Goal: Task Accomplishment & Management: Manage account settings

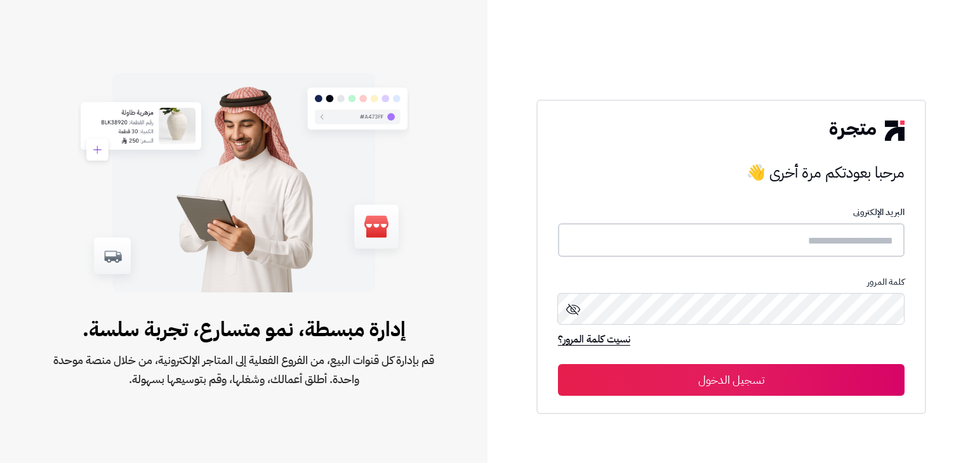
drag, startPoint x: 660, startPoint y: 255, endPoint x: 649, endPoint y: 247, distance: 13.2
click at [660, 254] on input "text" at bounding box center [731, 240] width 347 height 34
paste input "**********"
type input "**********"
click at [642, 379] on button "تسجيل الدخول" at bounding box center [731, 380] width 347 height 32
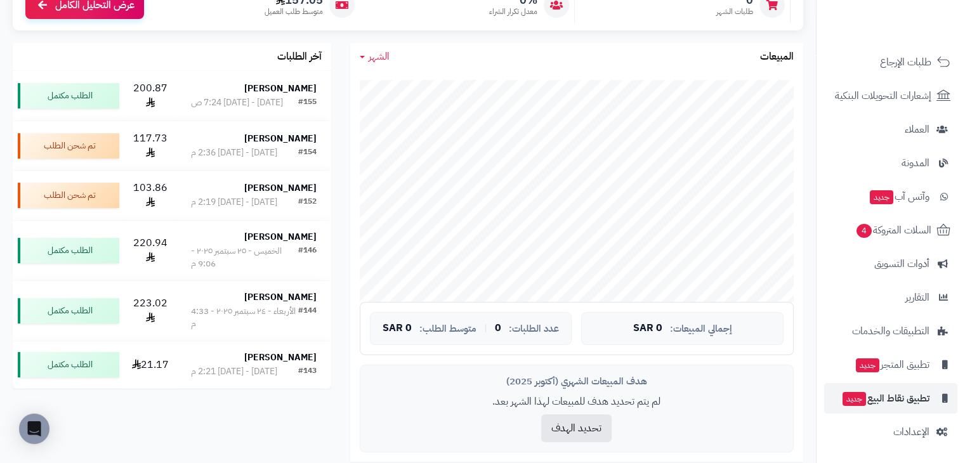
scroll to position [254, 0]
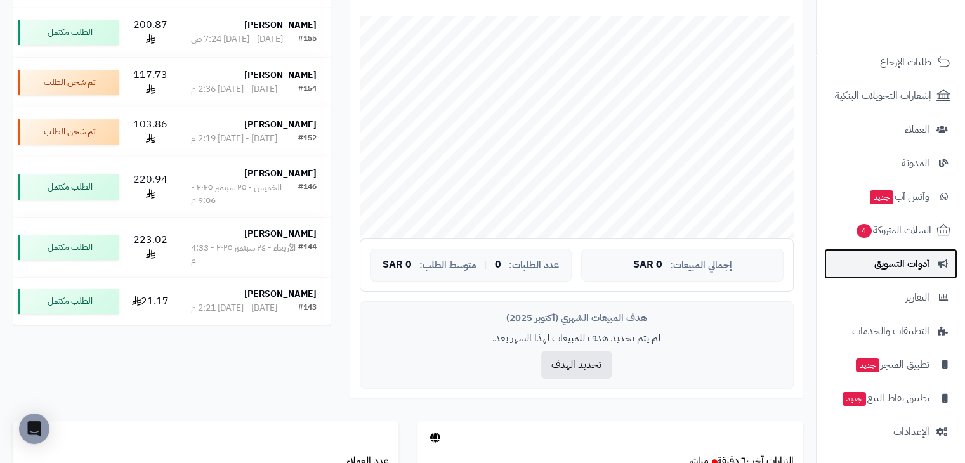
click at [906, 259] on span "أدوات التسويق" at bounding box center [902, 264] width 55 height 18
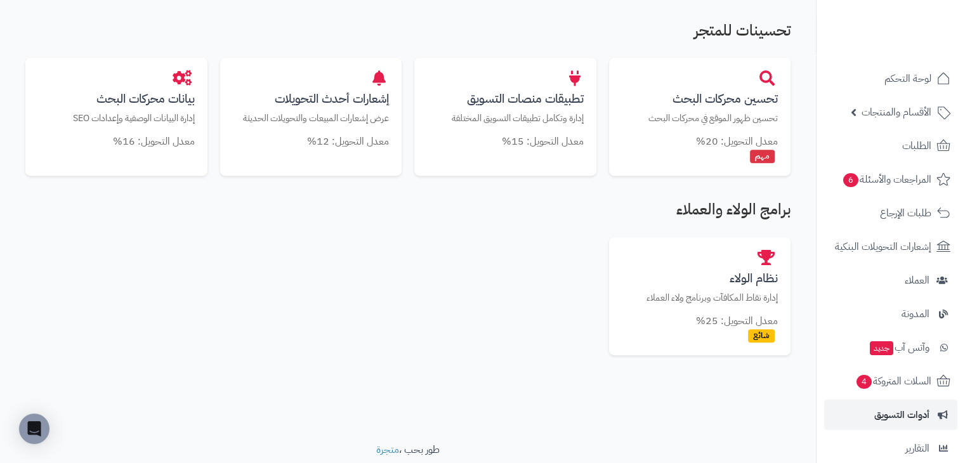
scroll to position [151, 0]
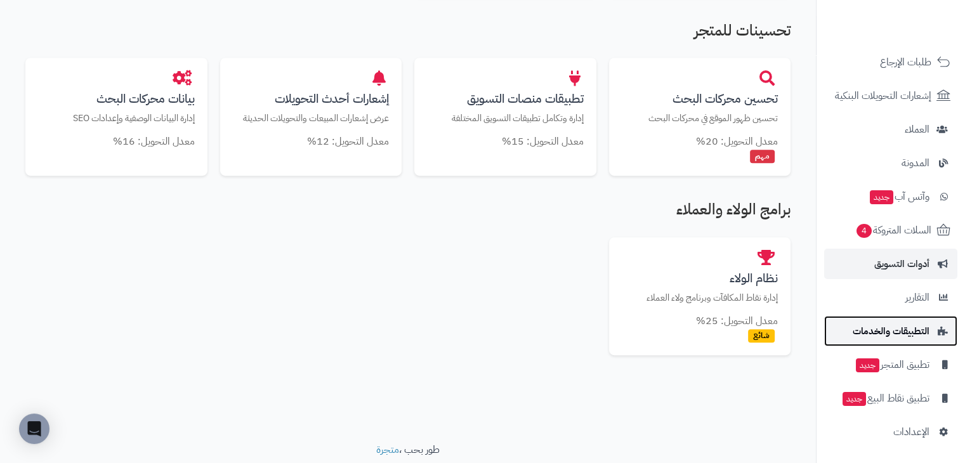
click at [901, 334] on span "التطبيقات والخدمات" at bounding box center [891, 331] width 77 height 18
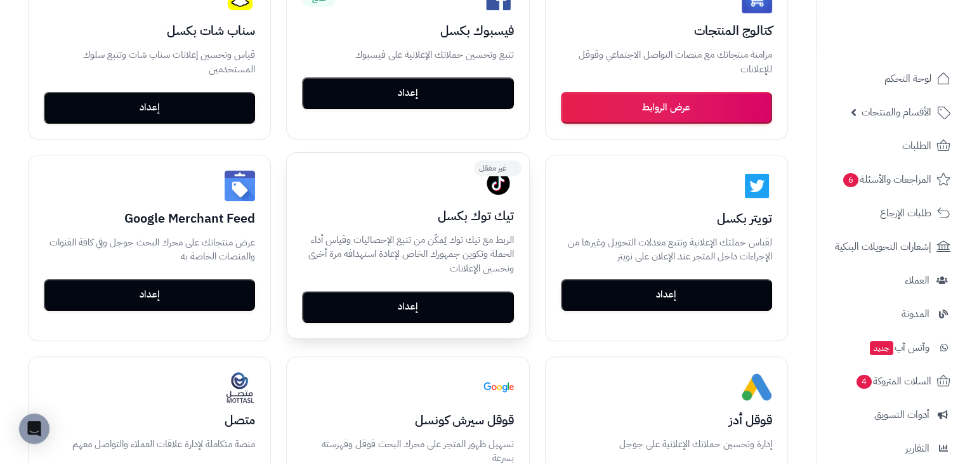
scroll to position [444, 0]
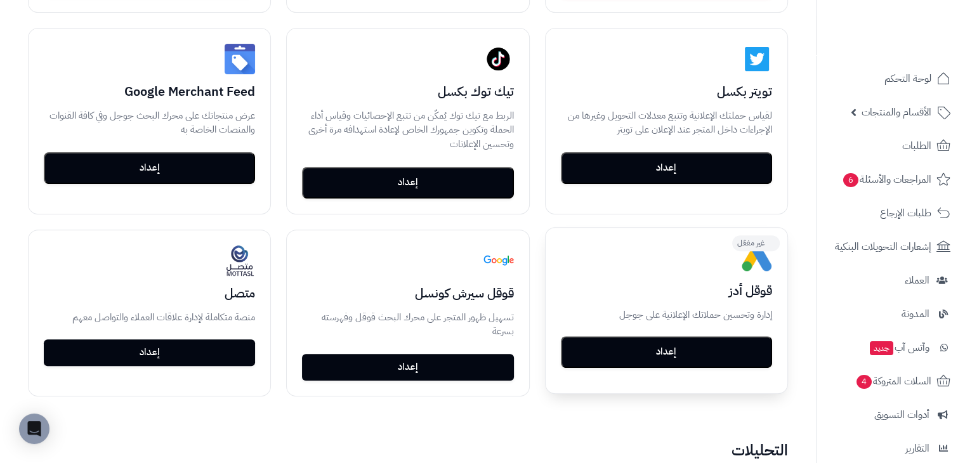
click at [640, 361] on button "إعداد" at bounding box center [666, 352] width 211 height 32
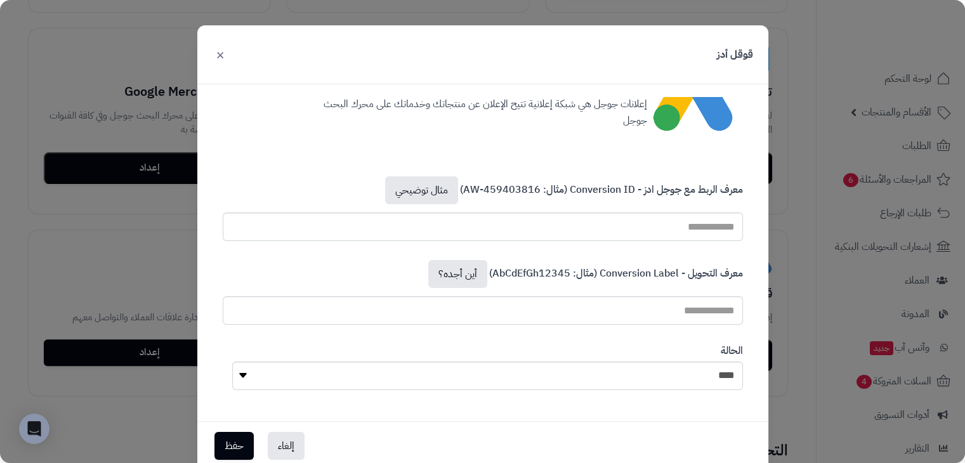
scroll to position [67, 0]
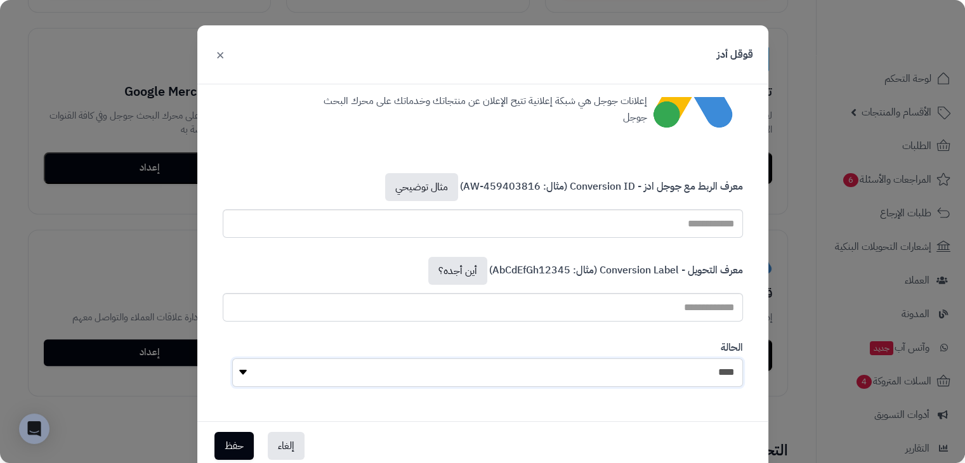
click at [636, 367] on select "**** ****" at bounding box center [487, 373] width 511 height 29
click at [670, 347] on div "الحالة **** ****" at bounding box center [483, 363] width 540 height 65
click at [691, 303] on input "معرف التحويل - Conversion Label (مثال: AbCdEfGh12345) أين أجده؟" at bounding box center [483, 307] width 521 height 29
click at [643, 338] on div "الحالة **** ****" at bounding box center [483, 363] width 540 height 65
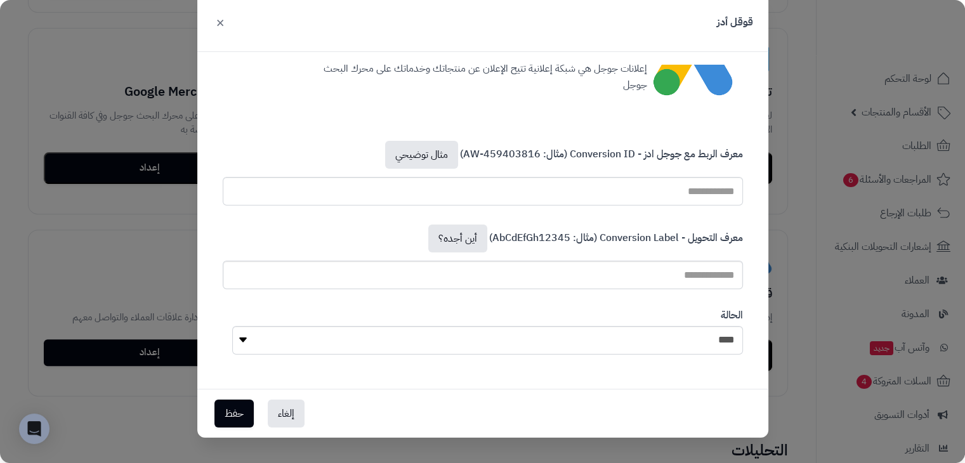
scroll to position [0, 0]
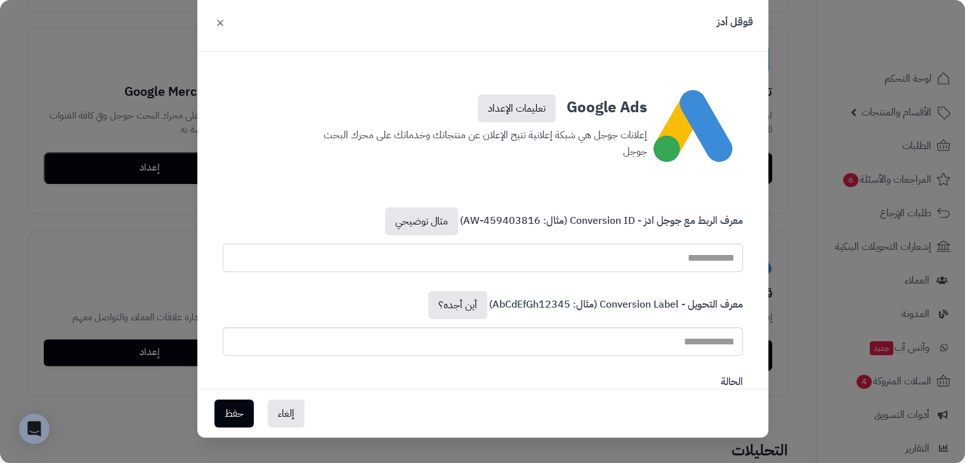
click at [221, 16] on button "×" at bounding box center [220, 22] width 15 height 28
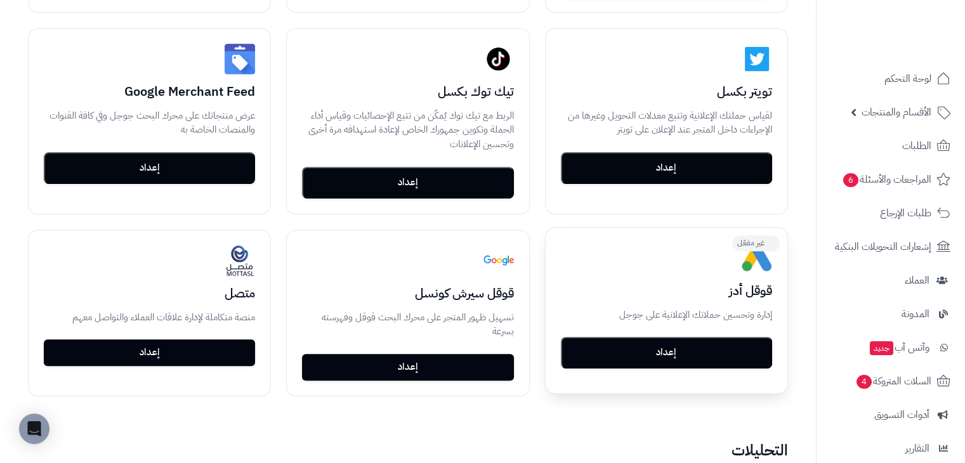
scroll to position [317, 0]
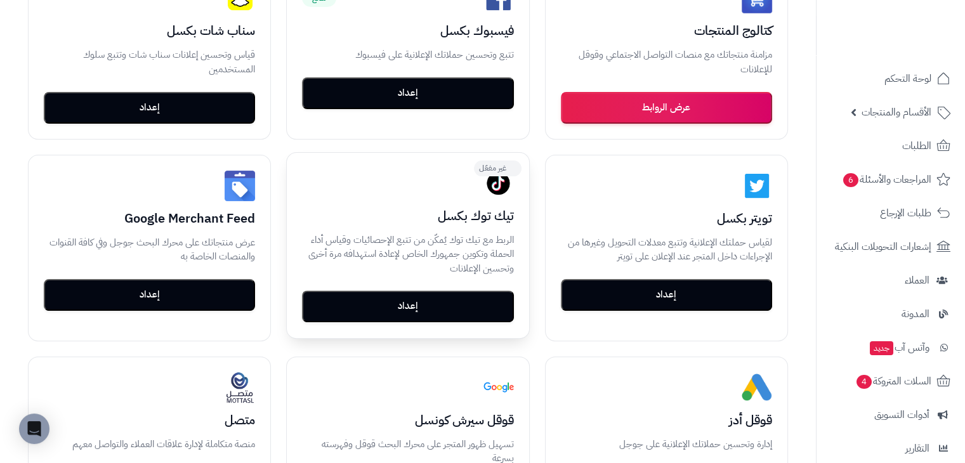
click at [437, 310] on button "إعداد" at bounding box center [407, 307] width 211 height 32
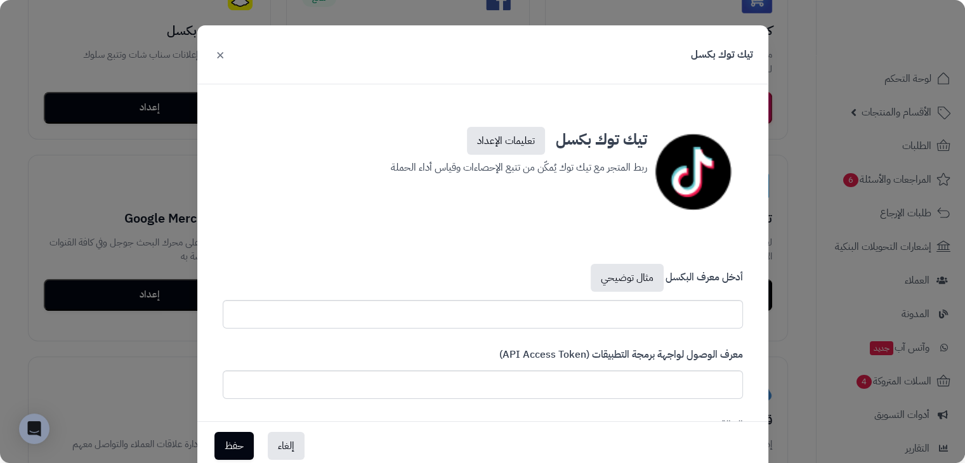
scroll to position [77, 0]
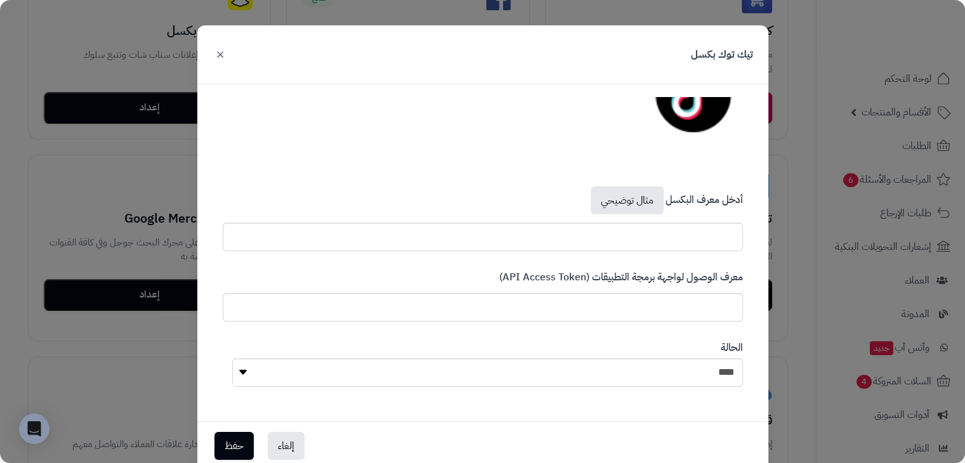
click at [221, 60] on button "×" at bounding box center [220, 54] width 15 height 28
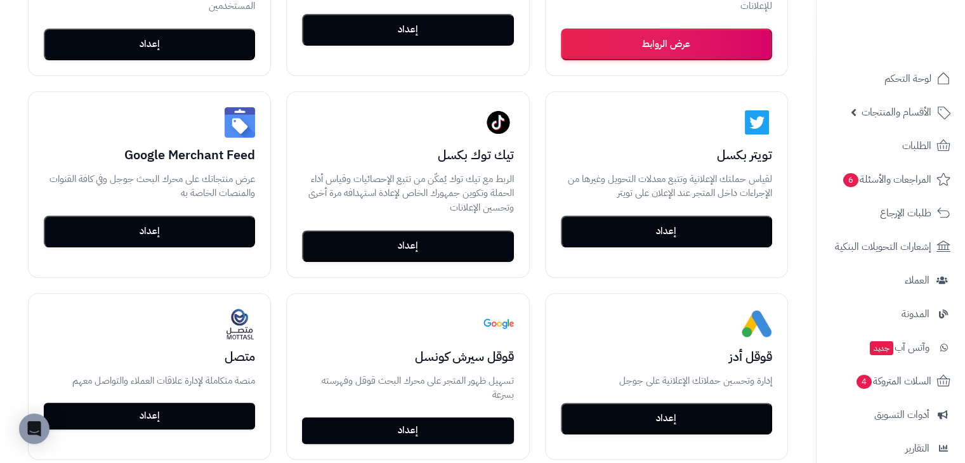
scroll to position [0, 0]
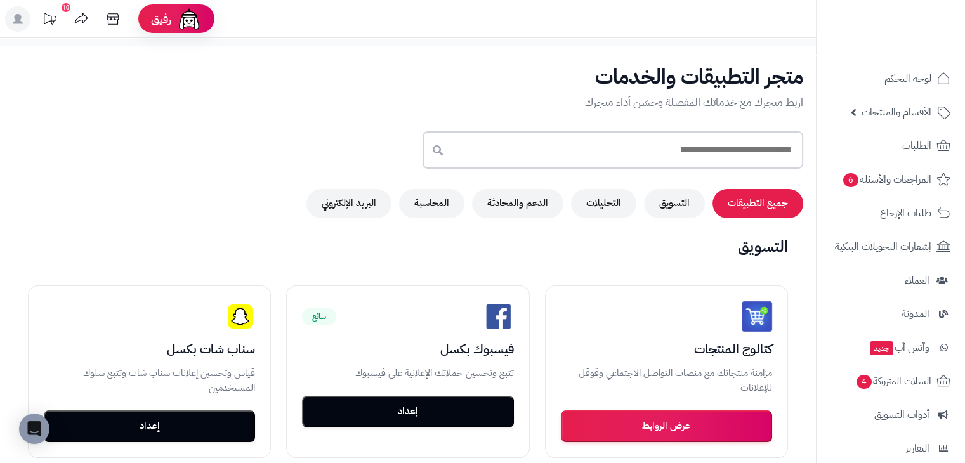
click at [688, 154] on input "text" at bounding box center [613, 149] width 381 height 37
type input "***"
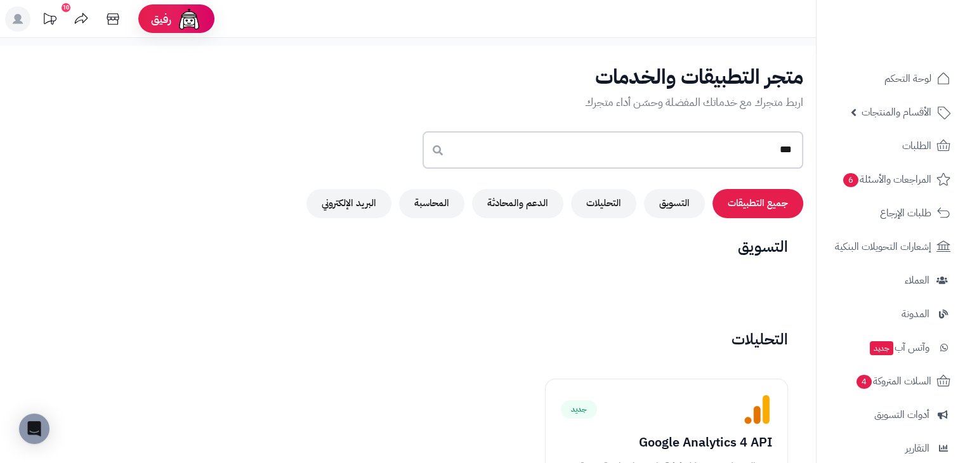
click at [728, 149] on input "***" at bounding box center [613, 149] width 381 height 37
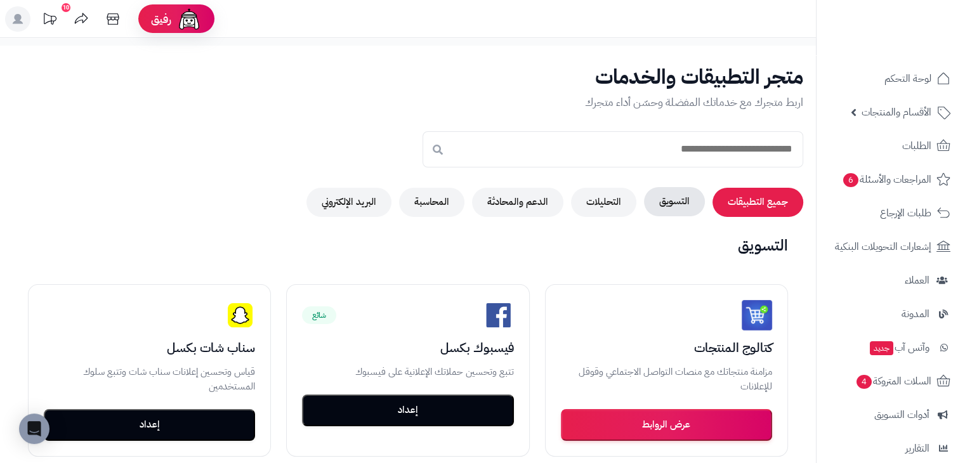
click at [672, 194] on button "التسويق" at bounding box center [674, 201] width 61 height 29
click at [752, 210] on button "جميع التطبيقات" at bounding box center [758, 201] width 91 height 29
click at [604, 201] on button "التحليلات" at bounding box center [603, 201] width 65 height 29
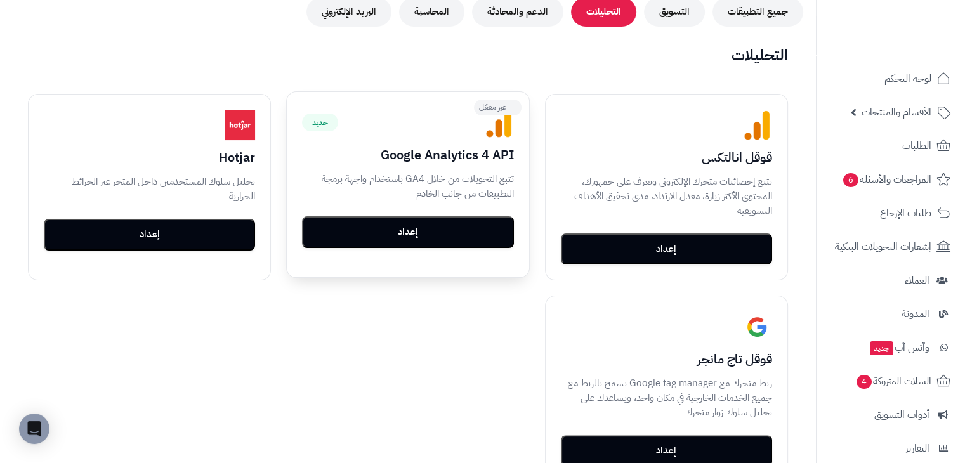
scroll to position [254, 0]
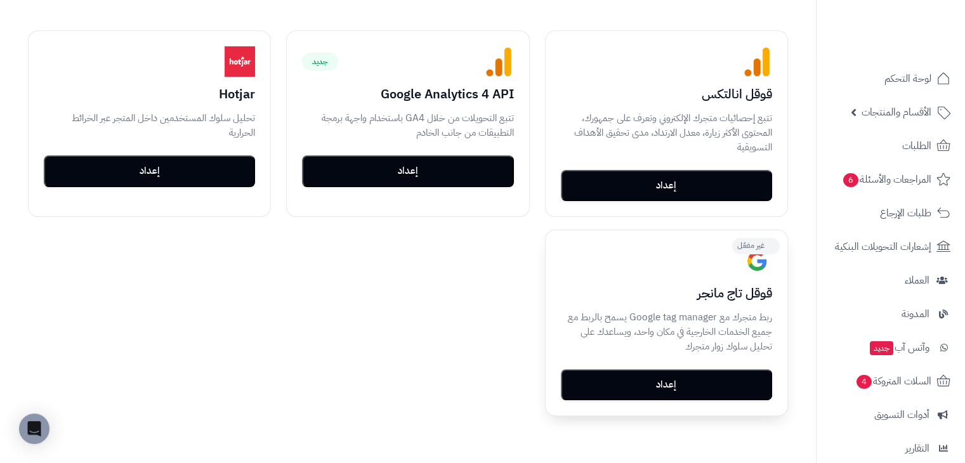
click at [698, 402] on div "غير مفعّل قوقل تاج مانجر ربط متجرك مع Google tag manager يسمح بالربط مع جميع ال…" at bounding box center [667, 322] width 242 height 185
click at [666, 385] on button "إعداد" at bounding box center [666, 385] width 211 height 32
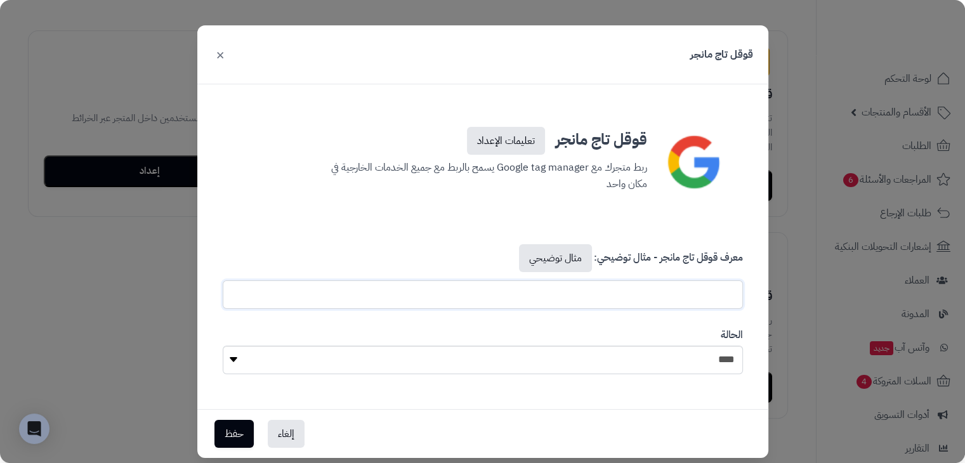
click at [616, 294] on input "text" at bounding box center [483, 295] width 521 height 29
drag, startPoint x: 340, startPoint y: 166, endPoint x: 309, endPoint y: 153, distance: 34.4
click at [340, 166] on p "ربط متجرك مع Google tag manager يسمح بالربط مع جميع الخدمات الخارجية في مكان وا…" at bounding box center [483, 173] width 329 height 37
click at [227, 56] on button "×" at bounding box center [220, 54] width 15 height 28
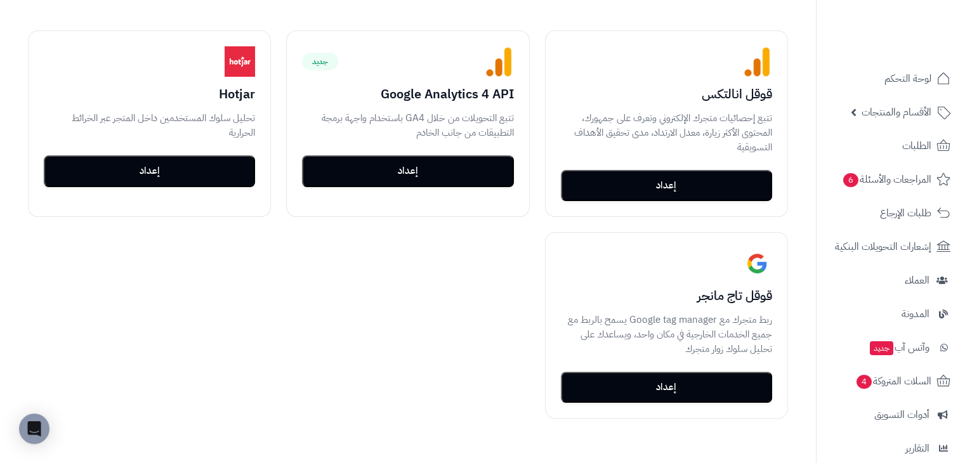
click at [371, 270] on div "غير مفعّل قوقل انالتكس تتبع إحصائيات متجرك الإلكتروني وتعرف على جمهورك، المحتوى…" at bounding box center [408, 224] width 791 height 419
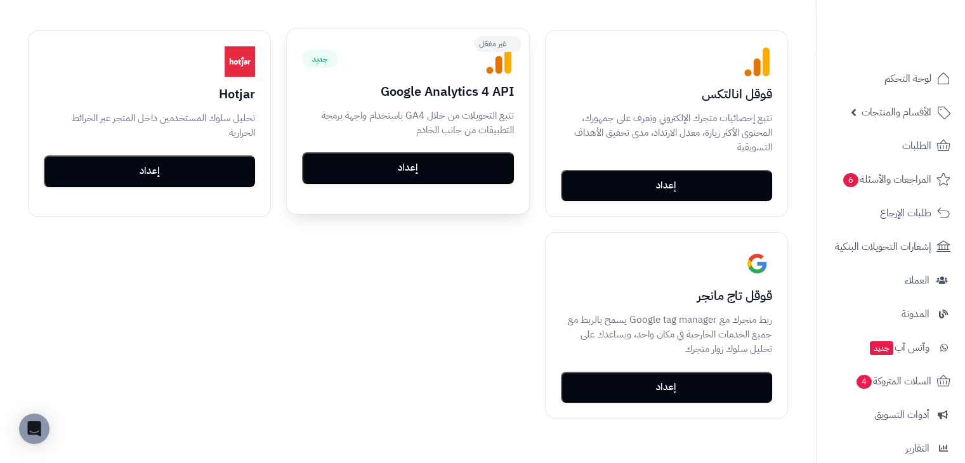
click at [451, 168] on button "إعداد" at bounding box center [407, 168] width 211 height 32
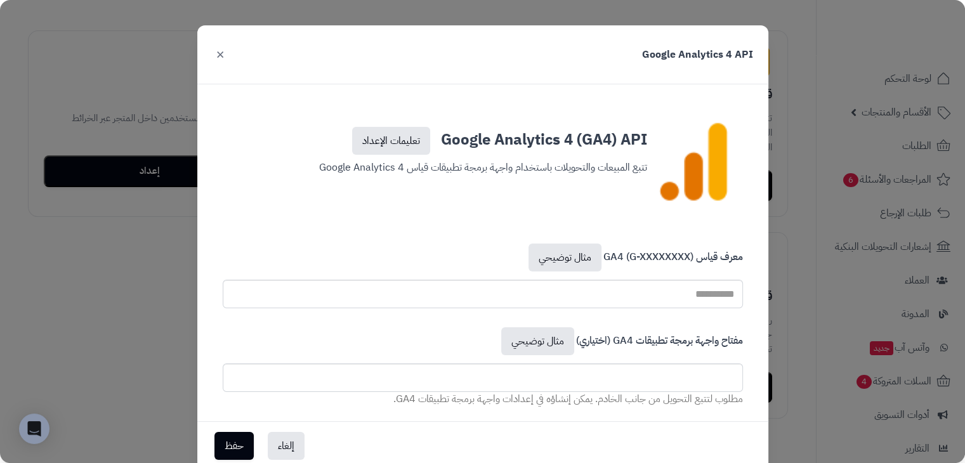
drag, startPoint x: 241, startPoint y: 67, endPoint x: 221, endPoint y: 55, distance: 24.0
click at [230, 61] on div "Google Analytics 4 API ×" at bounding box center [482, 54] width 571 height 59
click at [221, 55] on button "×" at bounding box center [220, 54] width 15 height 28
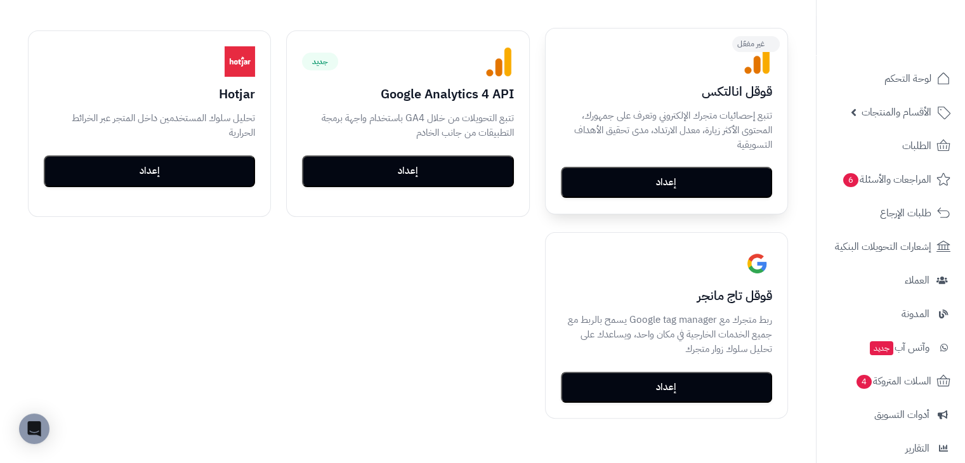
click at [626, 182] on button "إعداد" at bounding box center [666, 183] width 211 height 32
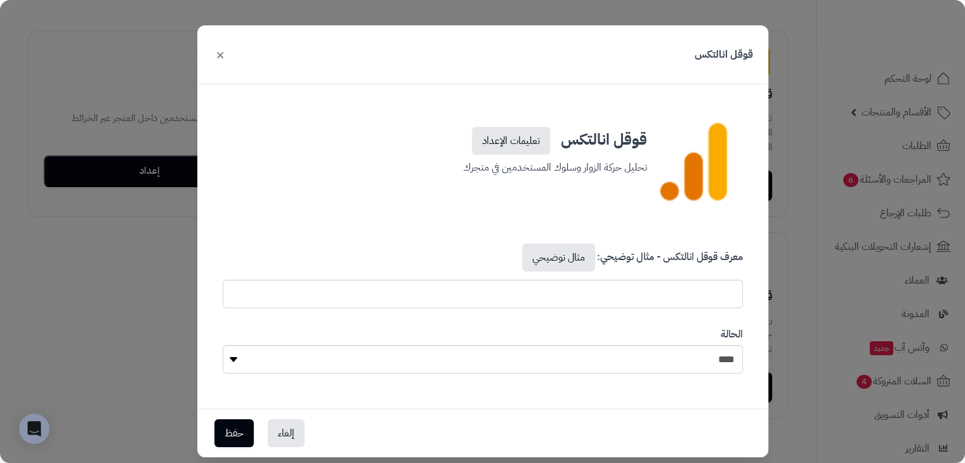
click at [216, 50] on div "قوقل انالتكس ×" at bounding box center [482, 54] width 571 height 59
click at [220, 51] on button "×" at bounding box center [220, 54] width 15 height 28
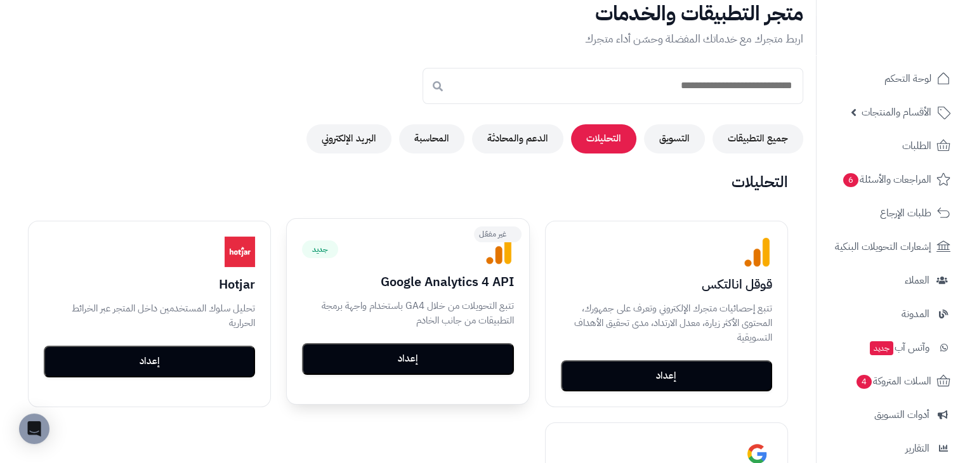
scroll to position [0, 0]
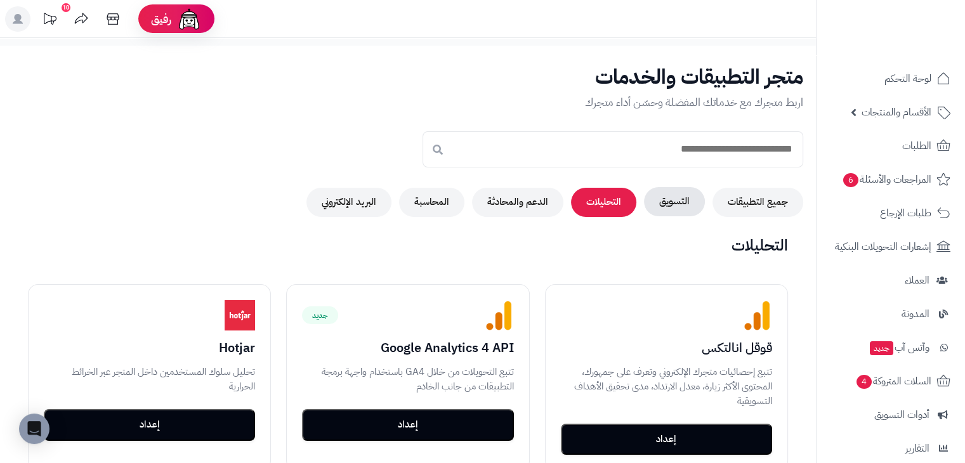
click at [674, 199] on button "التسويق" at bounding box center [674, 201] width 61 height 29
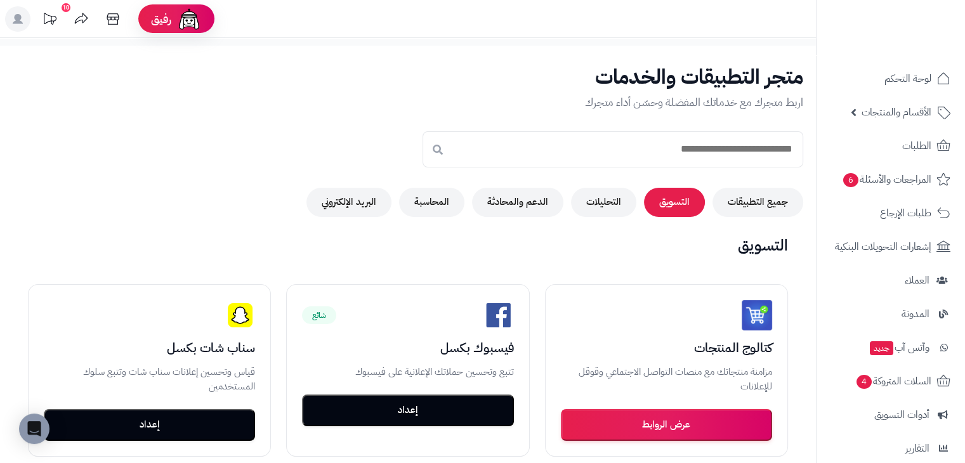
scroll to position [190, 0]
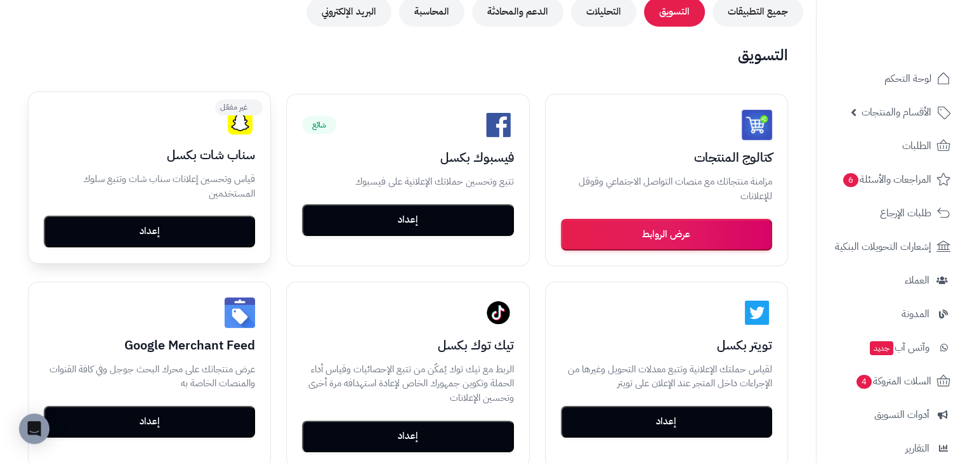
click at [232, 232] on button "إعداد" at bounding box center [149, 232] width 211 height 32
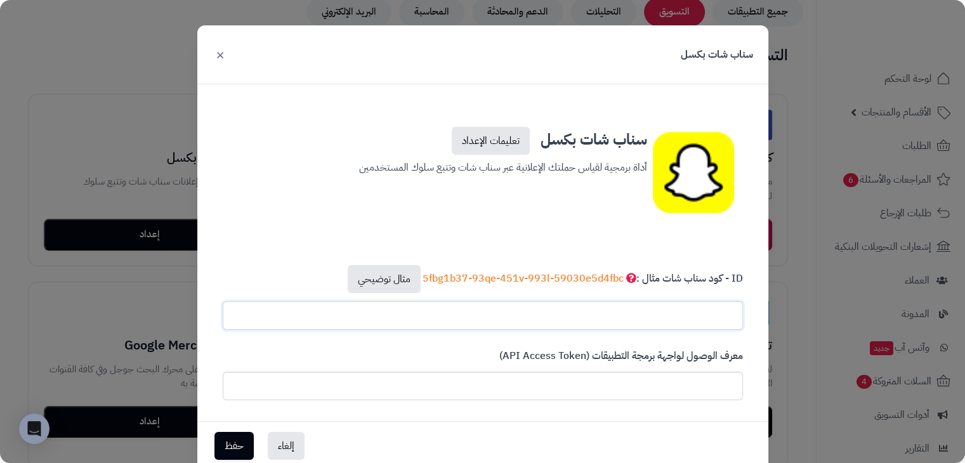
click at [642, 315] on input "text" at bounding box center [483, 316] width 521 height 29
paste input "**********"
type input "**********"
click at [698, 244] on div "**********" at bounding box center [483, 298] width 541 height 373
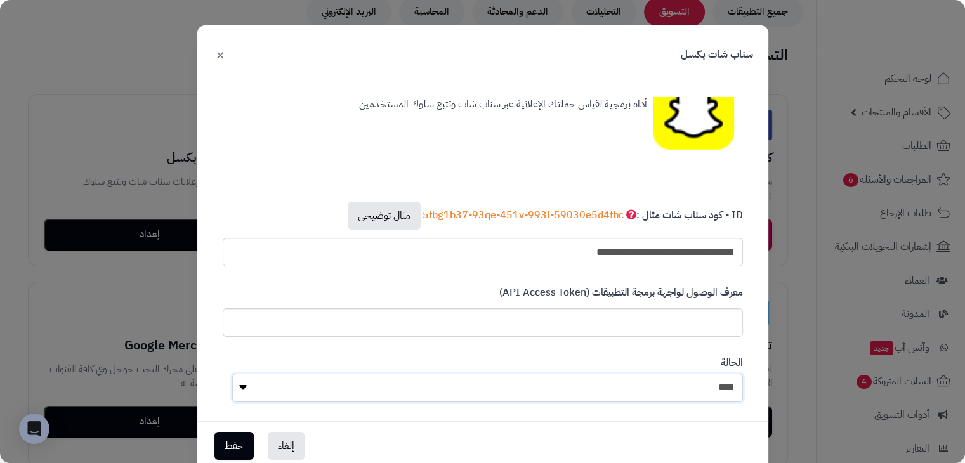
click at [541, 378] on select "**** ****" at bounding box center [487, 388] width 511 height 29
select select "*"
click at [237, 374] on select "**** ****" at bounding box center [487, 388] width 511 height 29
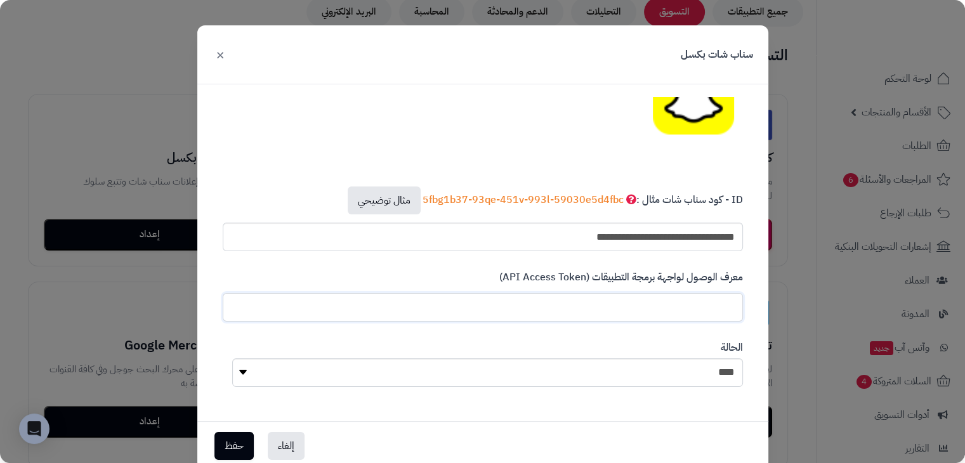
click at [608, 310] on input "text" at bounding box center [483, 307] width 521 height 29
paste input "**********"
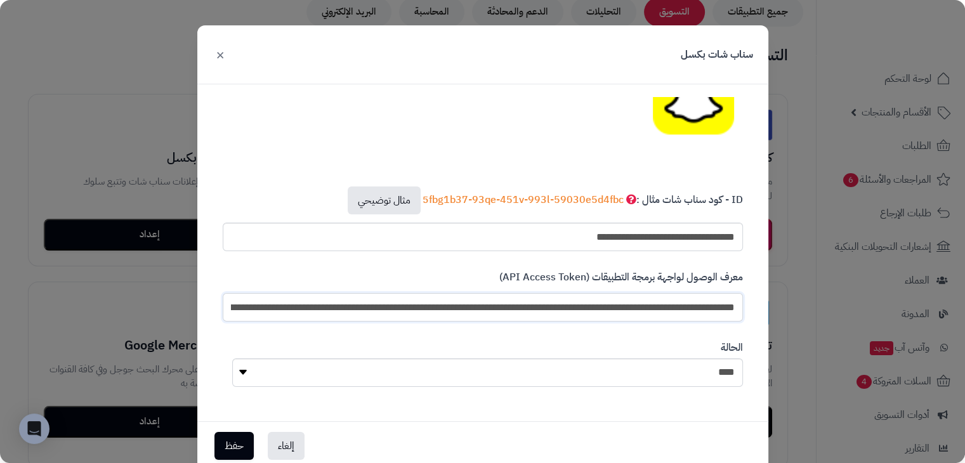
scroll to position [0, -1338]
type input "**********"
click at [727, 265] on div "**********" at bounding box center [483, 296] width 540 height 70
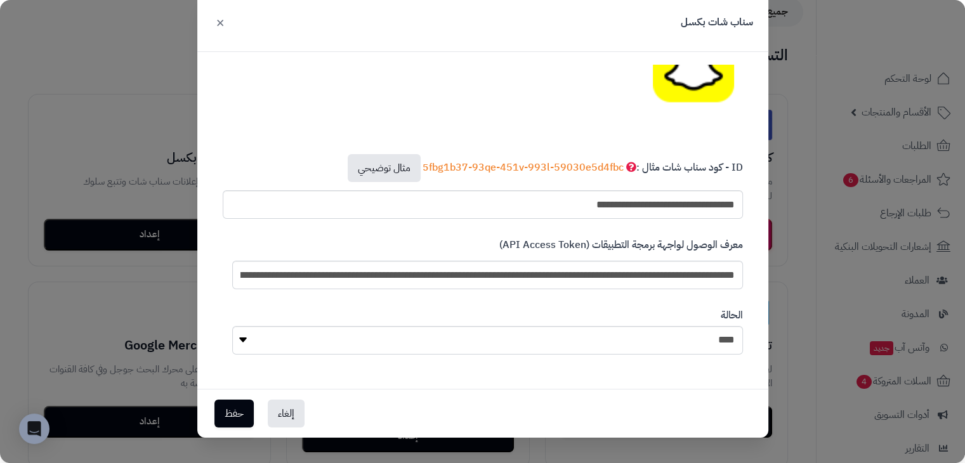
scroll to position [317, 0]
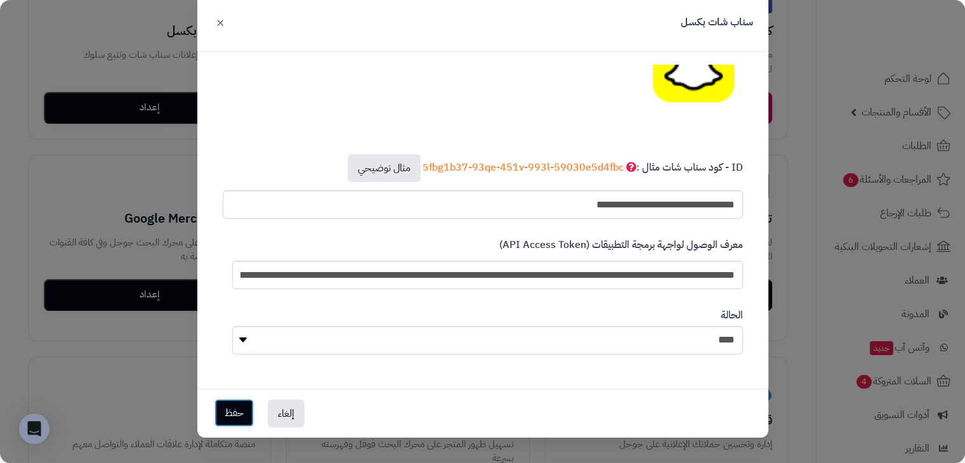
click at [246, 412] on button "حفظ" at bounding box center [234, 413] width 39 height 28
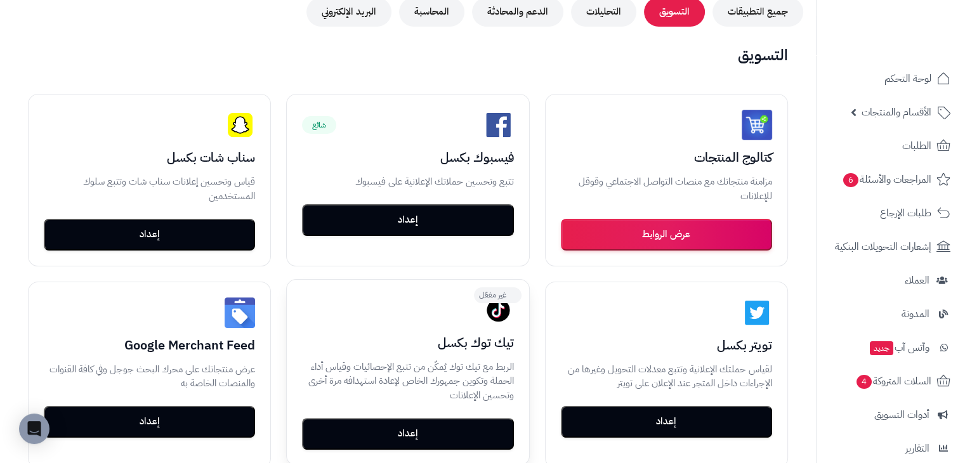
scroll to position [127, 0]
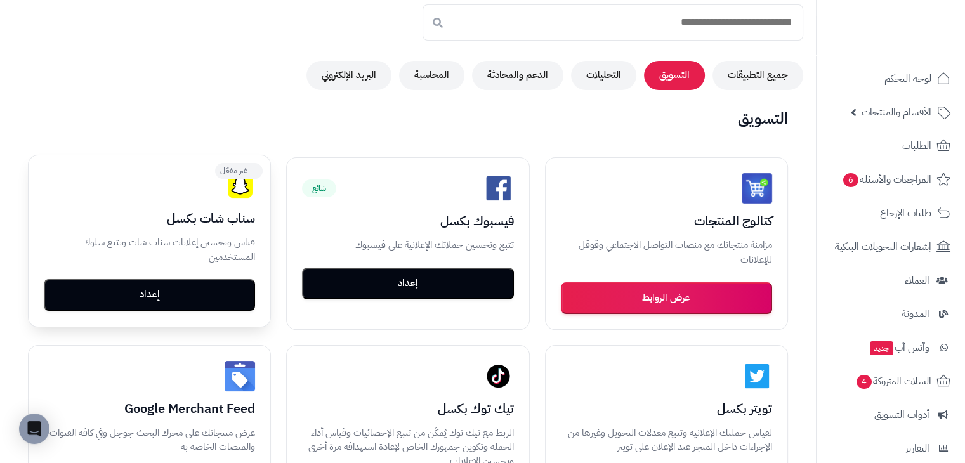
click at [229, 299] on button "إعداد" at bounding box center [149, 295] width 211 height 32
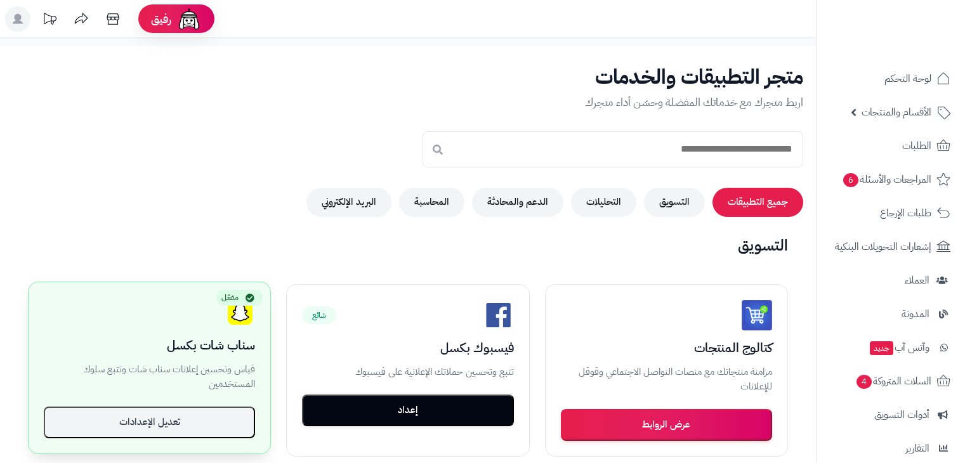
scroll to position [127, 0]
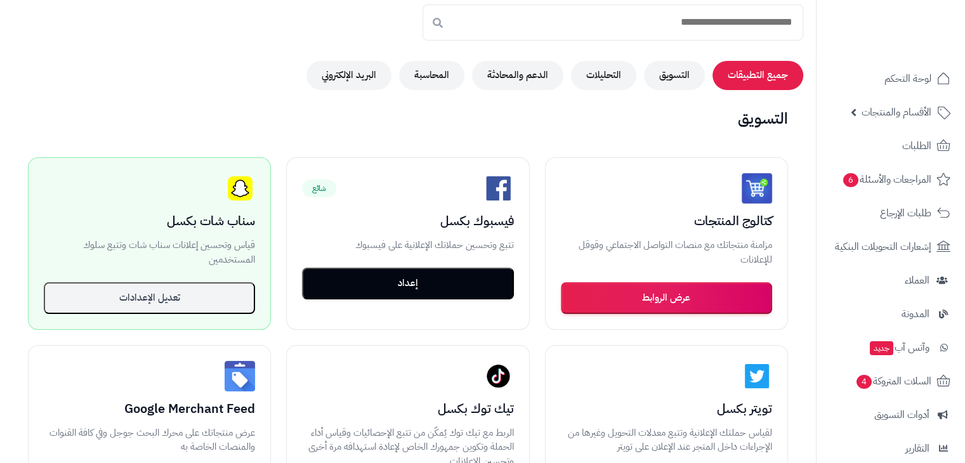
click at [273, 154] on div "متاح كتالوج المنتجات مزامنة منتجاتك مع منصات التواصل الاجتماعي وقوقل للإعلانات …" at bounding box center [408, 435] width 791 height 587
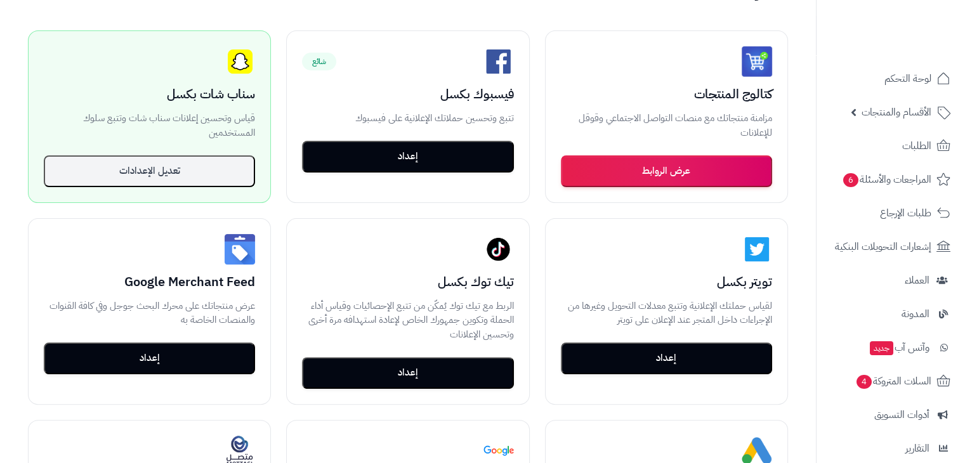
scroll to position [317, 0]
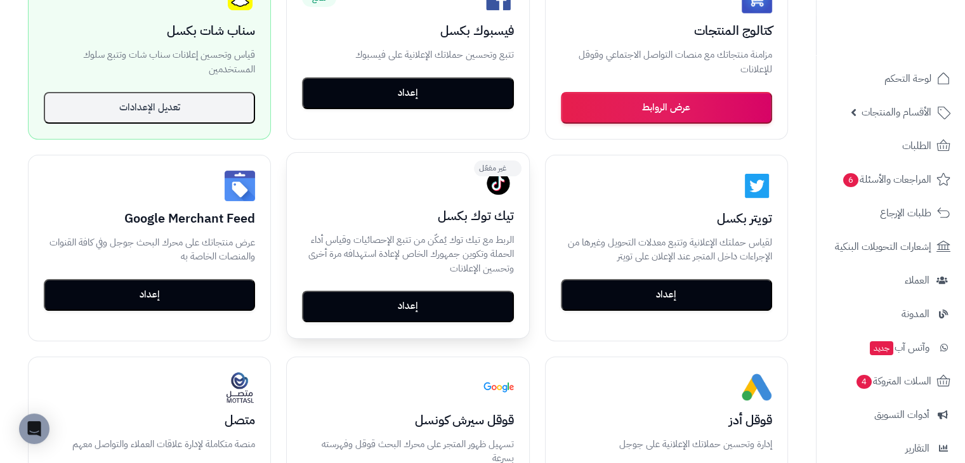
click at [409, 303] on button "إعداد" at bounding box center [407, 307] width 211 height 32
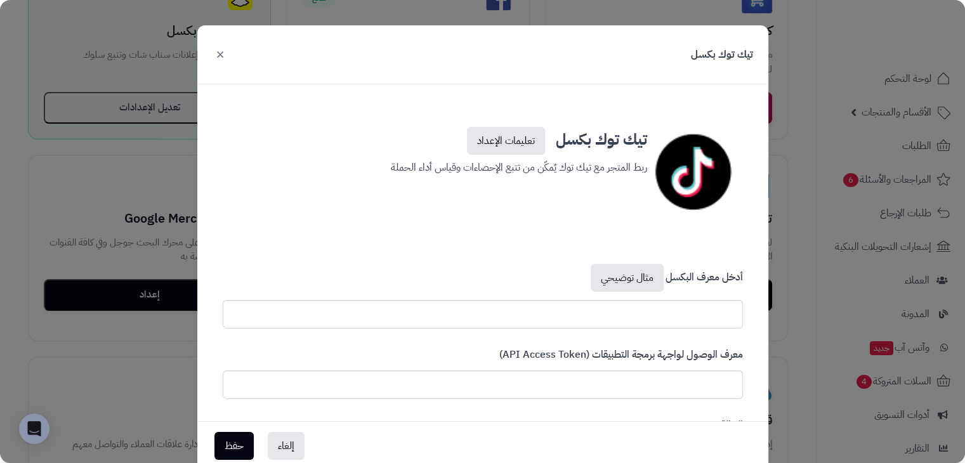
click at [218, 56] on button "×" at bounding box center [220, 54] width 15 height 28
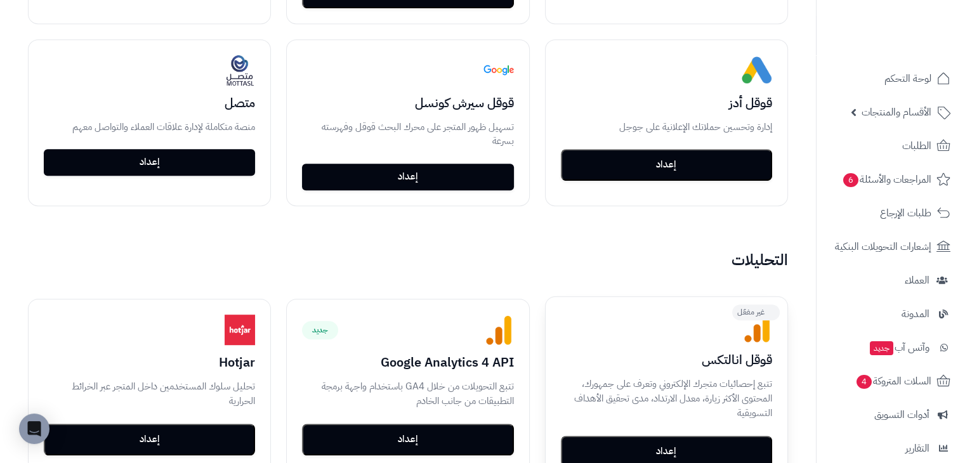
scroll to position [698, 0]
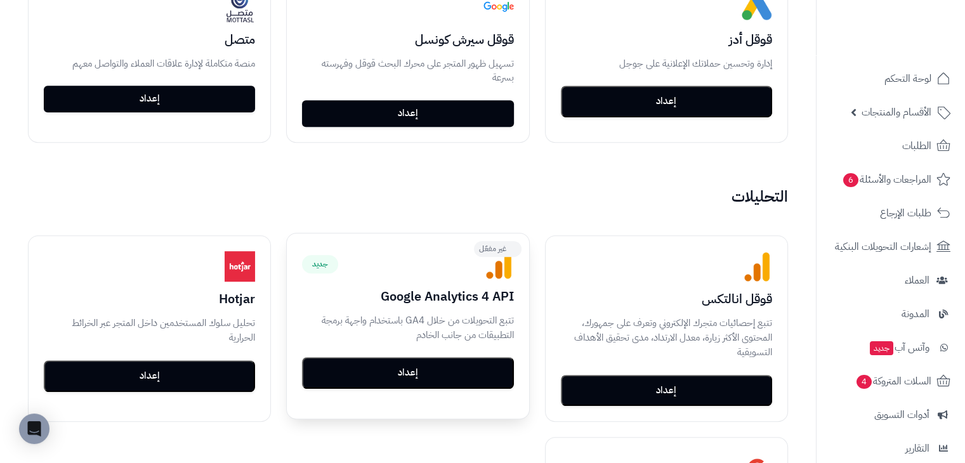
click at [467, 370] on button "إعداد" at bounding box center [407, 373] width 211 height 32
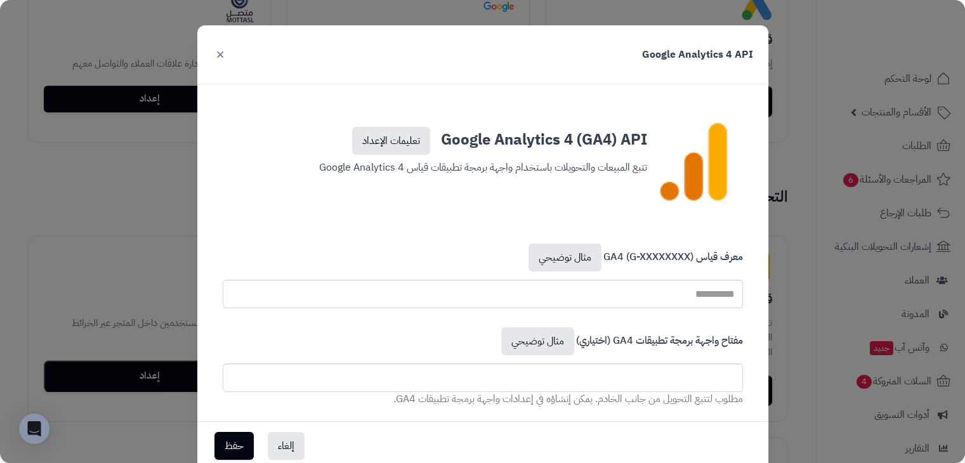
click at [223, 51] on button "×" at bounding box center [220, 54] width 15 height 28
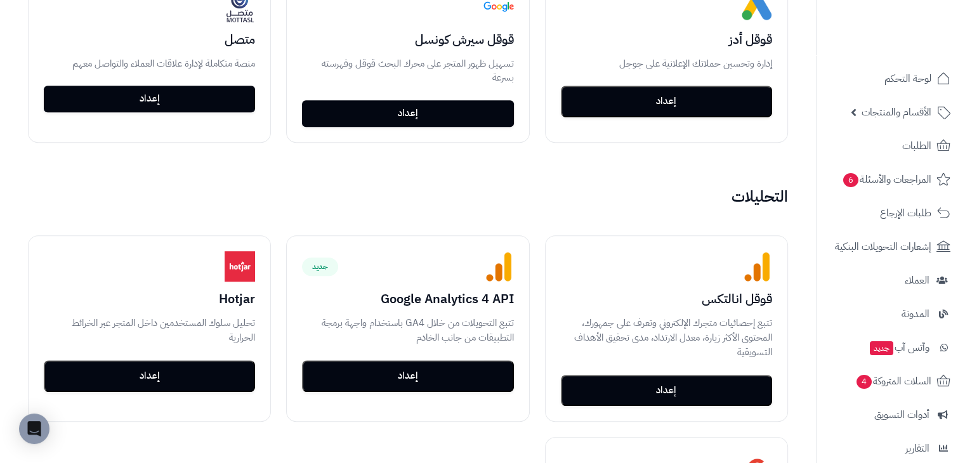
scroll to position [762, 0]
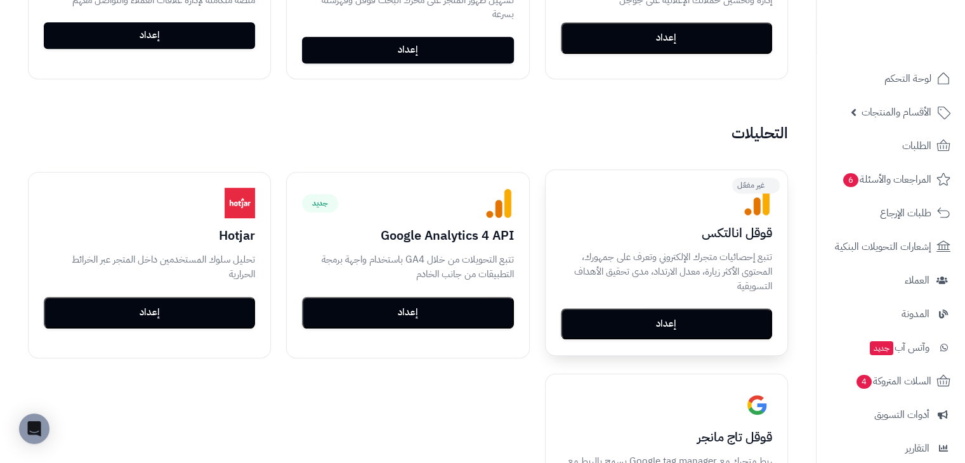
click at [647, 319] on button "إعداد" at bounding box center [666, 325] width 211 height 32
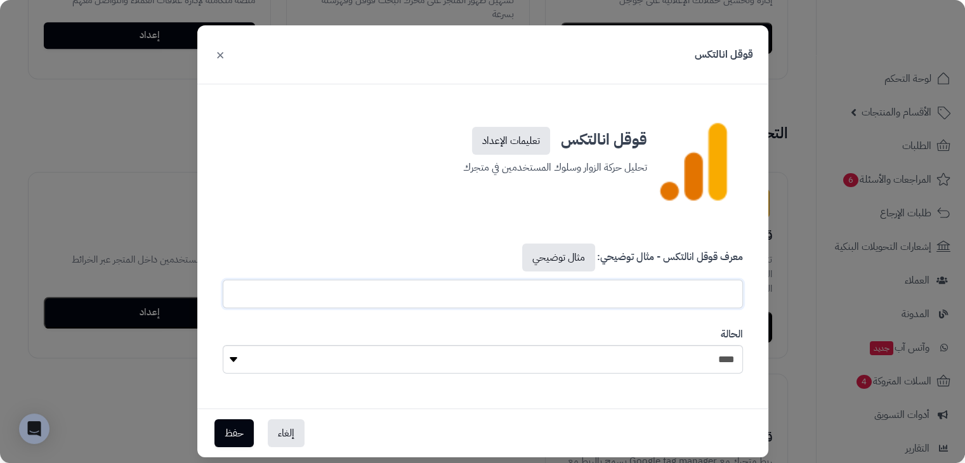
click at [647, 298] on input "text" at bounding box center [483, 294] width 521 height 29
click at [216, 54] on div "قوقل انالتكس ×" at bounding box center [482, 54] width 571 height 59
click at [228, 51] on button "×" at bounding box center [220, 54] width 15 height 28
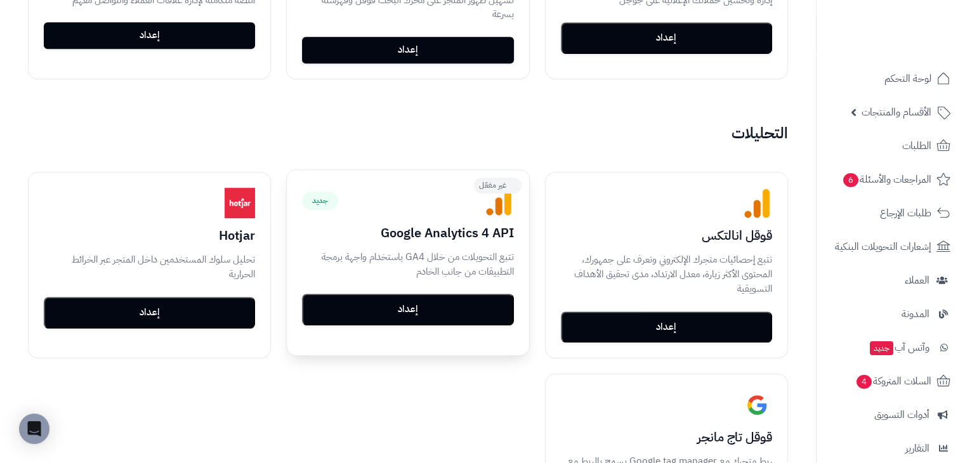
click at [448, 302] on button "إعداد" at bounding box center [407, 310] width 211 height 32
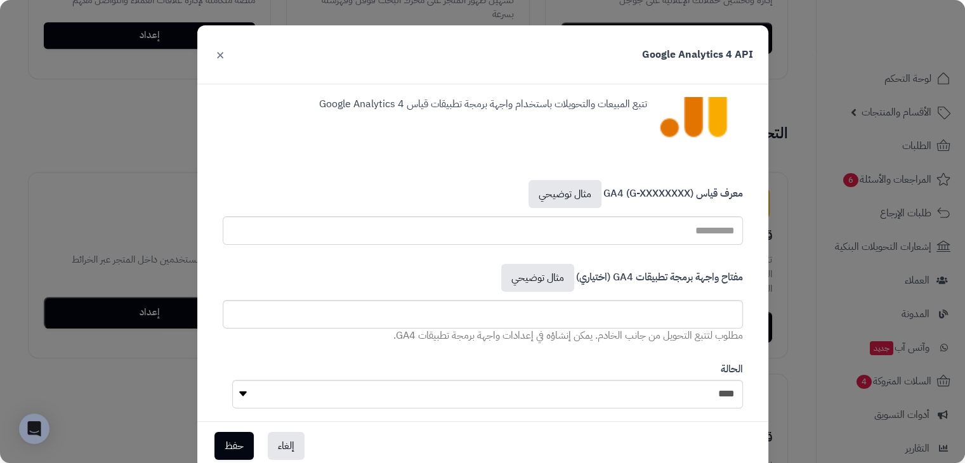
scroll to position [86, 0]
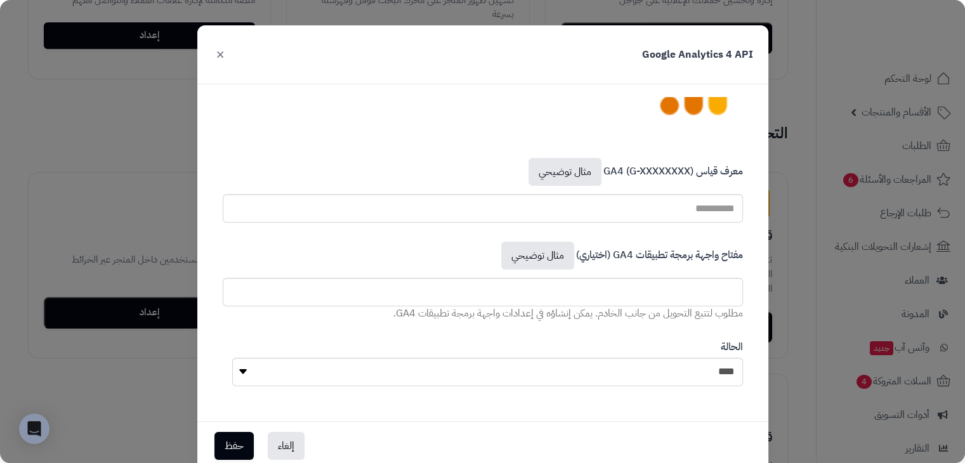
click at [219, 56] on button "×" at bounding box center [220, 54] width 15 height 28
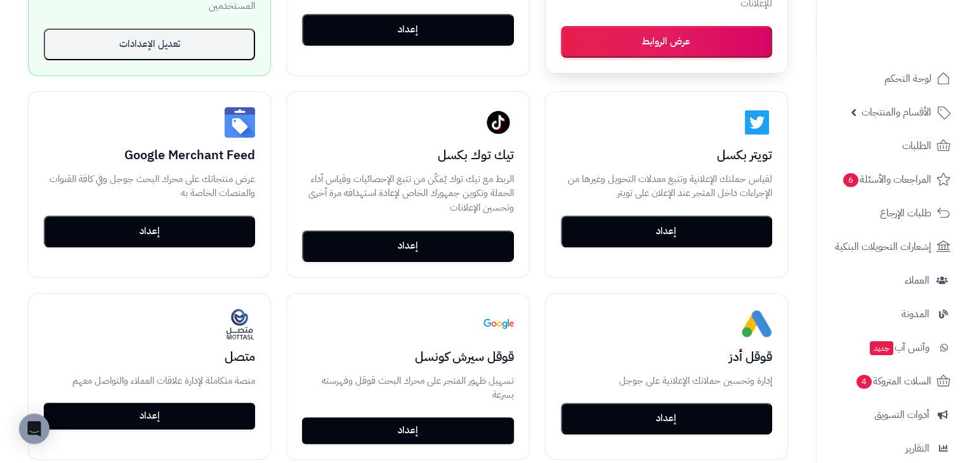
scroll to position [127, 0]
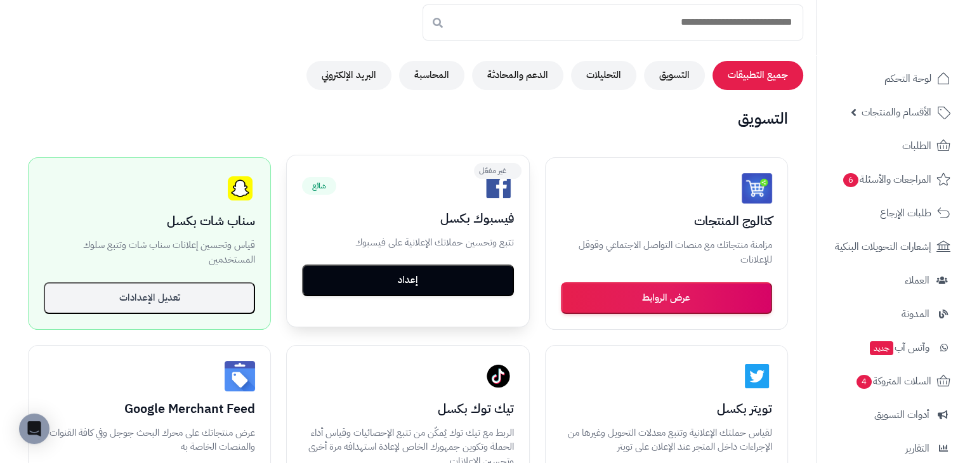
click at [474, 275] on button "إعداد" at bounding box center [407, 281] width 211 height 32
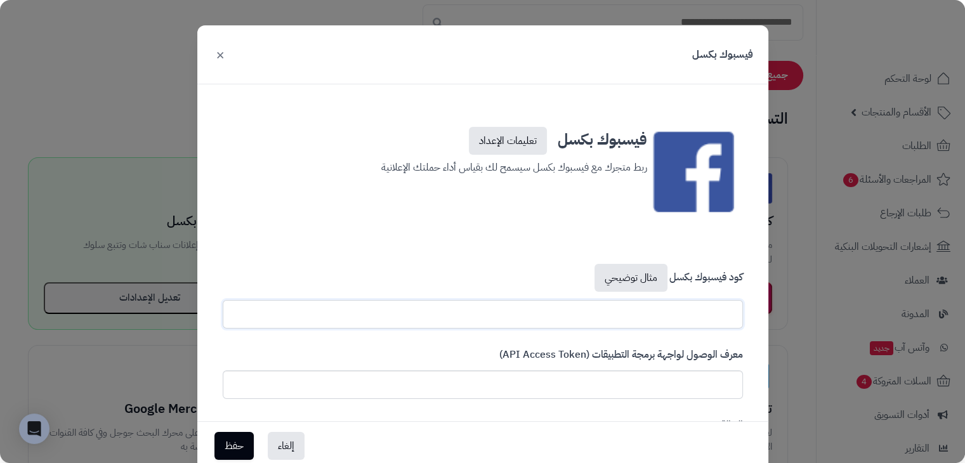
click at [658, 307] on input "text" at bounding box center [483, 314] width 521 height 29
paste input "**********"
type input "**********"
click at [687, 389] on input "text" at bounding box center [483, 385] width 521 height 29
paste input "**********"
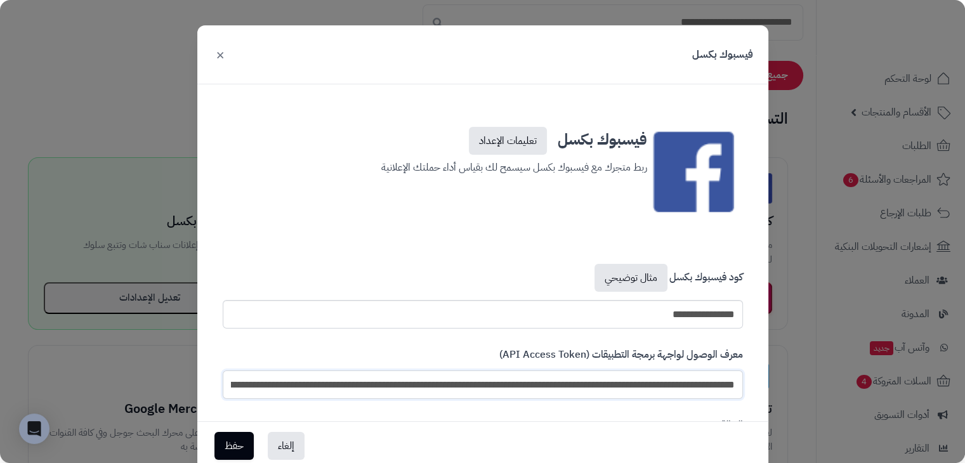
scroll to position [0, -703]
type input "**********"
click at [230, 437] on button "حفظ" at bounding box center [234, 446] width 39 height 28
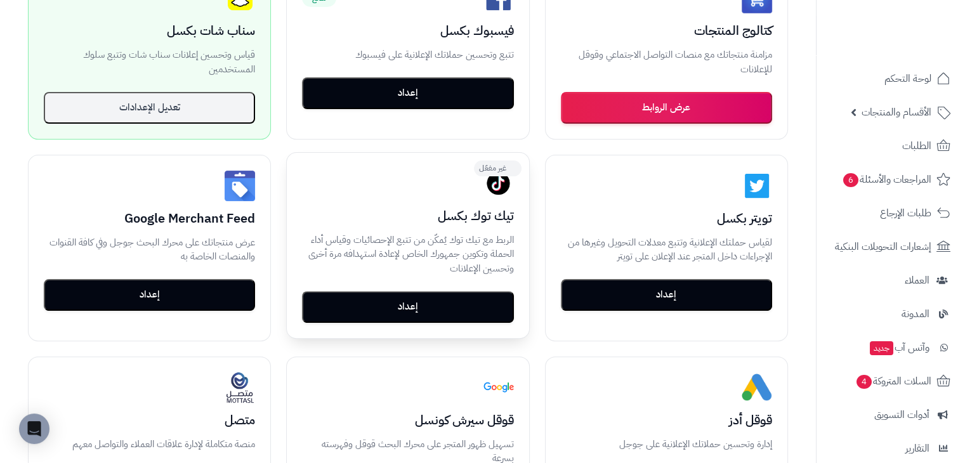
scroll to position [190, 0]
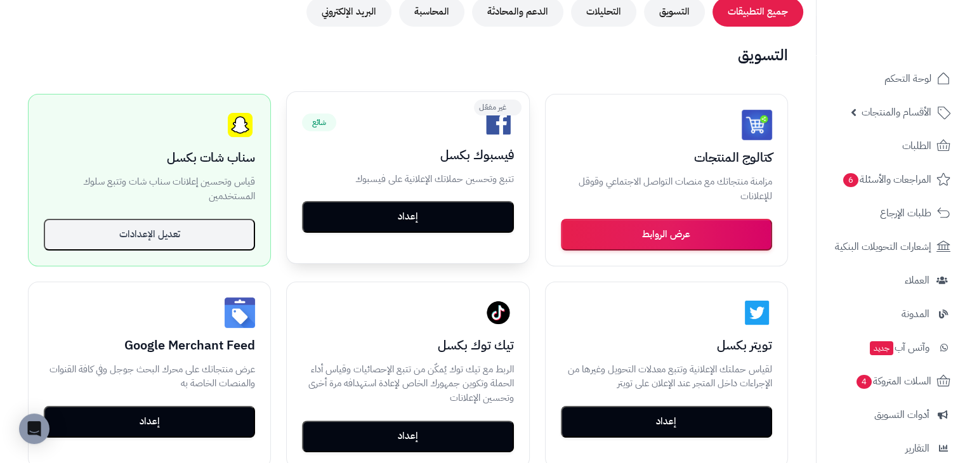
click at [399, 229] on button "إعداد" at bounding box center [407, 217] width 211 height 32
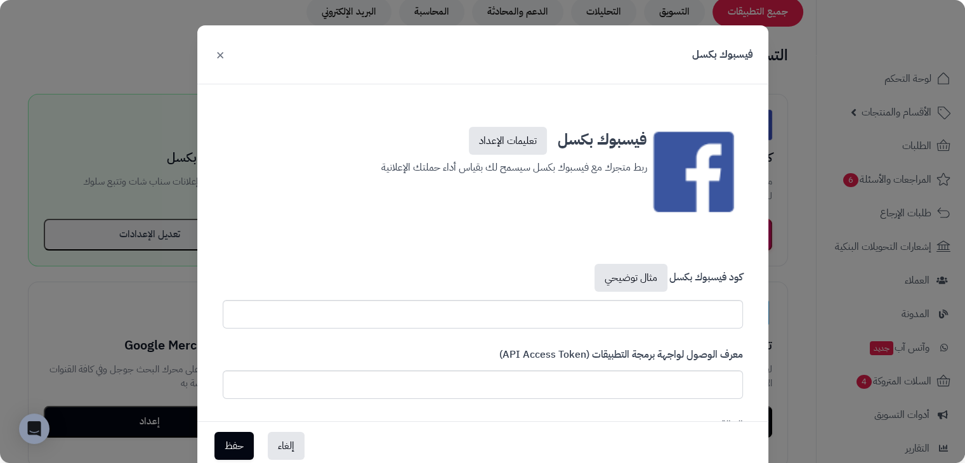
scroll to position [77, 0]
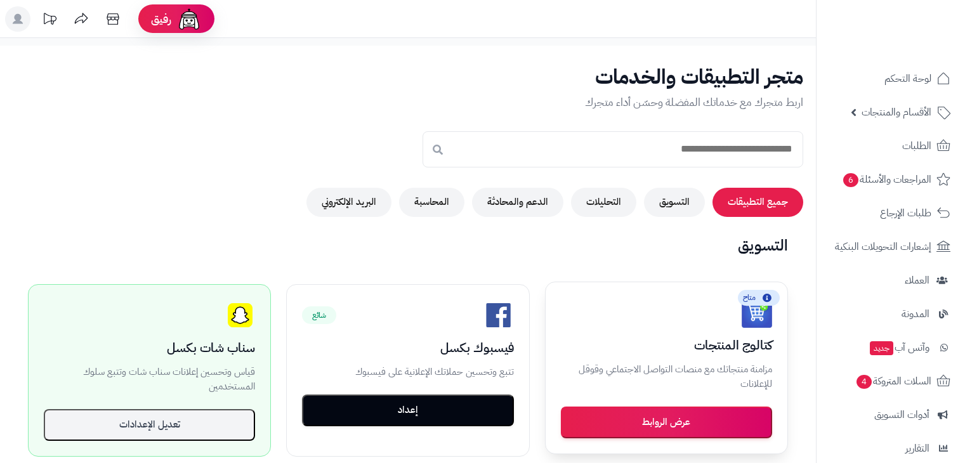
scroll to position [183, 0]
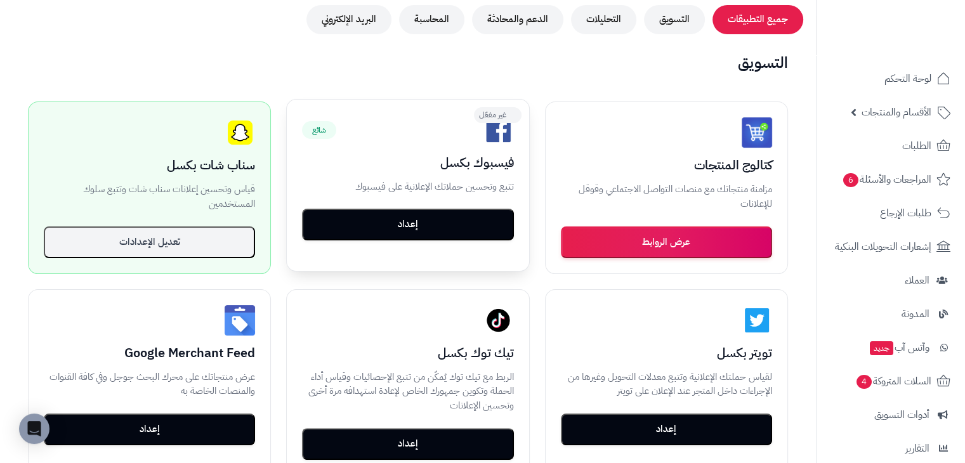
click at [449, 225] on button "إعداد" at bounding box center [407, 225] width 211 height 32
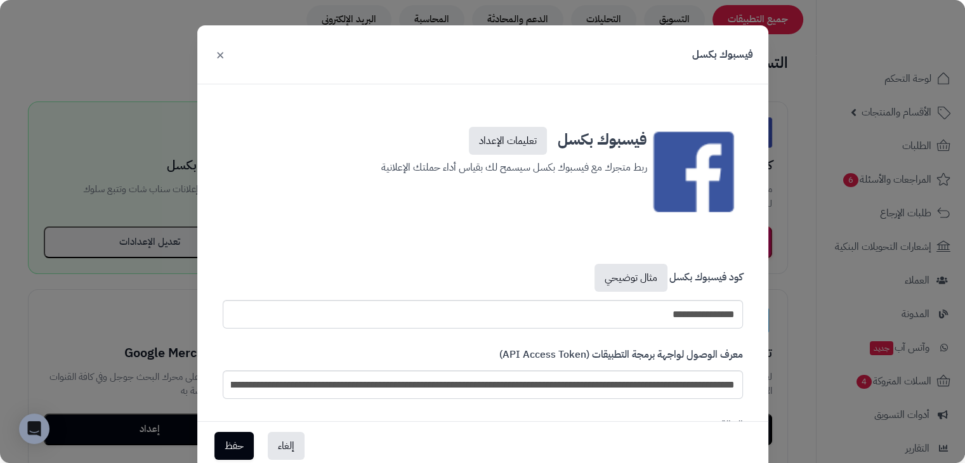
scroll to position [77, 0]
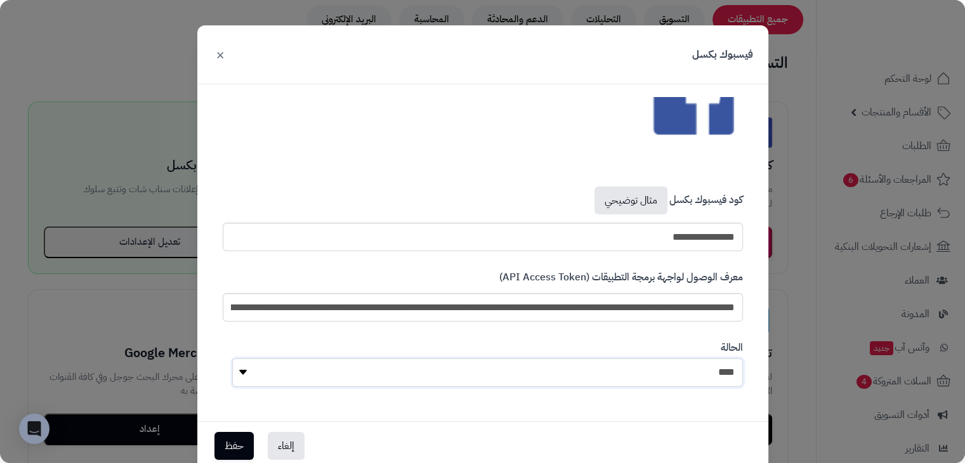
click at [715, 383] on select "**** ****" at bounding box center [487, 373] width 511 height 29
click at [708, 374] on select "**** ****" at bounding box center [487, 373] width 511 height 29
select select "*"
click at [237, 359] on select "**** ****" at bounding box center [487, 373] width 511 height 29
click at [229, 446] on button "حفظ" at bounding box center [234, 446] width 39 height 28
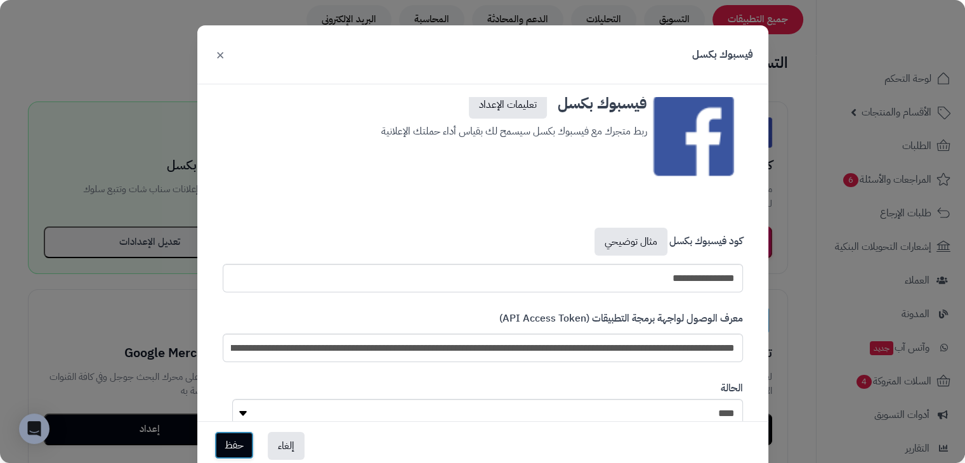
scroll to position [118, 0]
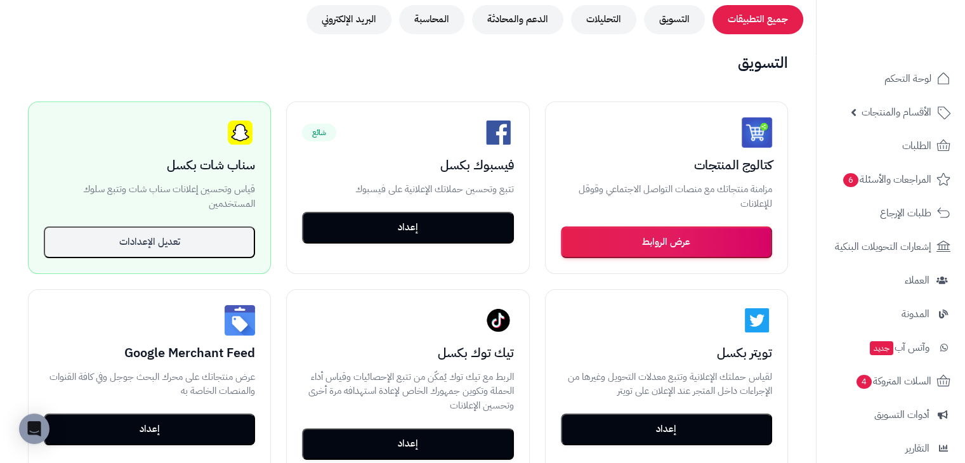
click at [305, 80] on div "التسويق متاح كتالوج المنتجات مزامنة منتجاتك مع منصات التواصل الاجتماعي وقوقل لل…" at bounding box center [408, 364] width 791 height 619
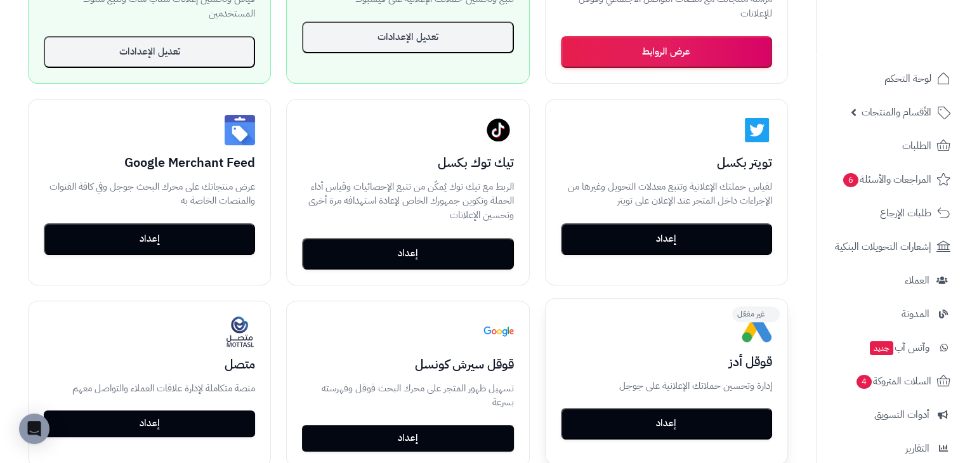
scroll to position [437, 0]
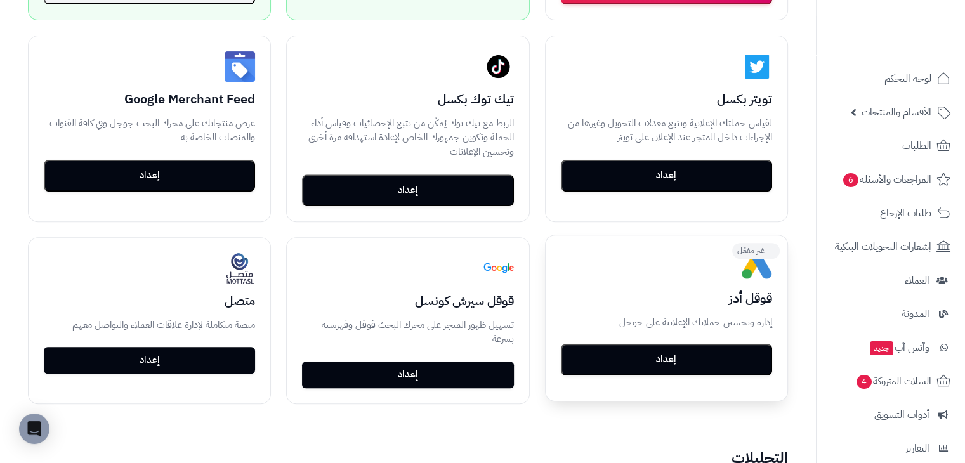
click at [658, 359] on button "إعداد" at bounding box center [666, 360] width 211 height 32
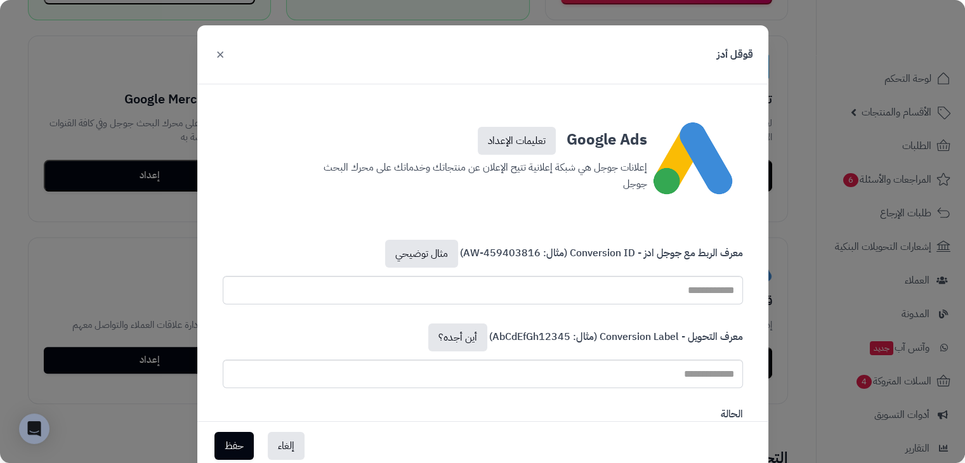
click at [225, 62] on button "×" at bounding box center [220, 54] width 15 height 28
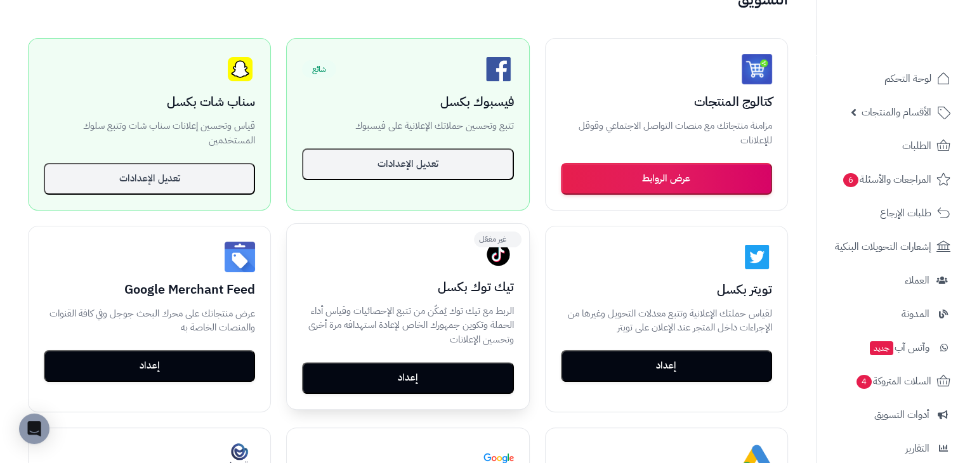
scroll to position [310, 0]
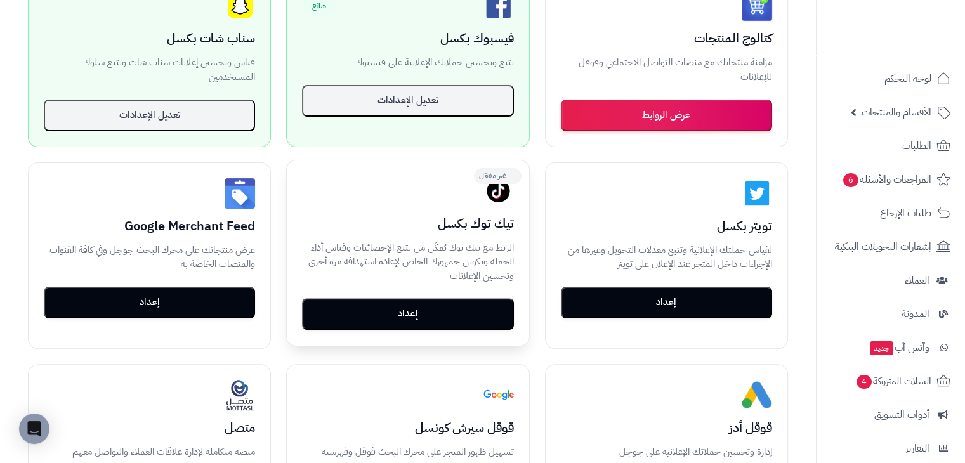
click at [464, 322] on button "إعداد" at bounding box center [407, 314] width 211 height 32
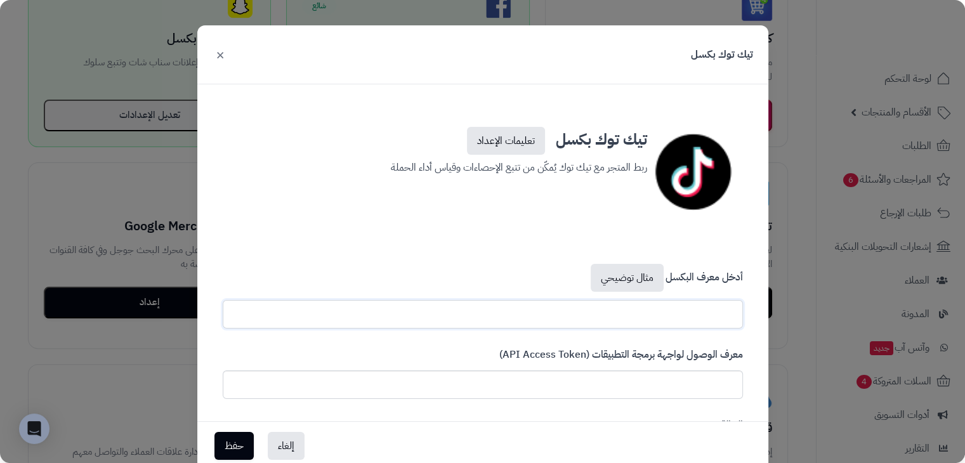
click at [682, 312] on input "text" at bounding box center [483, 314] width 521 height 29
paste input "**********"
type input "**********"
click at [667, 382] on input "text" at bounding box center [483, 385] width 521 height 29
paste input "**********"
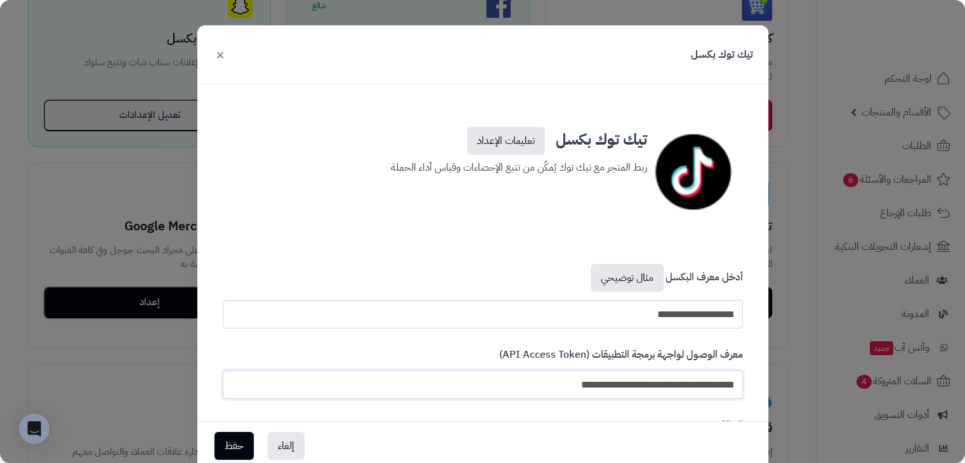
scroll to position [63, 0]
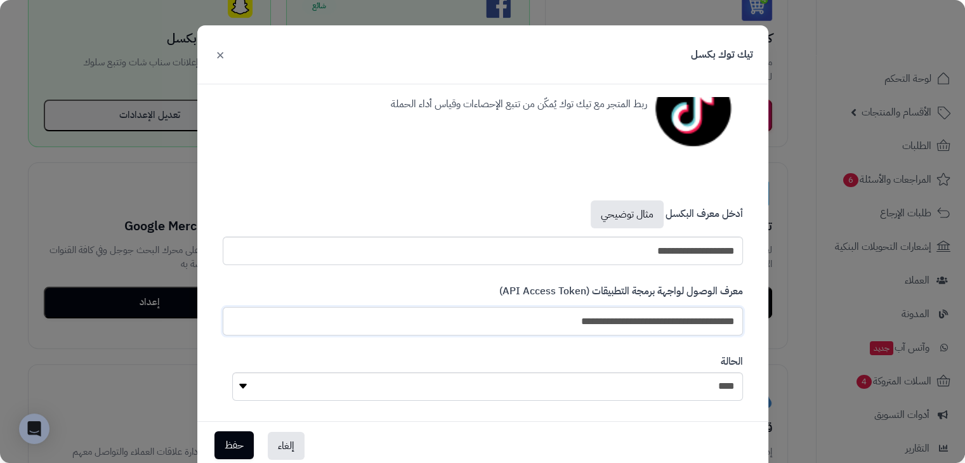
type input "**********"
click at [246, 445] on button "حفظ" at bounding box center [234, 446] width 39 height 28
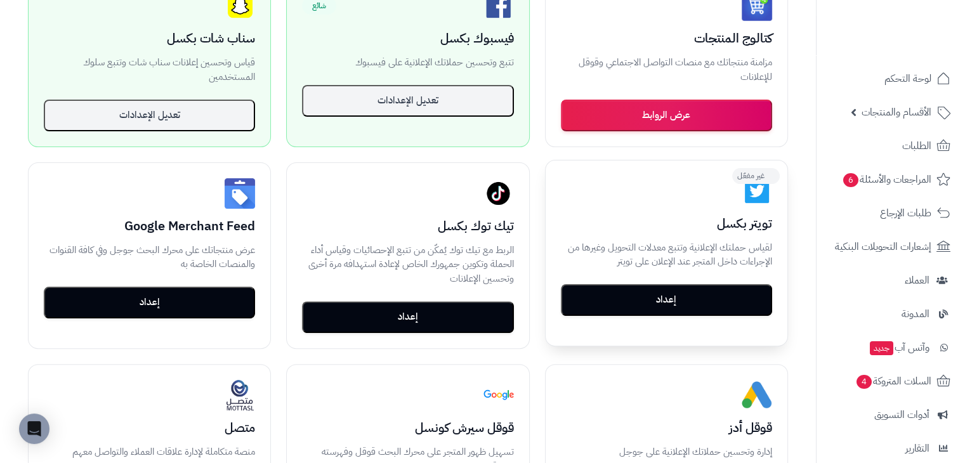
scroll to position [246, 0]
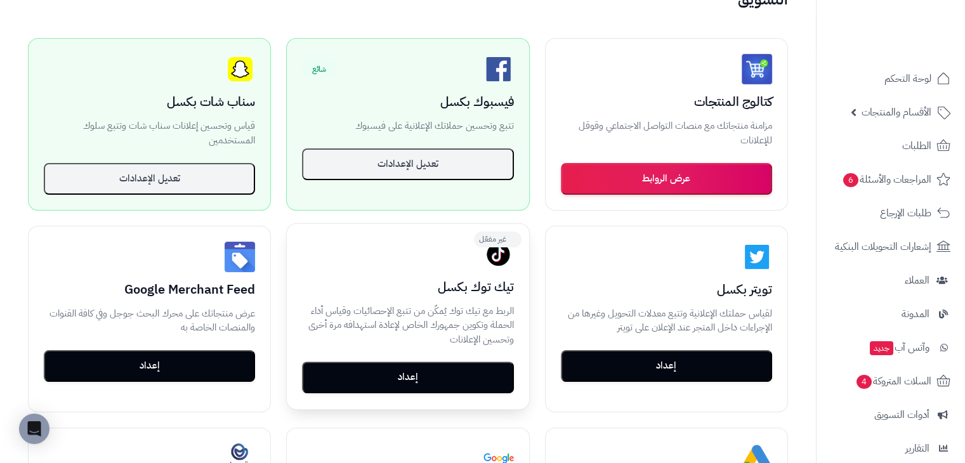
click at [468, 382] on button "إعداد" at bounding box center [407, 378] width 211 height 32
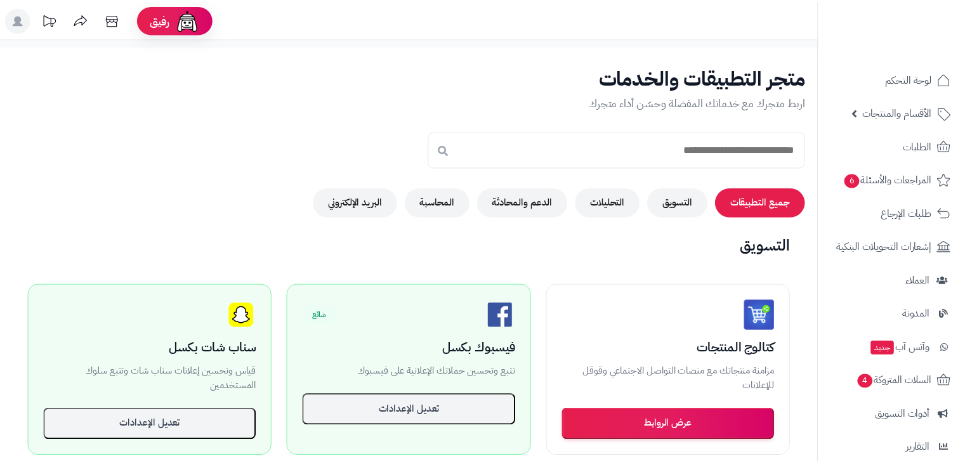
scroll to position [249, 0]
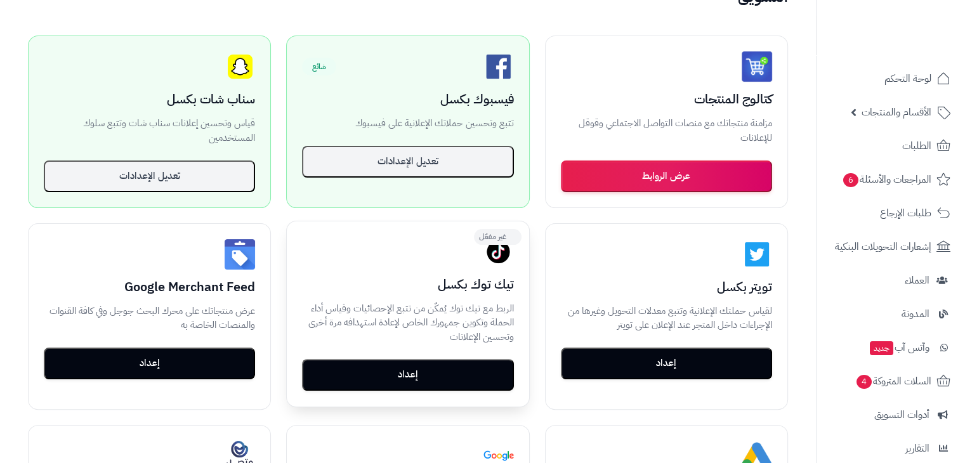
click at [480, 374] on button "إعداد" at bounding box center [407, 375] width 211 height 32
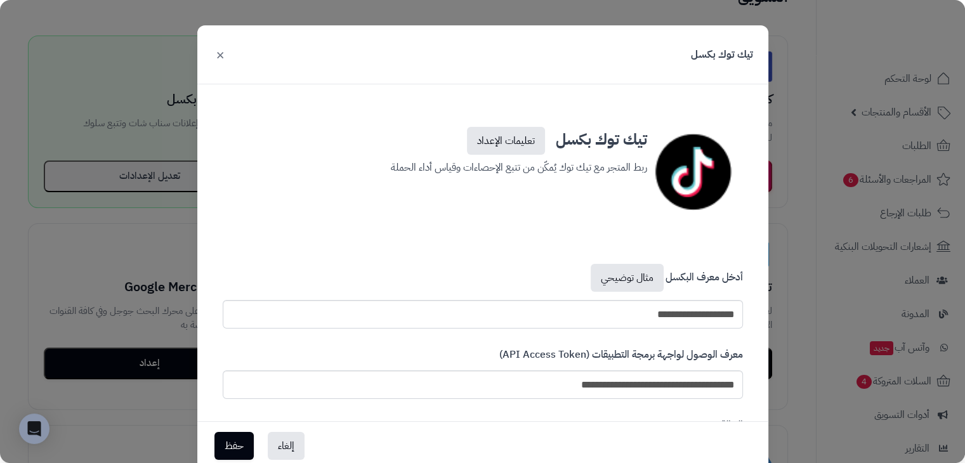
scroll to position [77, 0]
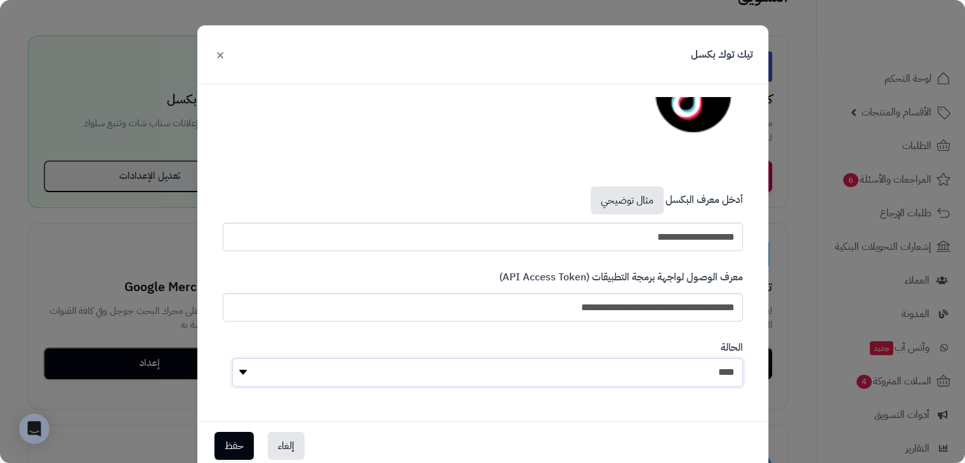
click at [671, 379] on select "**** ****" at bounding box center [487, 373] width 511 height 29
click at [741, 374] on select "**** ****" at bounding box center [487, 373] width 511 height 29
select select "*"
click at [237, 359] on select "**** ****" at bounding box center [487, 373] width 511 height 29
click at [232, 445] on button "حفظ" at bounding box center [234, 446] width 39 height 28
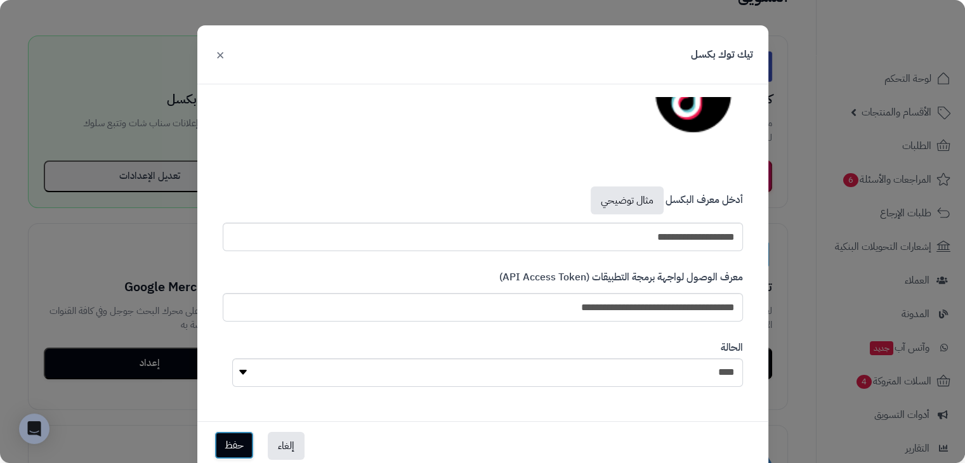
scroll to position [118, 0]
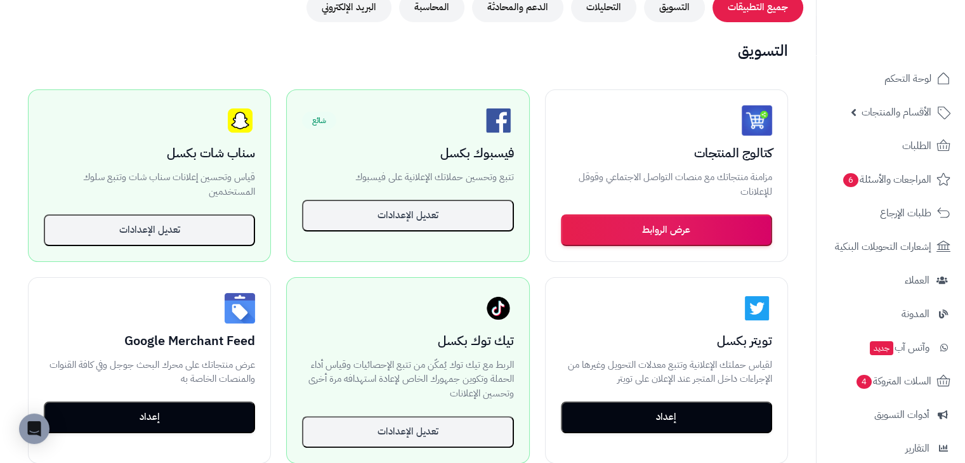
scroll to position [322, 0]
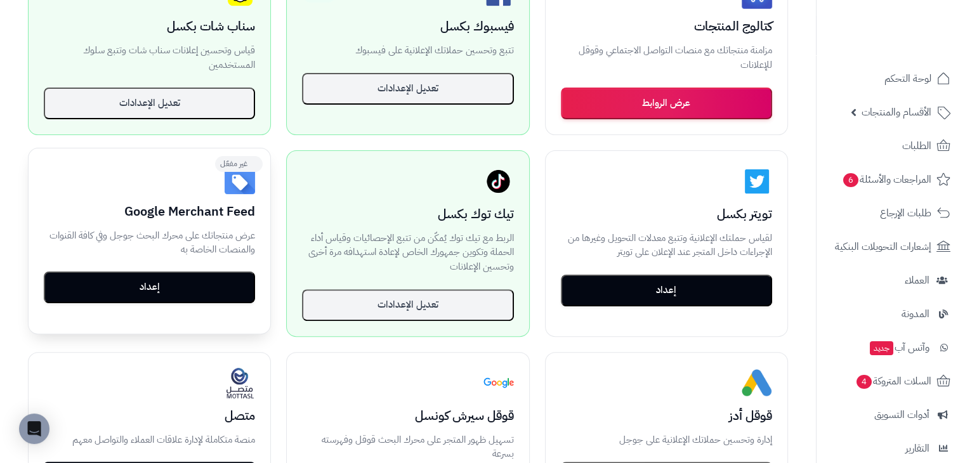
click at [131, 281] on button "إعداد" at bounding box center [149, 288] width 211 height 32
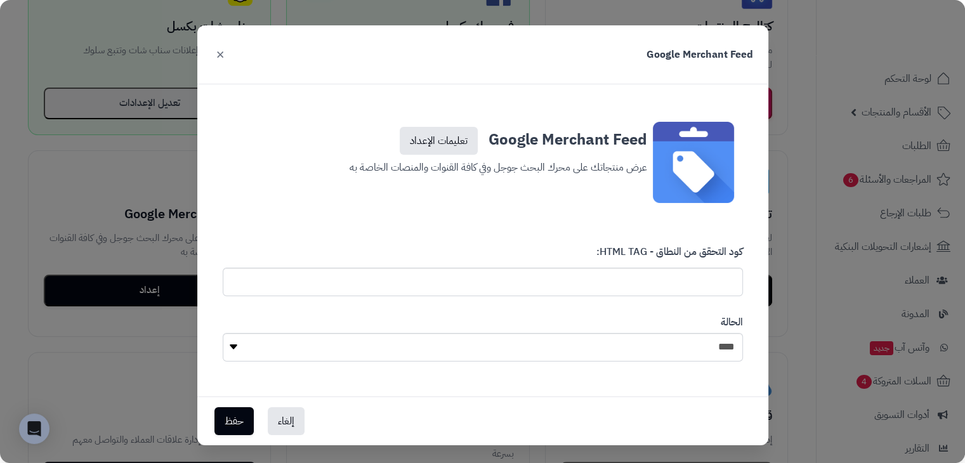
click at [227, 55] on button "×" at bounding box center [220, 54] width 15 height 28
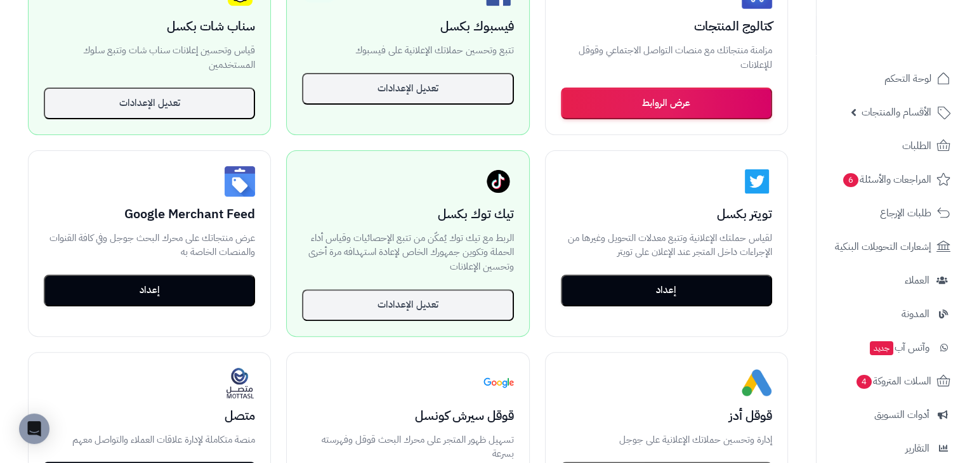
scroll to position [258, 0]
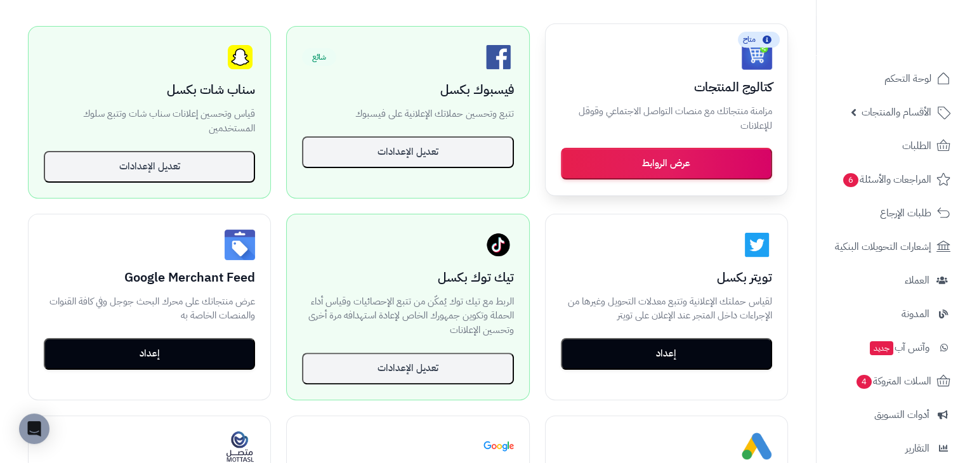
click at [734, 162] on button "عرض الروابط" at bounding box center [666, 164] width 211 height 32
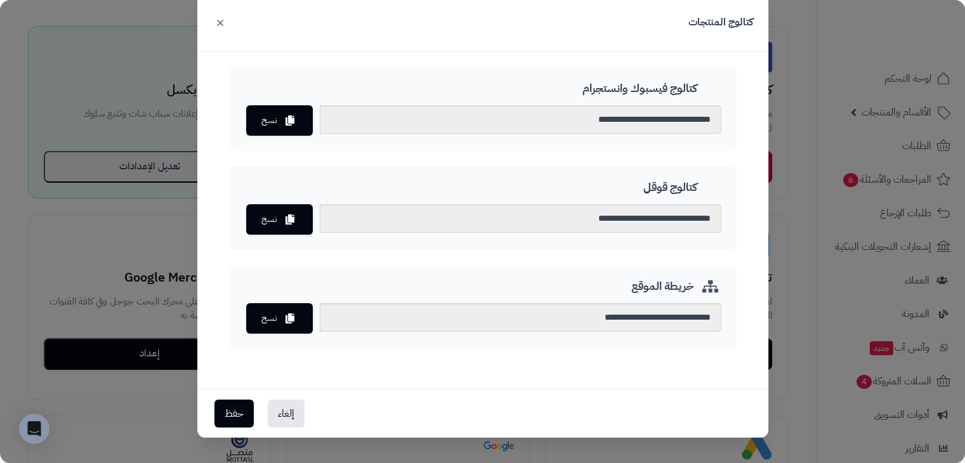
scroll to position [87, 0]
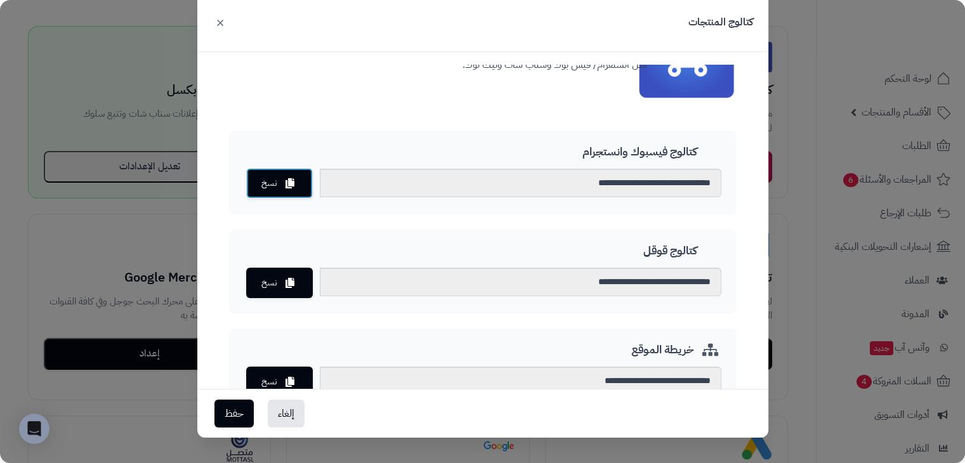
click at [276, 189] on button "نسخ" at bounding box center [279, 183] width 67 height 30
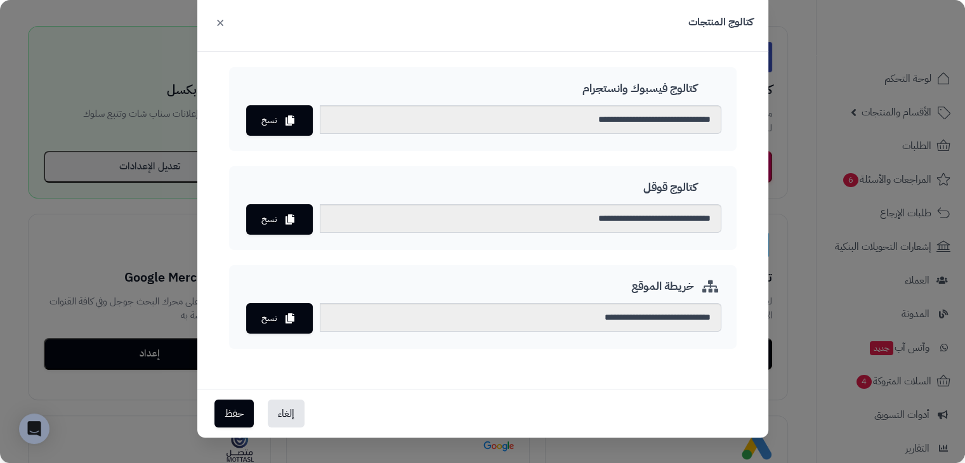
scroll to position [385, 0]
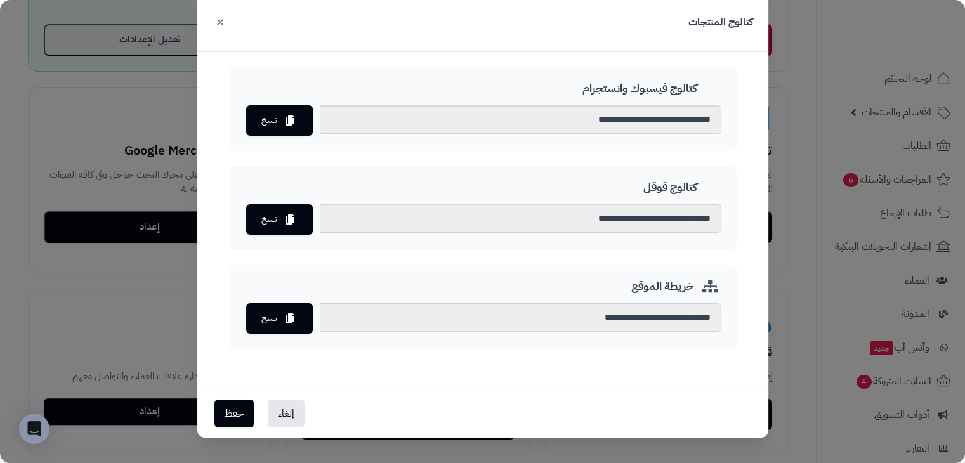
click at [222, 20] on button "×" at bounding box center [220, 22] width 15 height 28
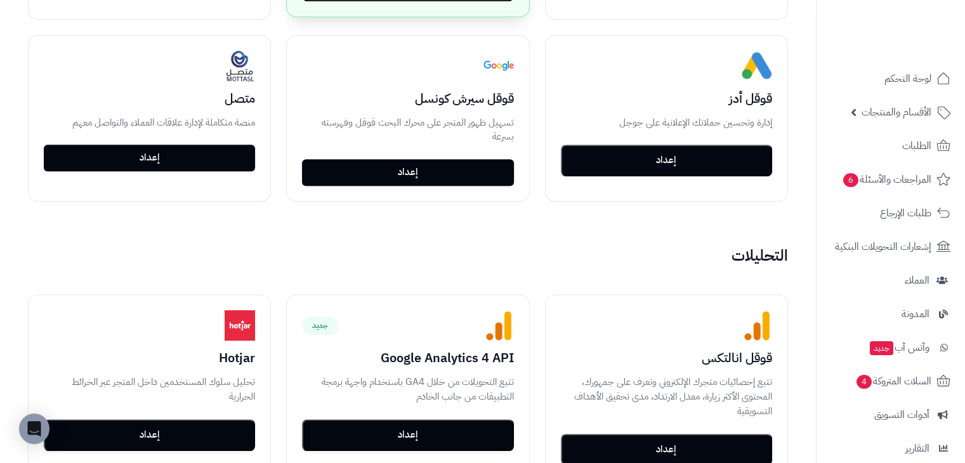
scroll to position [703, 0]
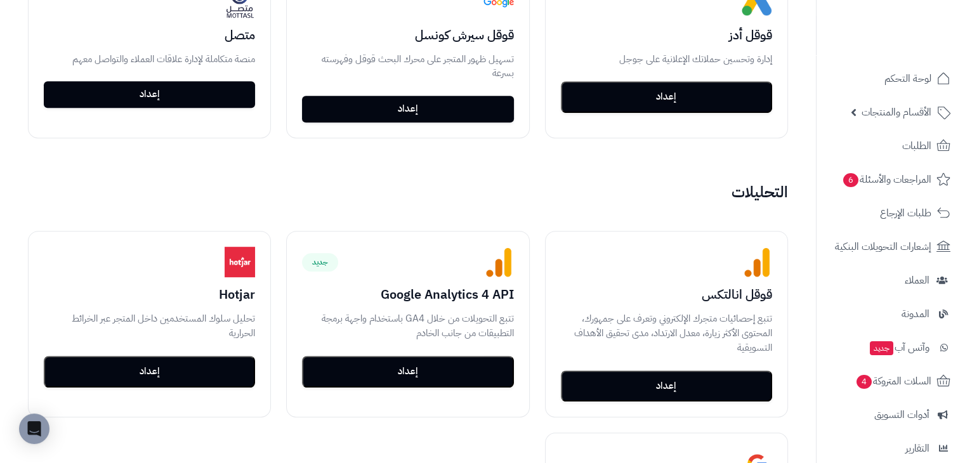
click at [540, 196] on h2 "التحليلات" at bounding box center [408, 192] width 791 height 17
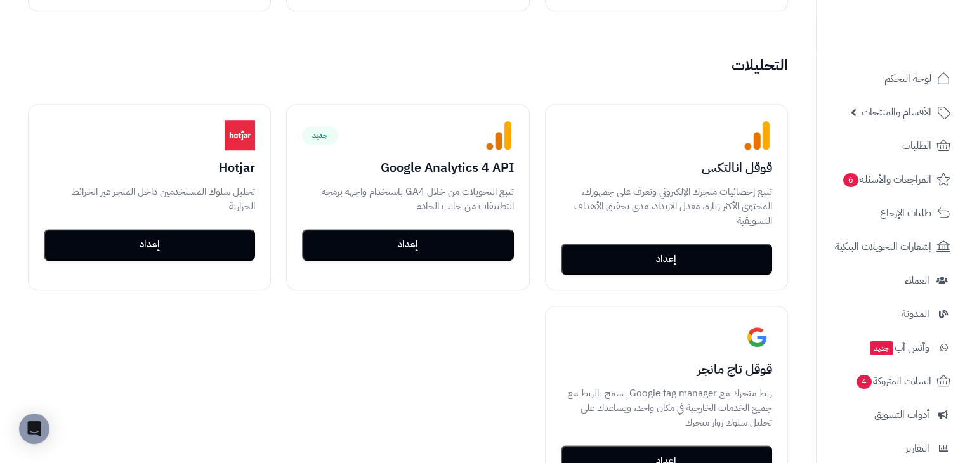
click at [451, 372] on div "غير مفعّل قوقل انالتكس تتبع إحصائيات متجرك الإلكتروني وتعرف على جمهورك، المحتوى…" at bounding box center [408, 298] width 791 height 419
click at [528, 333] on div "غير مفعّل قوقل انالتكس تتبع إحصائيات متجرك الإلكتروني وتعرف على جمهورك، المحتوى…" at bounding box center [408, 298] width 791 height 419
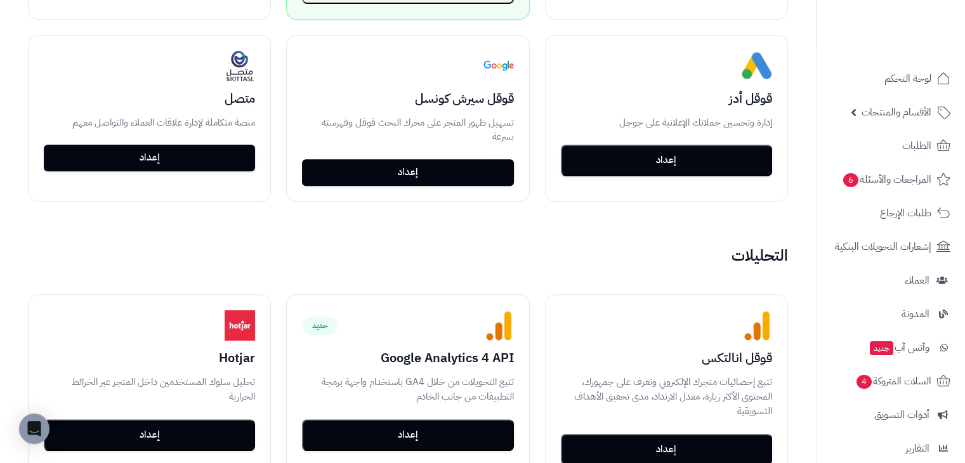
scroll to position [449, 0]
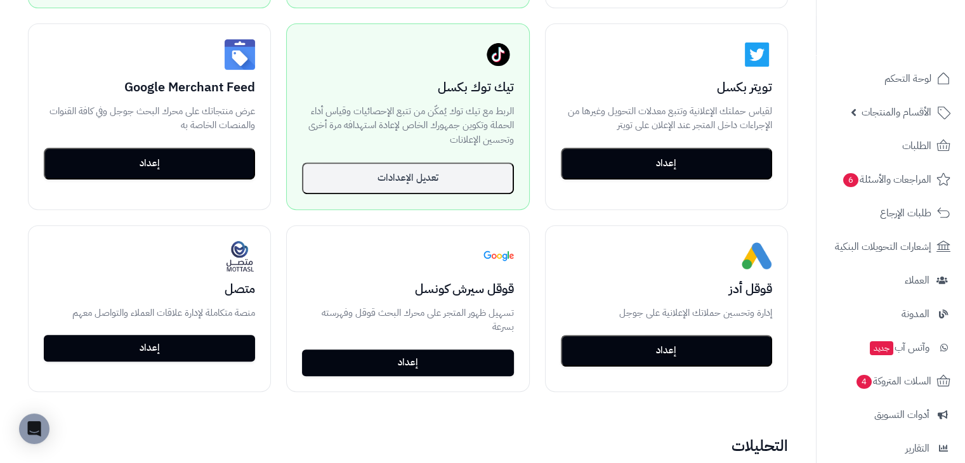
click at [531, 222] on div "متاح كتالوج المنتجات مزامنة منتجاتك مع منصات التواصل الاجتماعي وقوقل للإعلانات …" at bounding box center [408, 113] width 791 height 587
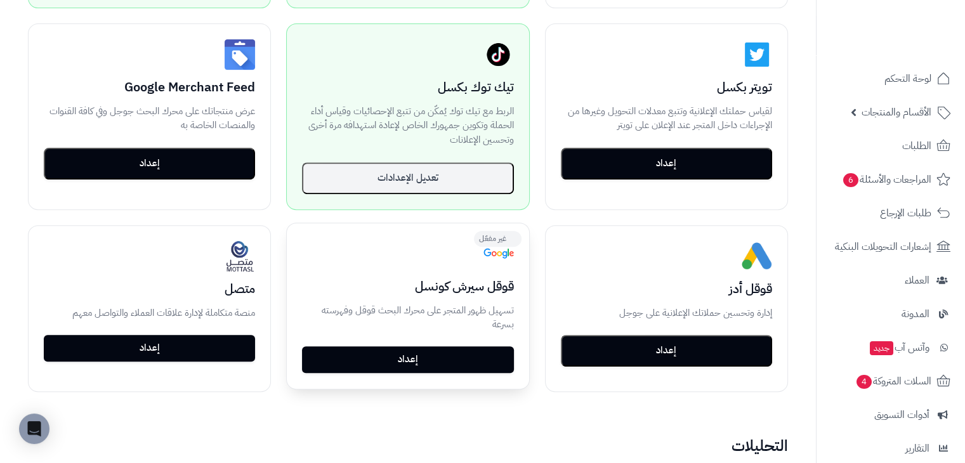
click at [456, 363] on link "إعداد" at bounding box center [407, 360] width 211 height 27
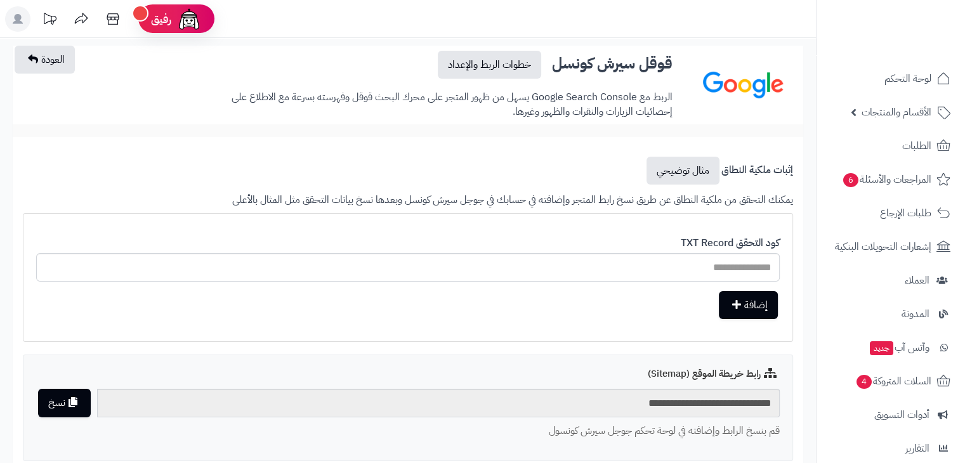
scroll to position [127, 0]
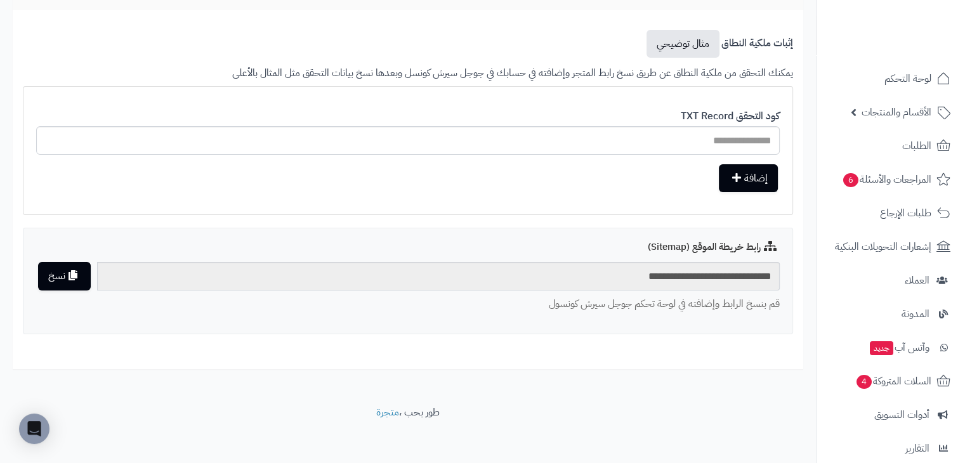
click at [658, 333] on div "**********" at bounding box center [408, 281] width 771 height 106
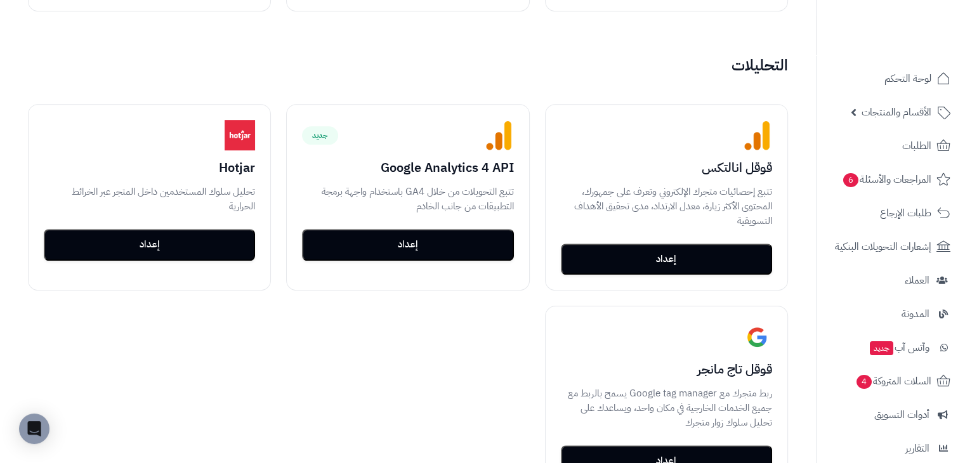
scroll to position [893, 0]
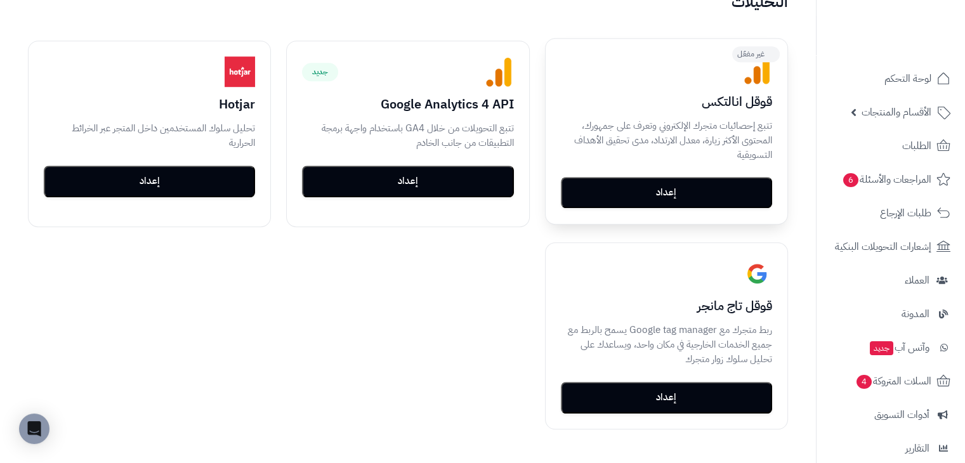
click at [688, 200] on button "إعداد" at bounding box center [666, 193] width 211 height 32
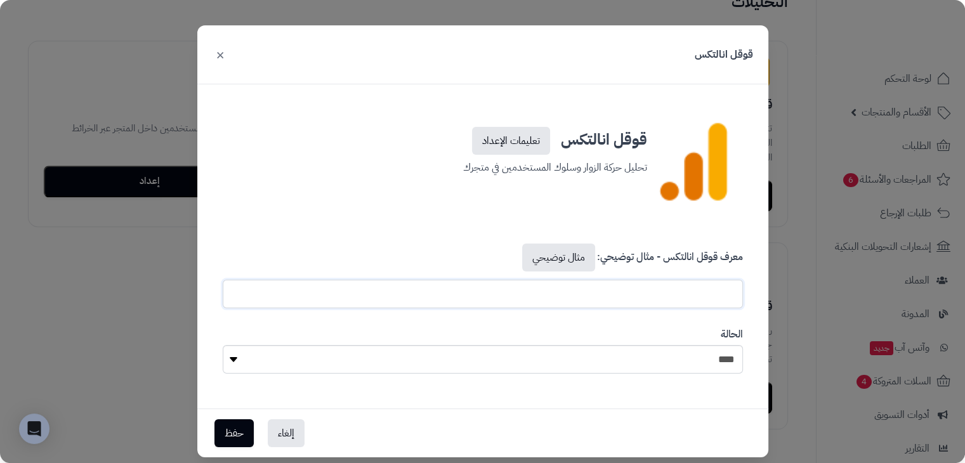
click at [645, 290] on input "text" at bounding box center [483, 294] width 521 height 29
click at [437, 253] on div "معرف قوقل انالتكس - مثال توضيحي: مثال توضيحي" at bounding box center [483, 276] width 540 height 84
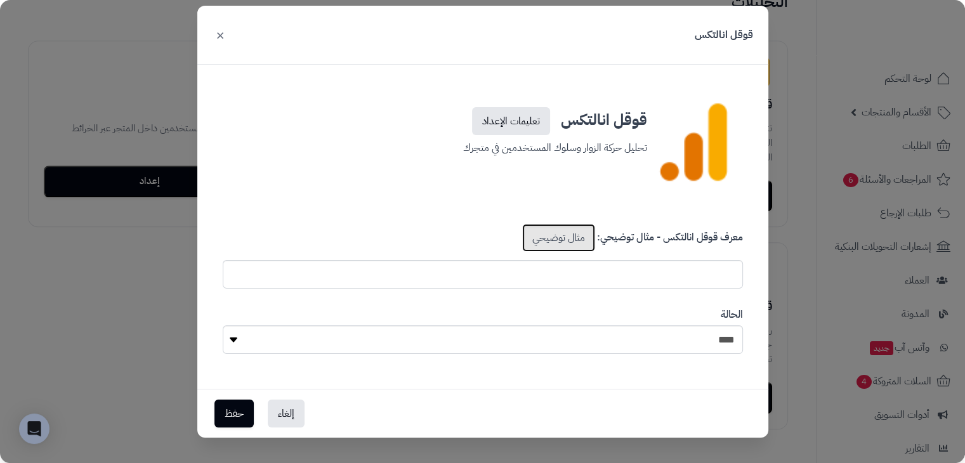
click at [571, 249] on link "مثال توضيحي" at bounding box center [558, 238] width 73 height 28
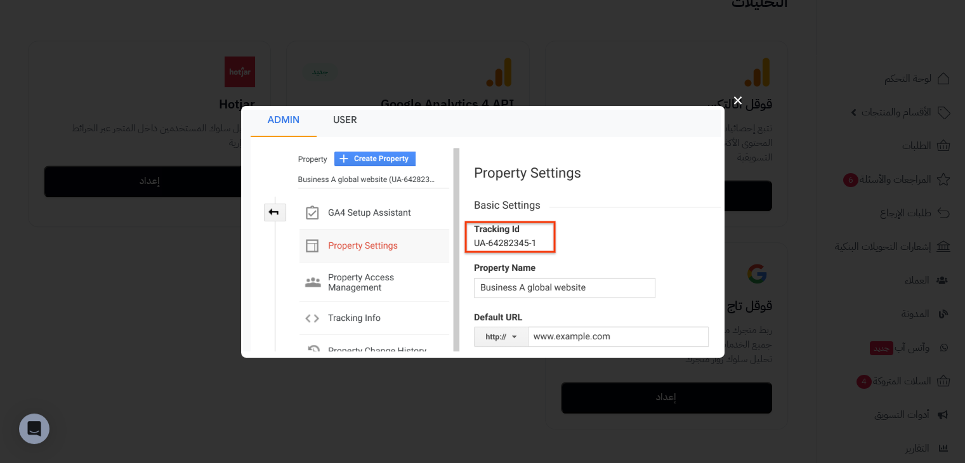
click at [740, 102] on button "×" at bounding box center [738, 100] width 24 height 40
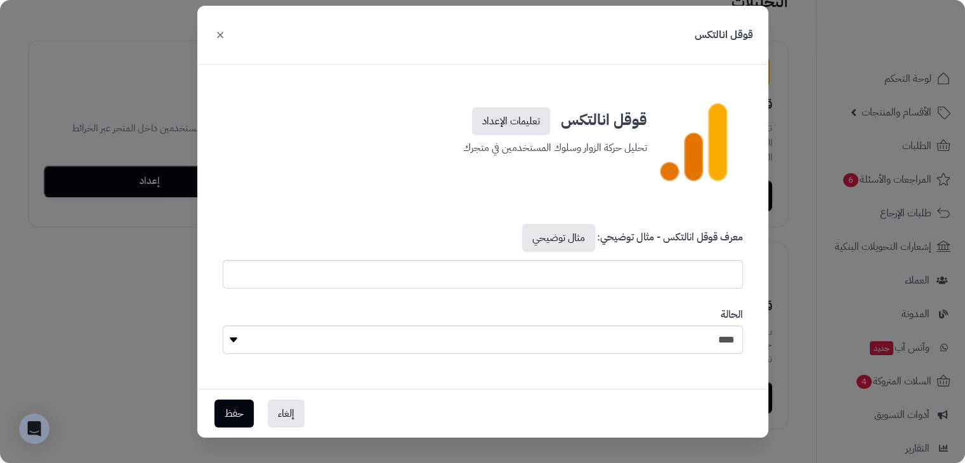
click at [225, 34] on button "×" at bounding box center [220, 34] width 15 height 28
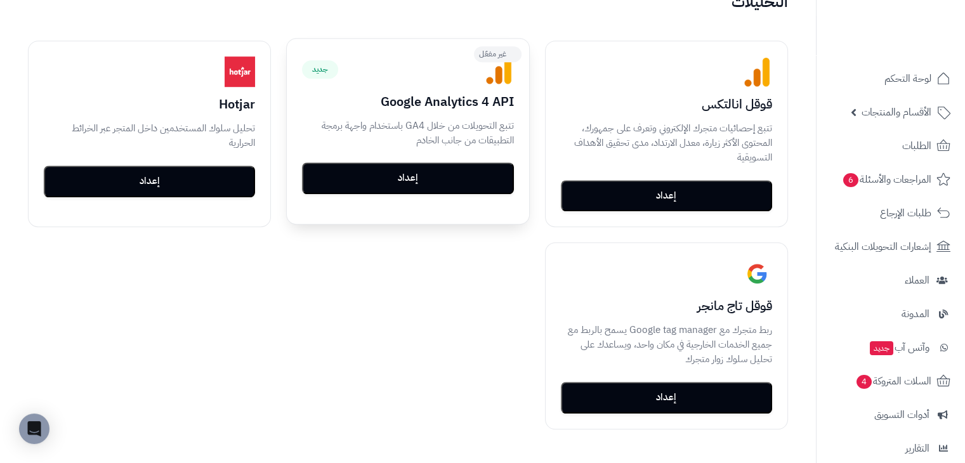
click at [432, 177] on button "إعداد" at bounding box center [407, 179] width 211 height 32
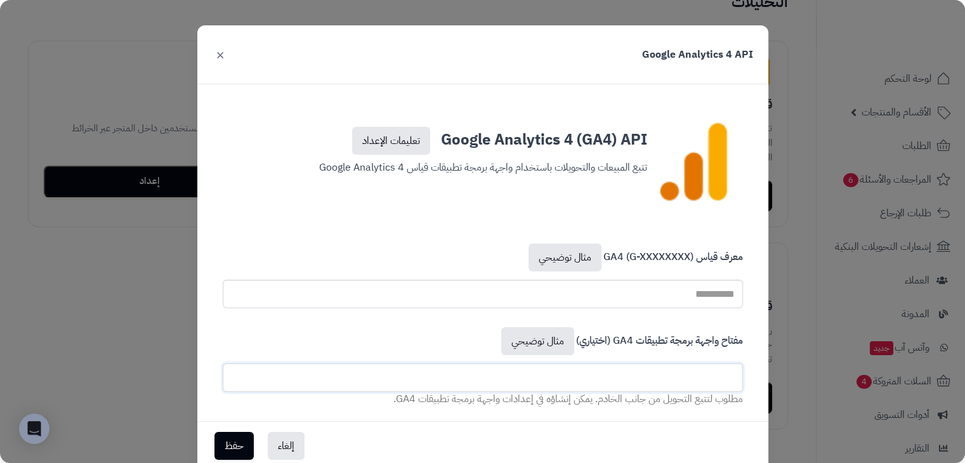
click at [670, 382] on input "text" at bounding box center [483, 378] width 521 height 29
click at [498, 332] on div "مفتاح واجهة برمجة تطبيقات GA4 (اختياري) مثال توضيحي مطلوب لتتبع التحويل من جانب…" at bounding box center [483, 367] width 540 height 98
click at [524, 343] on link "مثال توضيحي" at bounding box center [537, 342] width 73 height 28
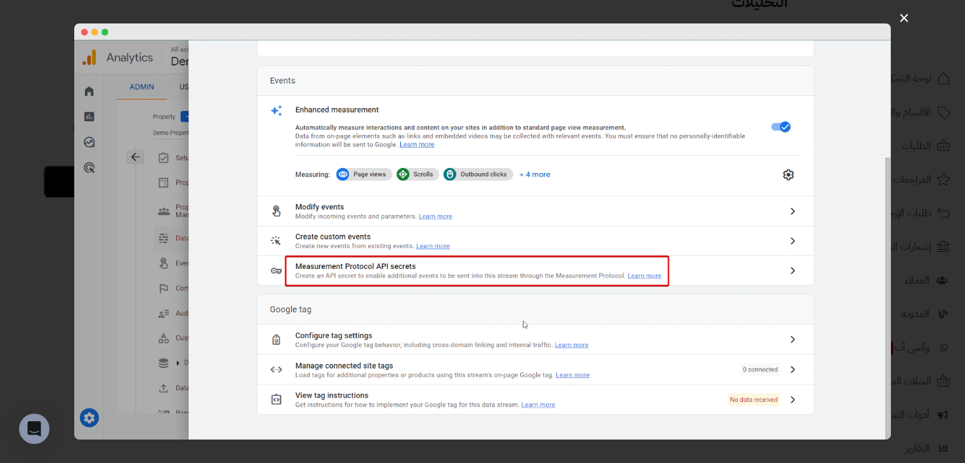
click at [908, 17] on button "×" at bounding box center [904, 17] width 24 height 40
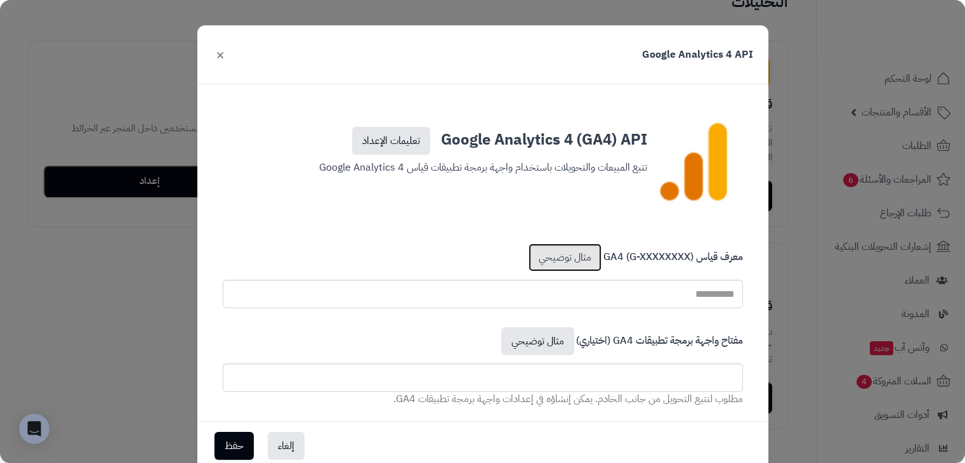
click at [564, 255] on link "مثال توضيحي" at bounding box center [565, 258] width 73 height 28
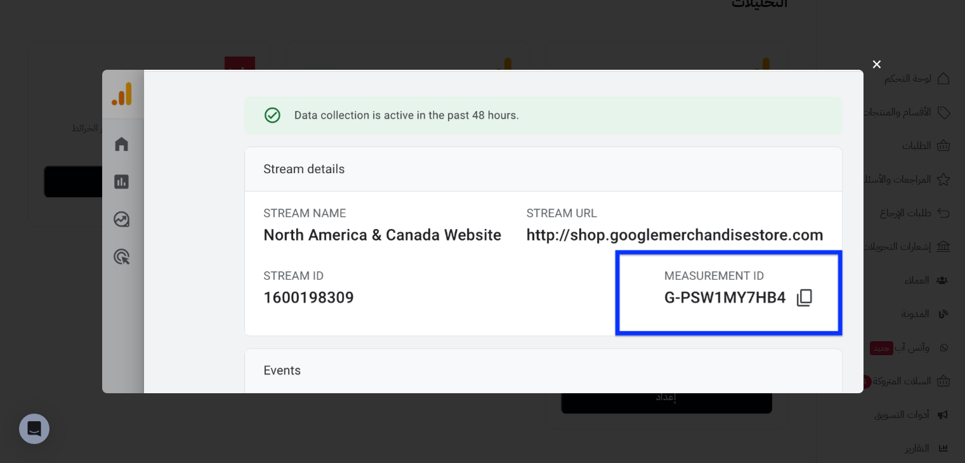
drag, startPoint x: 876, startPoint y: 72, endPoint x: 884, endPoint y: 75, distance: 8.8
click at [884, 75] on button "×" at bounding box center [877, 64] width 24 height 40
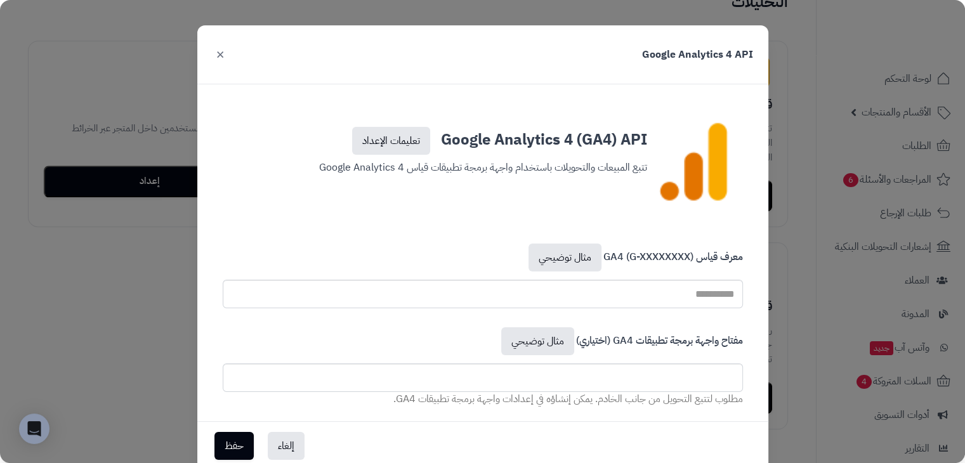
click at [228, 58] on button "×" at bounding box center [220, 54] width 15 height 28
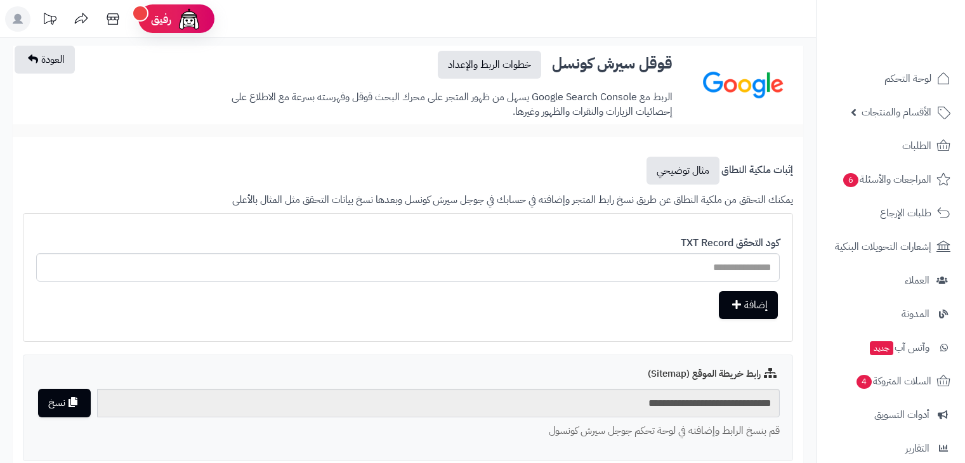
scroll to position [63, 0]
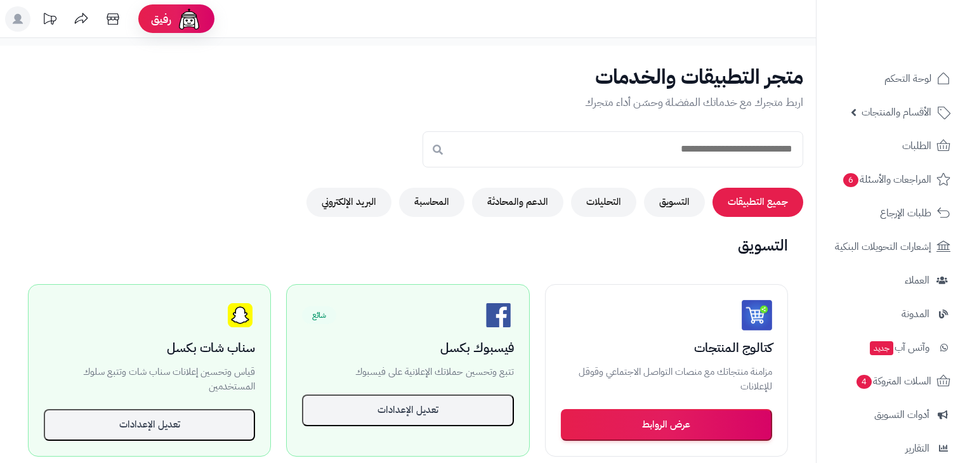
scroll to position [388, 0]
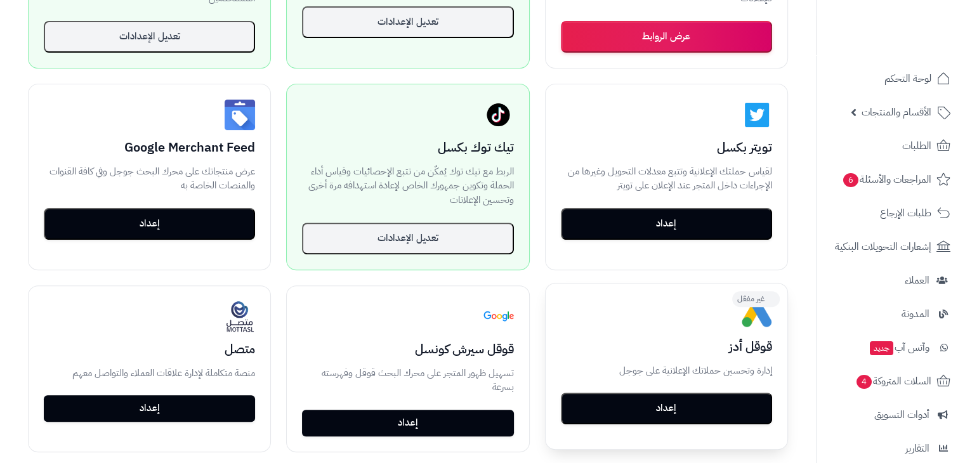
click at [534, 74] on div "متاح كتالوج المنتجات مزامنة منتجاتك مع منصات التواصل الاجتماعي وقوقل للإعلانات …" at bounding box center [408, 174] width 791 height 587
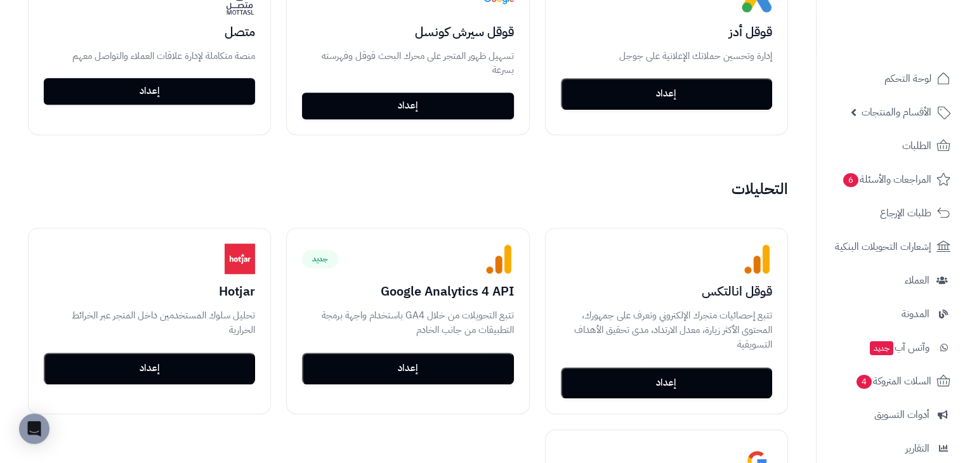
scroll to position [769, 0]
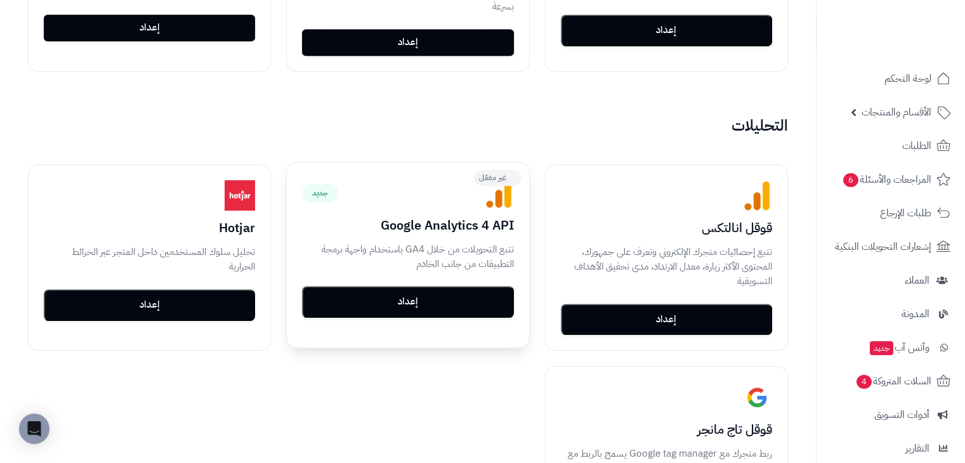
click at [424, 300] on button "إعداد" at bounding box center [407, 302] width 211 height 32
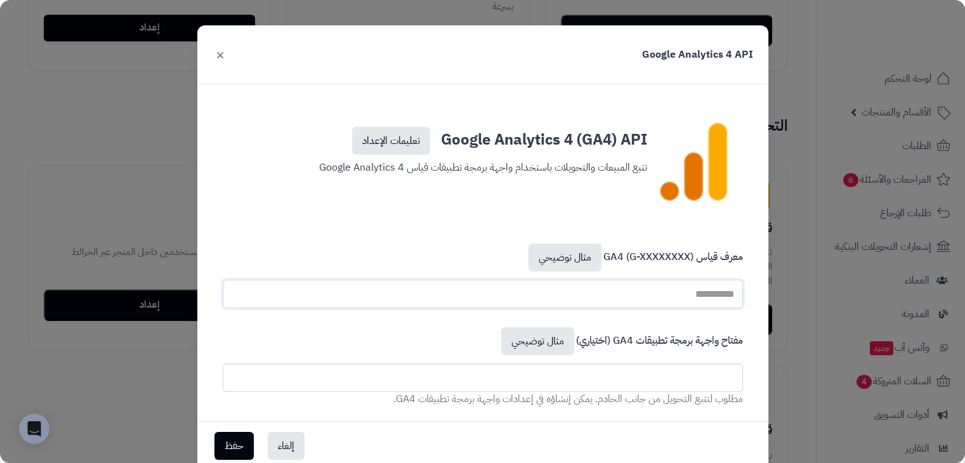
click at [661, 290] on input "text" at bounding box center [483, 294] width 521 height 29
click at [373, 258] on div "معرف قياس GA4 (G-XXXXXXXX) مثال توضيحي" at bounding box center [483, 276] width 540 height 84
click at [236, 62] on div "Google Analytics 4 API ×" at bounding box center [482, 54] width 571 height 59
click at [226, 56] on button "×" at bounding box center [220, 54] width 15 height 28
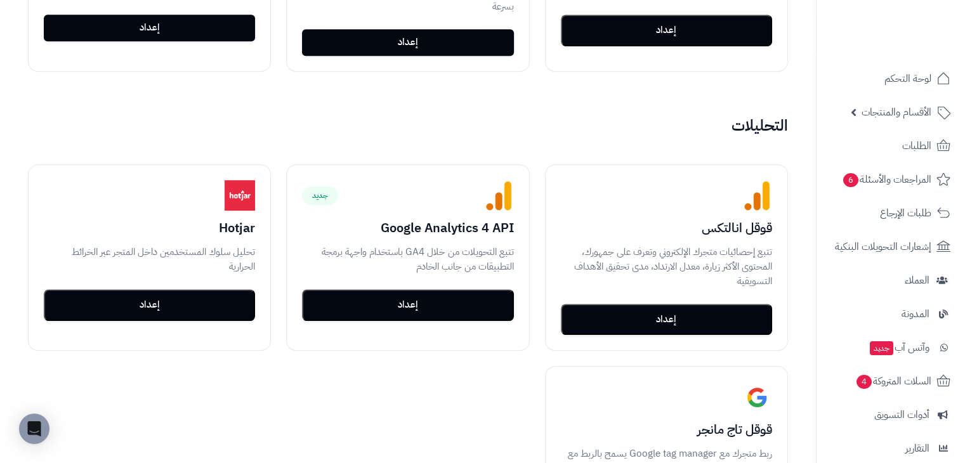
click at [280, 117] on h2 "التحليلات" at bounding box center [408, 125] width 791 height 17
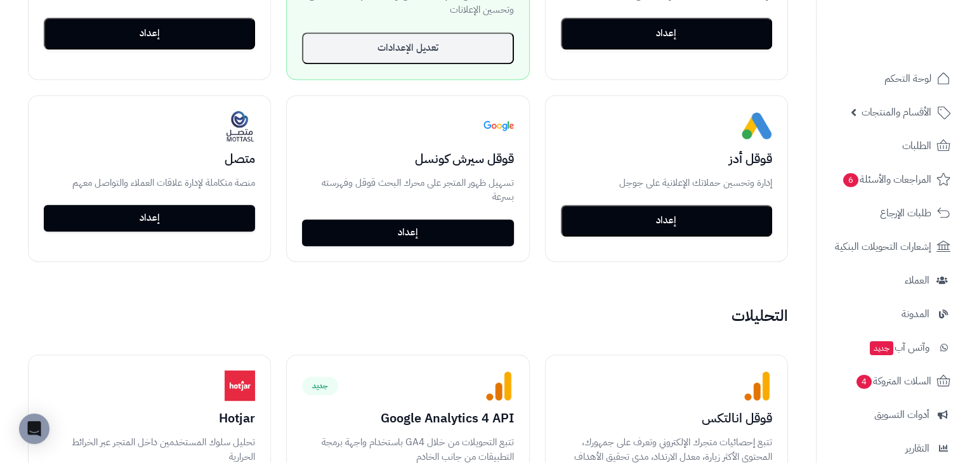
scroll to position [642, 0]
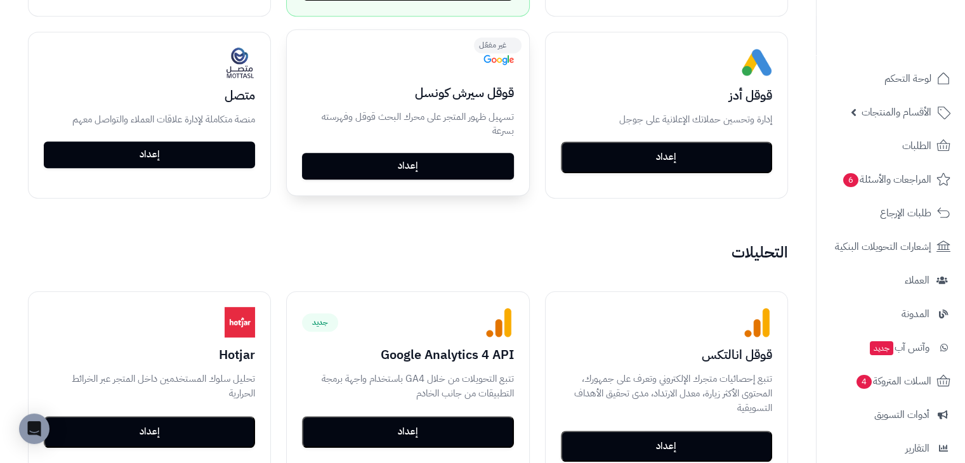
click at [432, 163] on link "إعداد" at bounding box center [407, 166] width 211 height 27
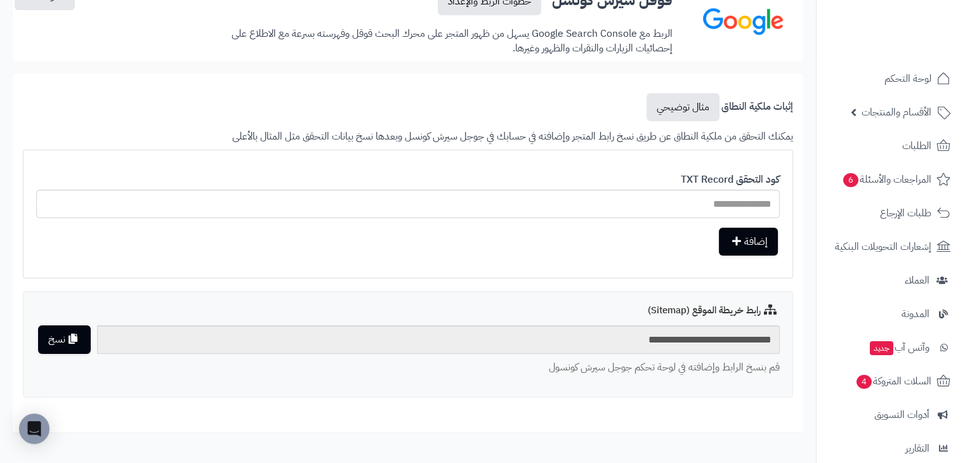
scroll to position [127, 0]
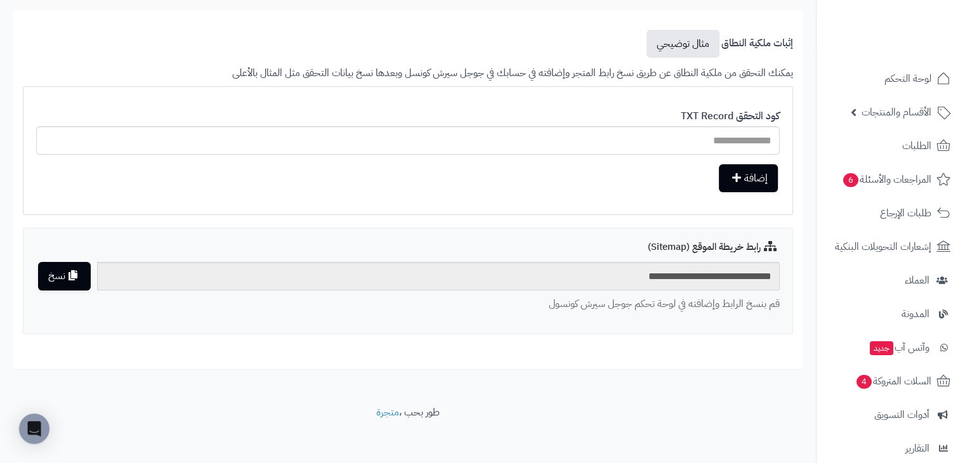
click at [19, 62] on div "**********" at bounding box center [408, 189] width 790 height 339
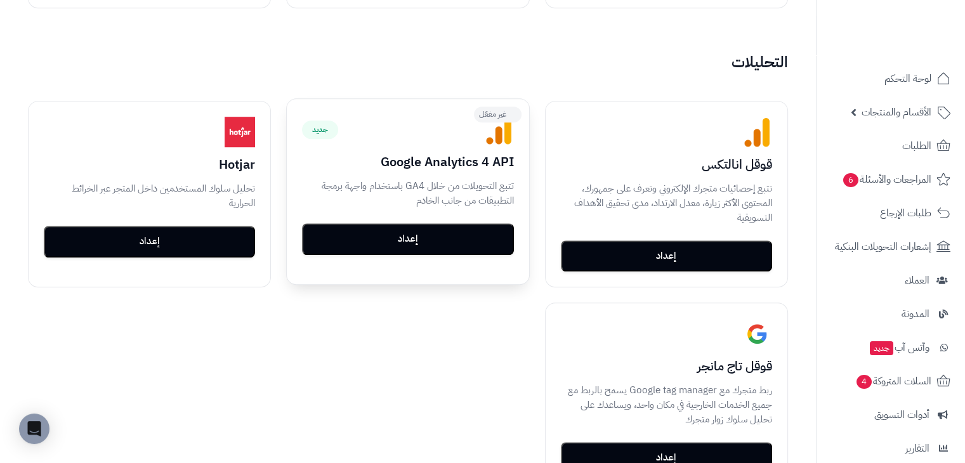
scroll to position [896, 0]
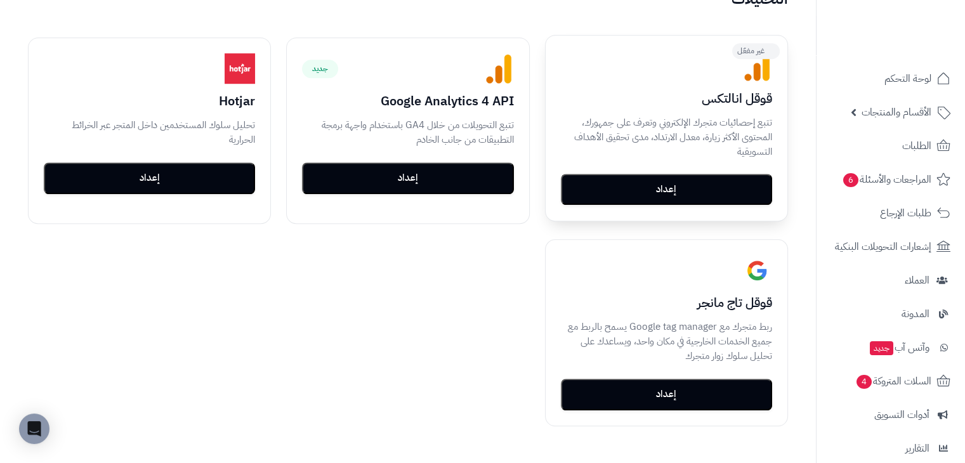
click at [678, 185] on button "إعداد" at bounding box center [666, 190] width 211 height 32
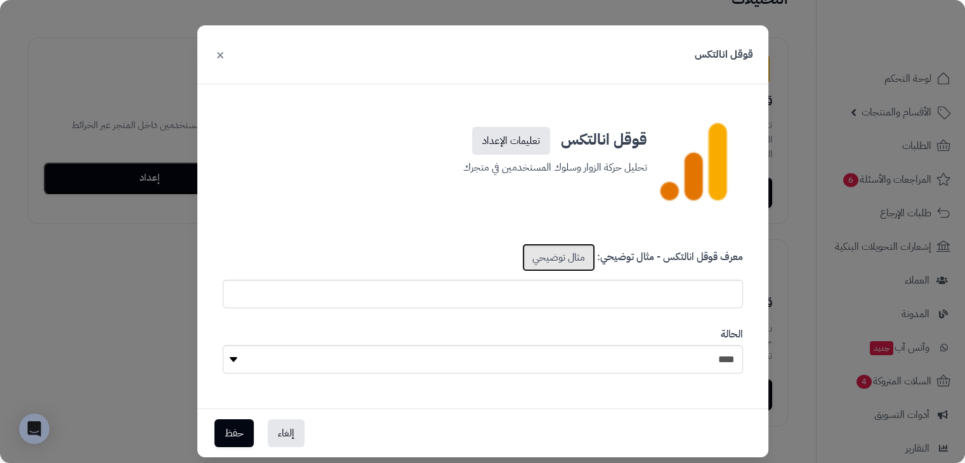
click at [573, 262] on link "مثال توضيحي" at bounding box center [558, 258] width 73 height 28
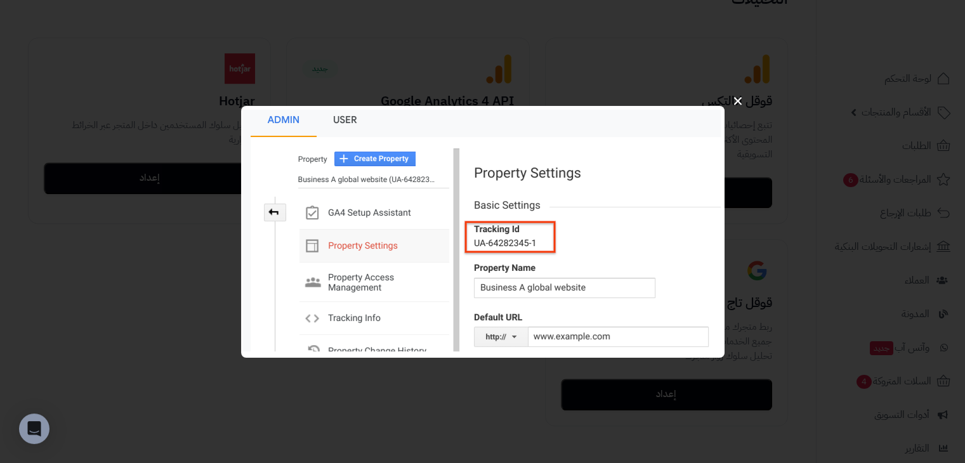
click at [611, 39] on div "×" at bounding box center [482, 231] width 965 height 463
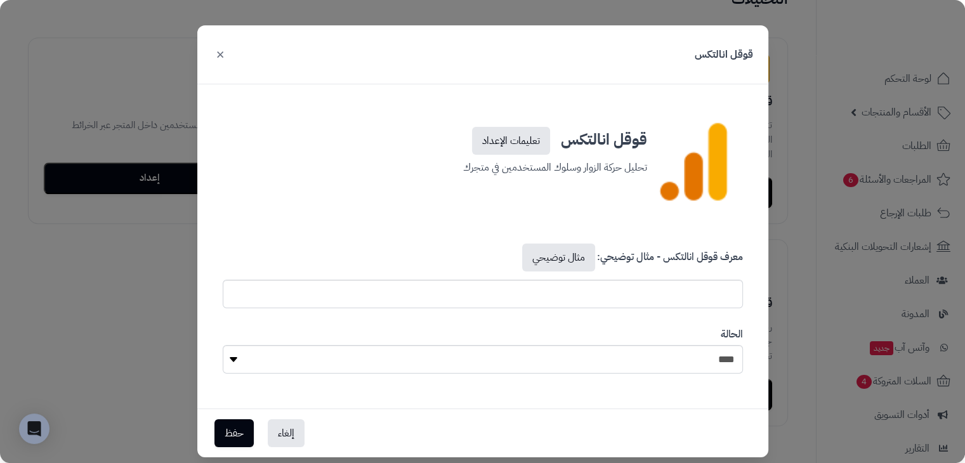
click at [228, 55] on button "×" at bounding box center [220, 54] width 15 height 28
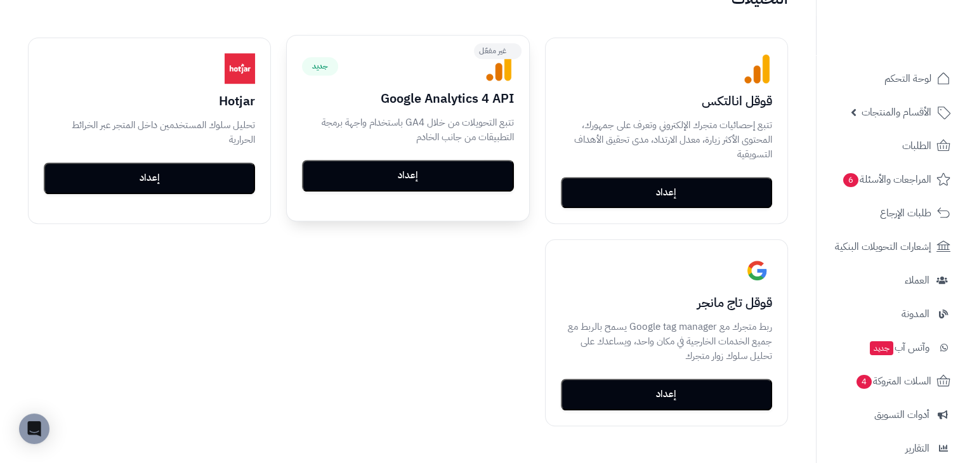
scroll to position [769, 0]
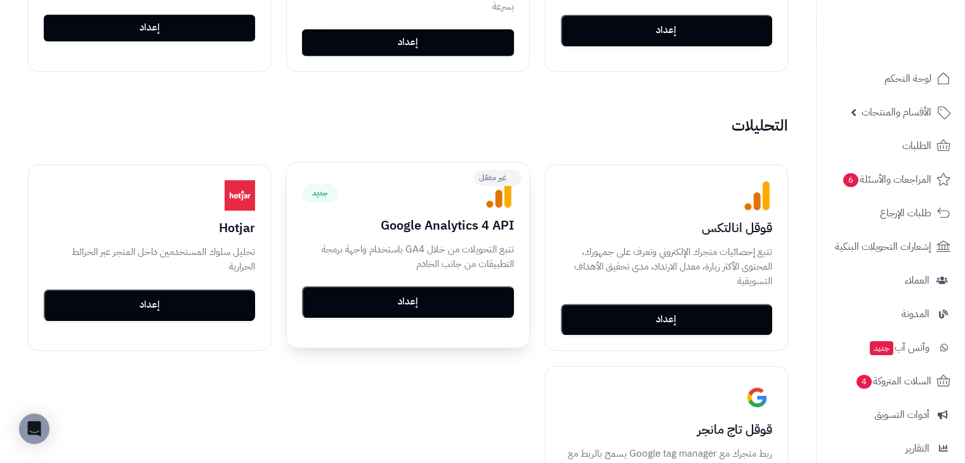
click at [428, 290] on button "إعداد" at bounding box center [407, 302] width 211 height 32
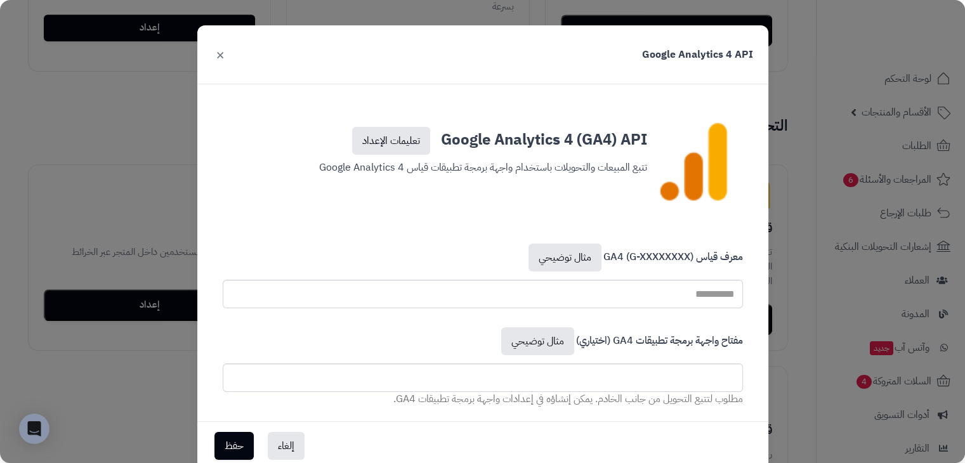
scroll to position [63, 0]
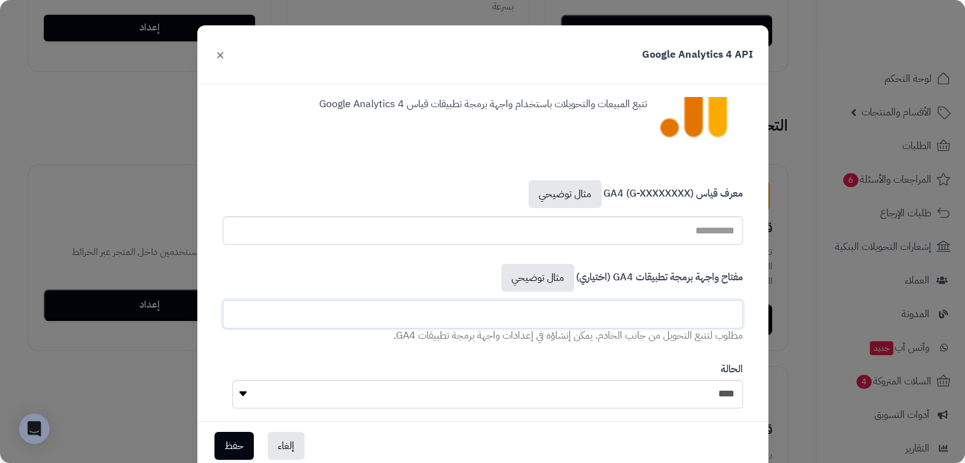
click at [660, 315] on input "text" at bounding box center [483, 314] width 521 height 29
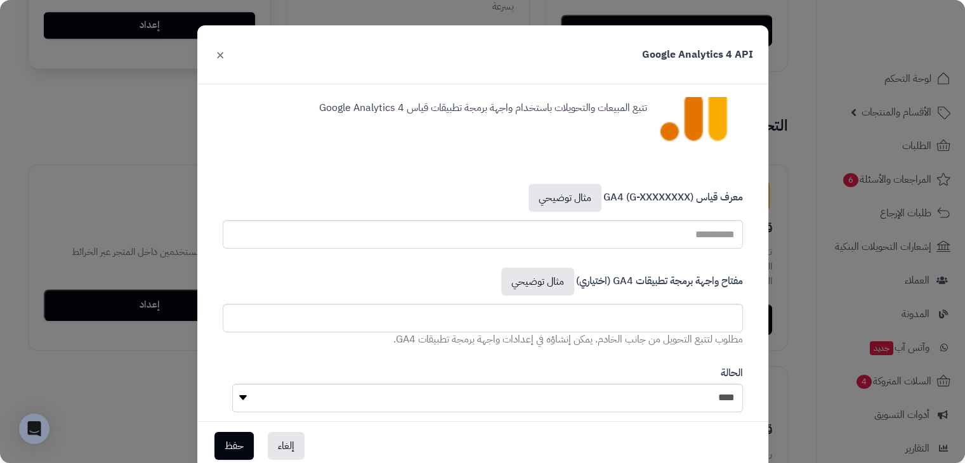
click at [226, 57] on button "×" at bounding box center [220, 55] width 15 height 28
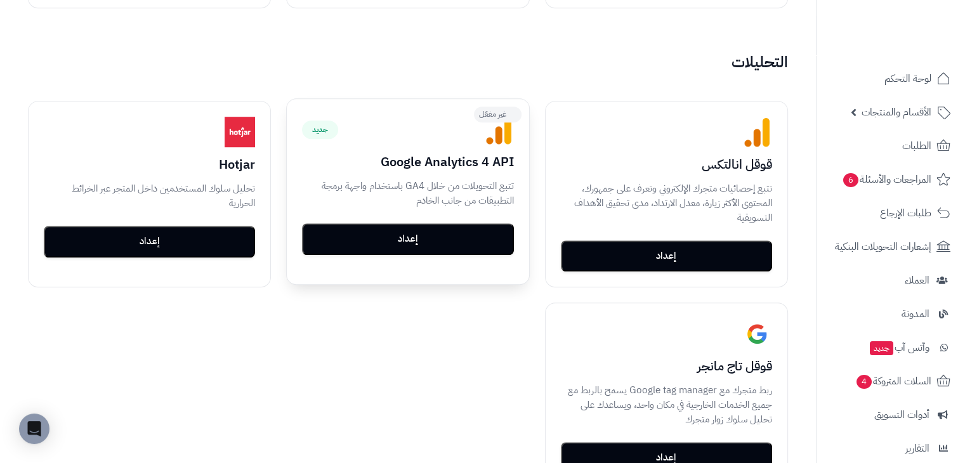
scroll to position [896, 0]
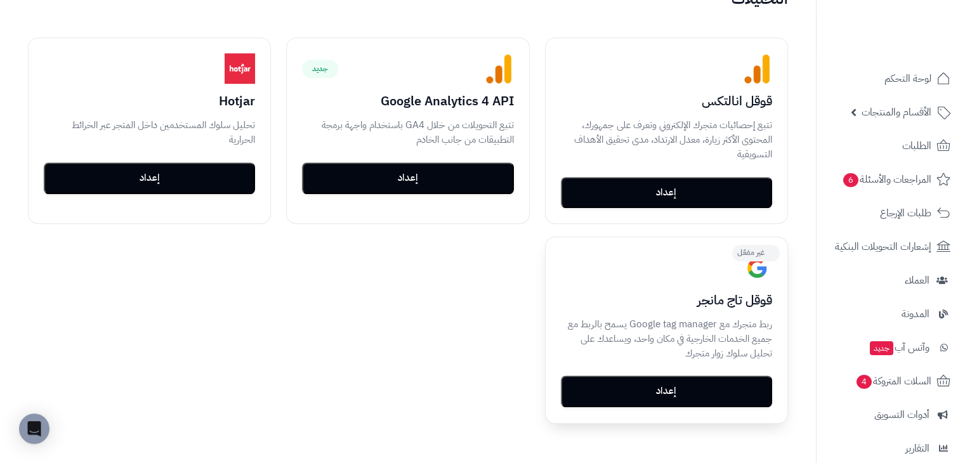
click at [683, 390] on button "إعداد" at bounding box center [666, 392] width 211 height 32
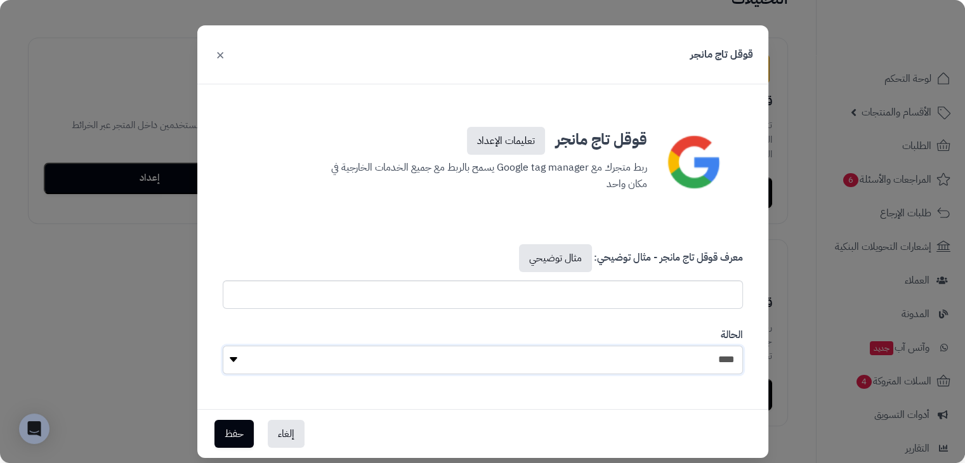
click at [688, 357] on select "**** ****" at bounding box center [483, 360] width 521 height 29
select select "*"
click at [227, 346] on select "**** ****" at bounding box center [483, 360] width 521 height 29
click at [683, 297] on input "text" at bounding box center [483, 295] width 521 height 29
paste input "**********"
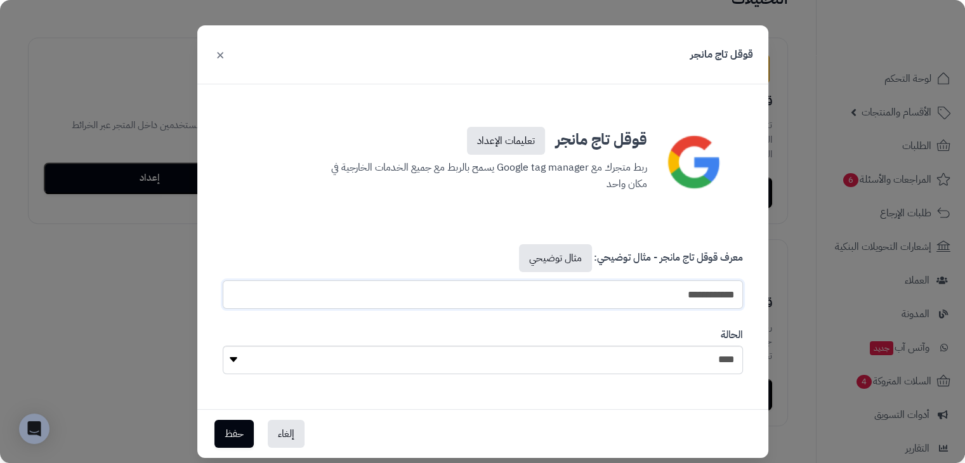
type input "**********"
click at [672, 324] on div "الحالة **** ****" at bounding box center [483, 351] width 540 height 65
click at [547, 256] on link "مثال توضيحي" at bounding box center [555, 258] width 73 height 28
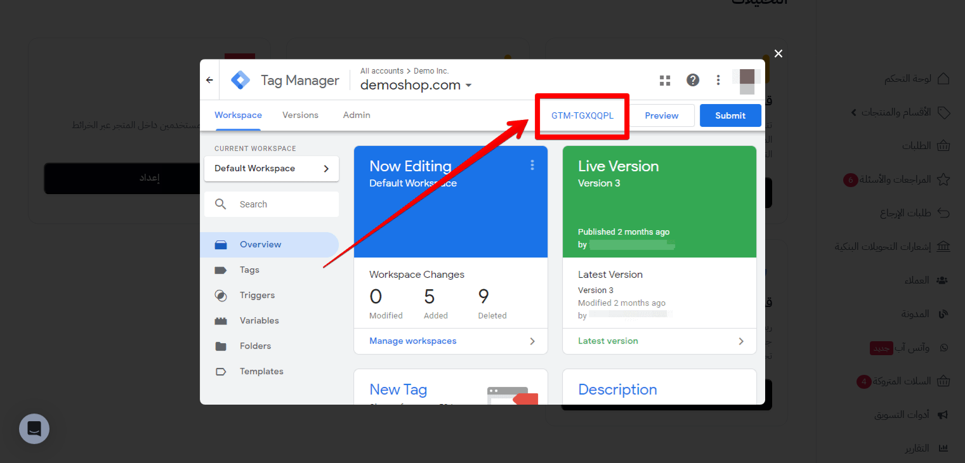
click at [785, 50] on button "×" at bounding box center [779, 53] width 24 height 40
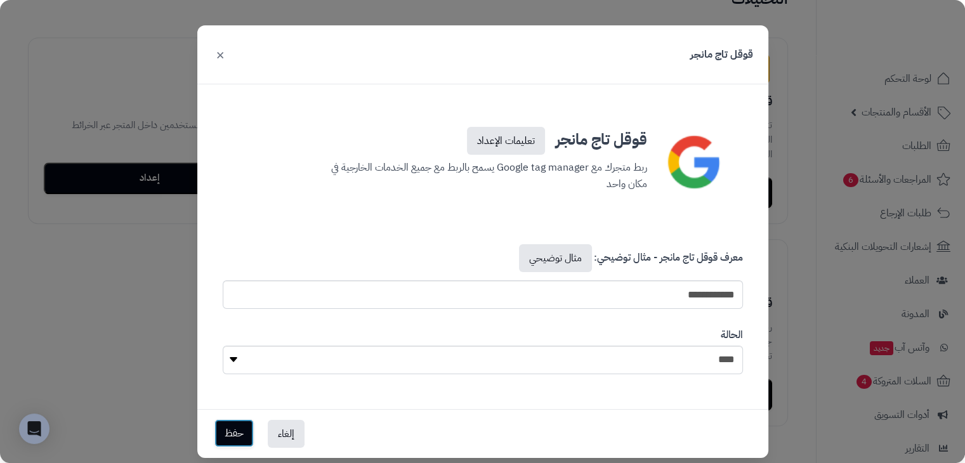
click at [223, 435] on button "حفظ" at bounding box center [234, 434] width 39 height 28
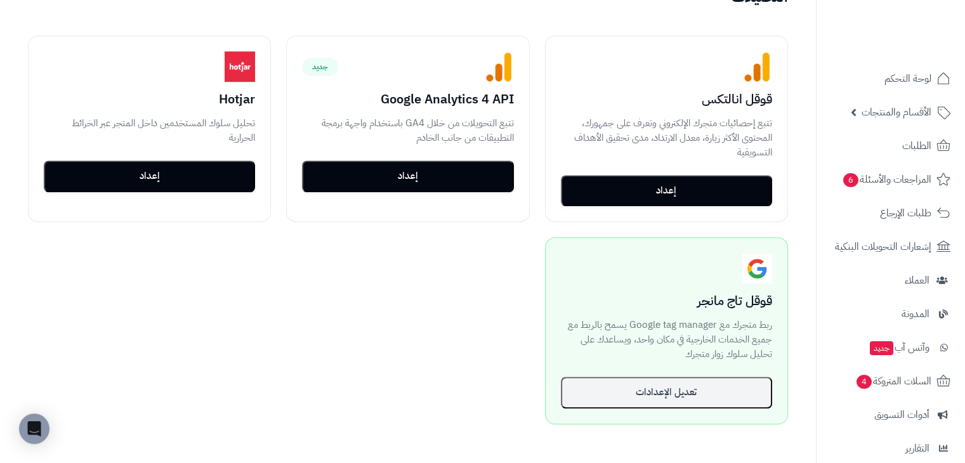
scroll to position [835, 0]
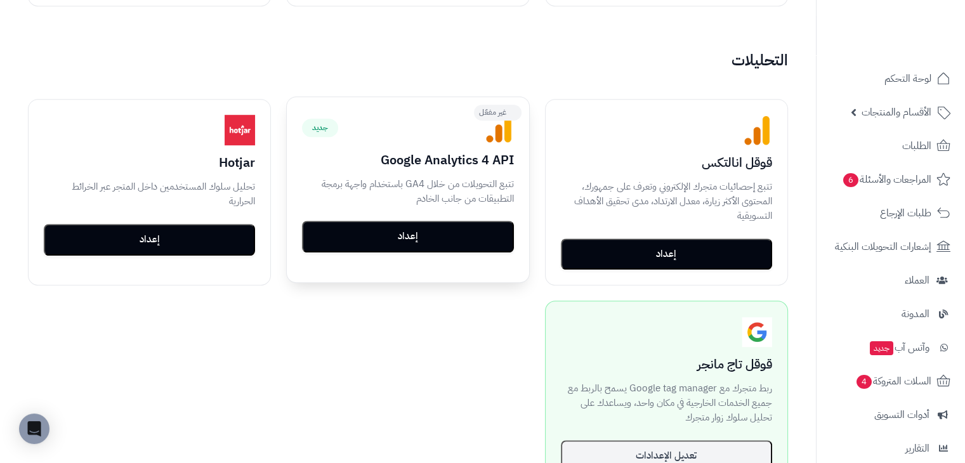
click at [451, 235] on button "إعداد" at bounding box center [407, 237] width 211 height 32
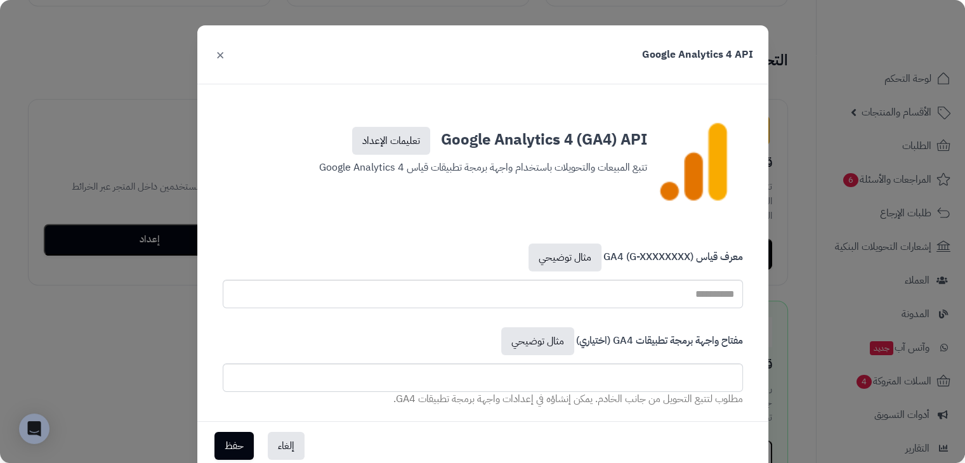
scroll to position [771, 0]
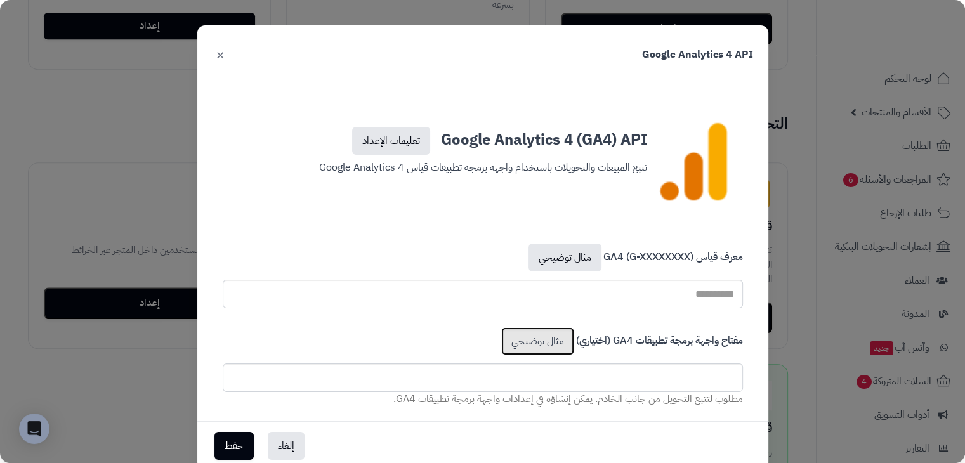
click at [541, 347] on link "مثال توضيحي" at bounding box center [537, 342] width 73 height 28
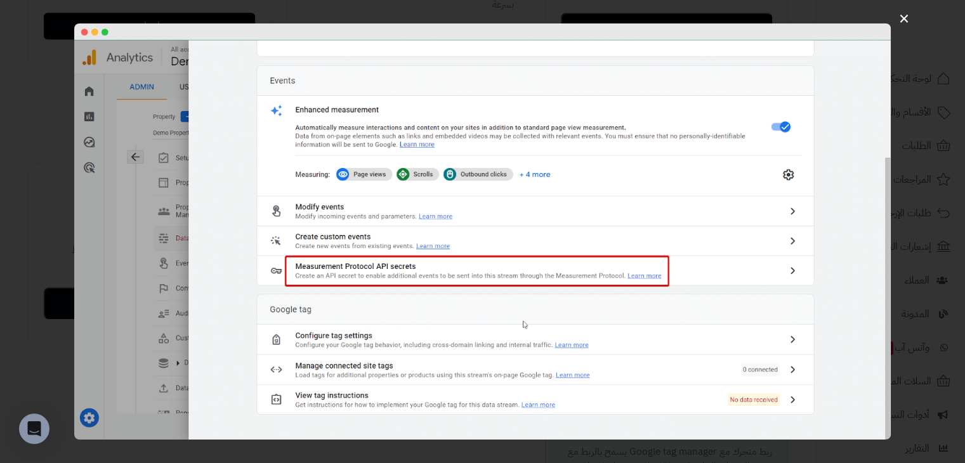
click at [842, 92] on img at bounding box center [482, 231] width 817 height 417
click at [901, 23] on button "×" at bounding box center [904, 17] width 24 height 40
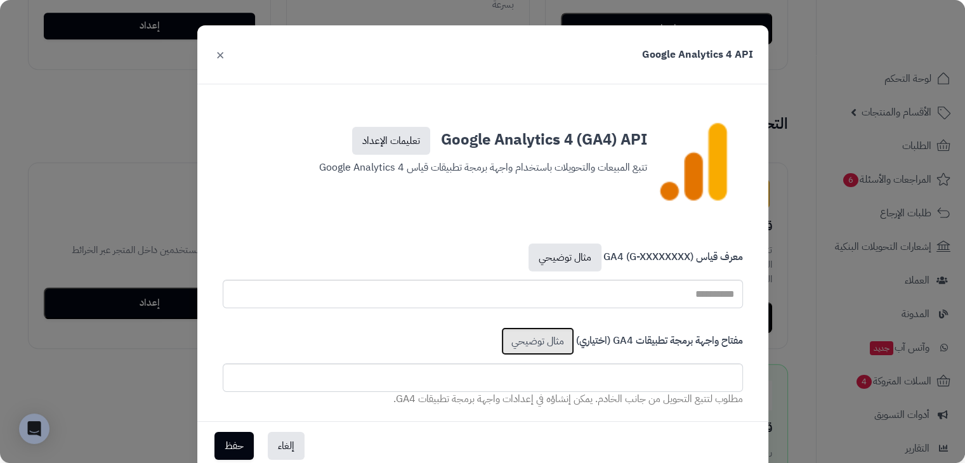
click at [538, 343] on link "مثال توضيحي" at bounding box center [537, 342] width 73 height 28
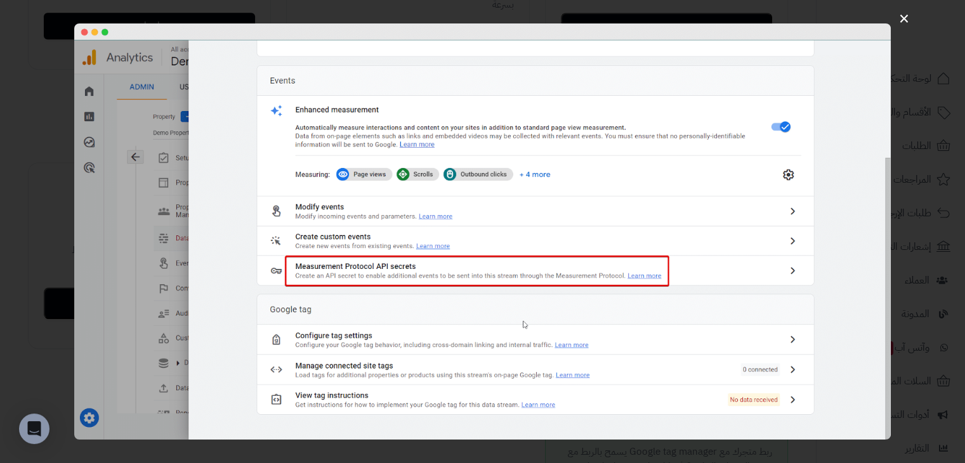
click at [814, 285] on img at bounding box center [482, 231] width 817 height 417
click at [907, 23] on button "×" at bounding box center [904, 17] width 24 height 40
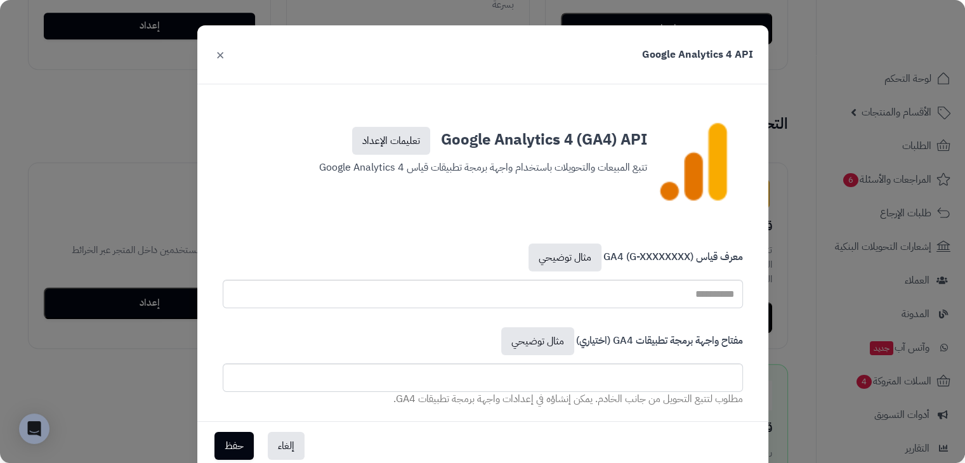
scroll to position [86, 0]
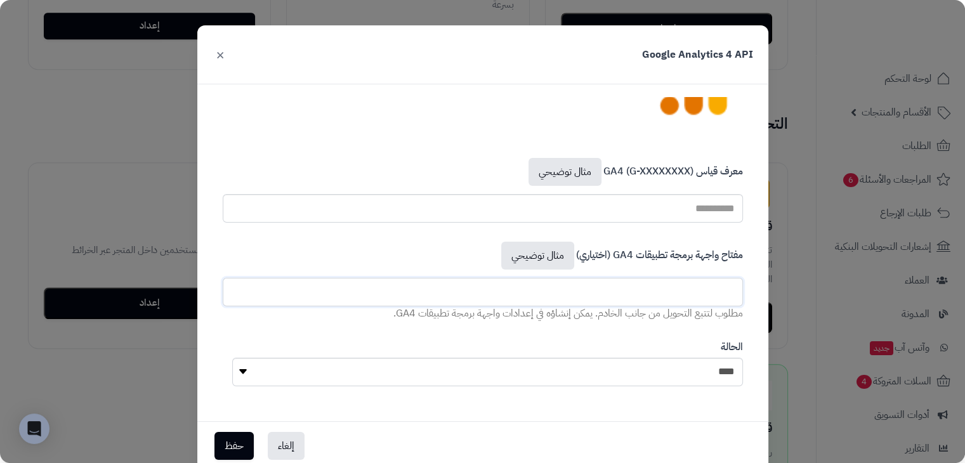
click at [692, 296] on input "text" at bounding box center [483, 292] width 521 height 29
paste input "**********"
type input "**********"
click at [666, 206] on input "text" at bounding box center [483, 208] width 521 height 29
paste input "**********"
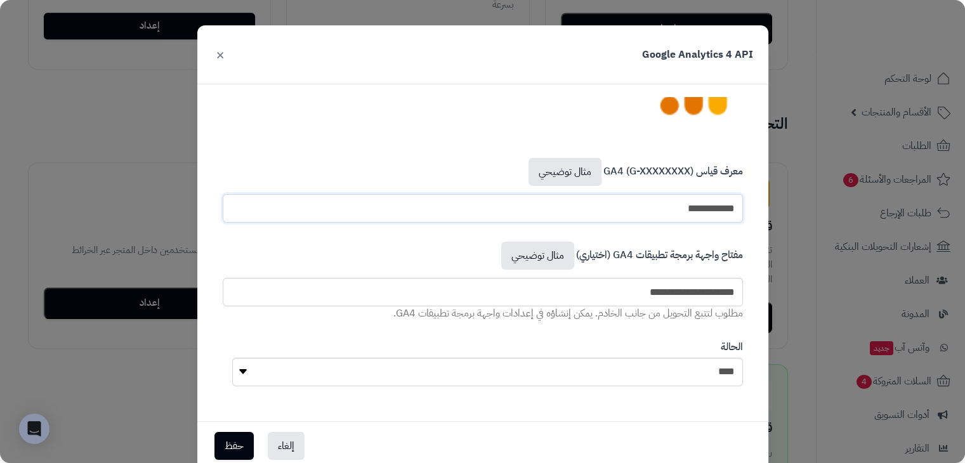
type input "**********"
click at [753, 211] on div "**********" at bounding box center [483, 191] width 540 height 84
click at [713, 378] on select "**** ****" at bounding box center [487, 372] width 511 height 29
select select "*"
click at [237, 358] on select "**** ****" at bounding box center [487, 372] width 511 height 29
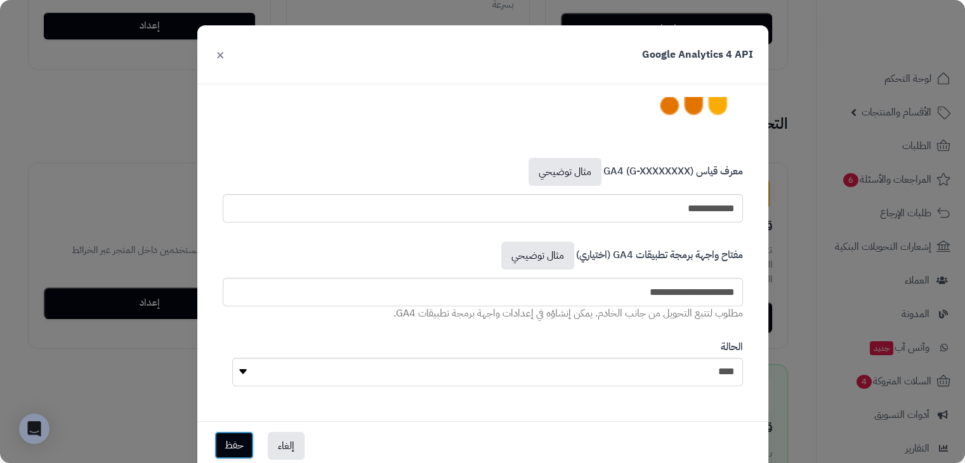
click at [241, 445] on button "حفظ" at bounding box center [234, 446] width 39 height 28
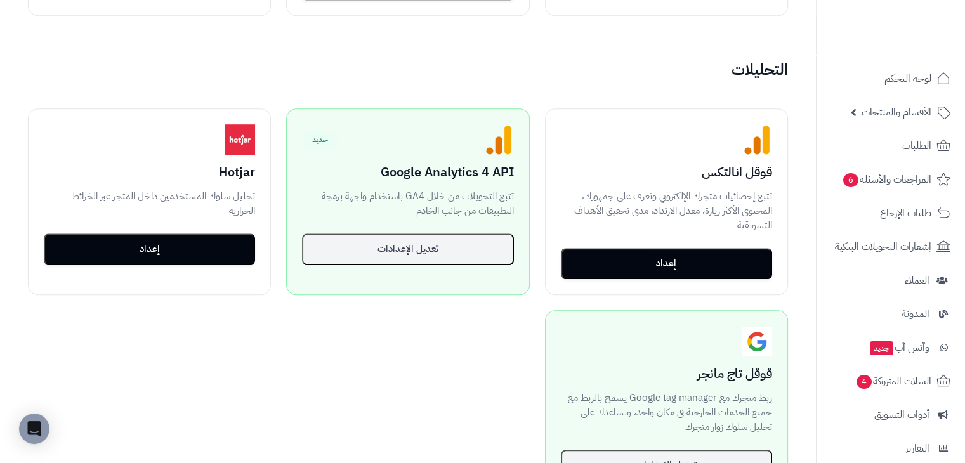
scroll to position [889, 0]
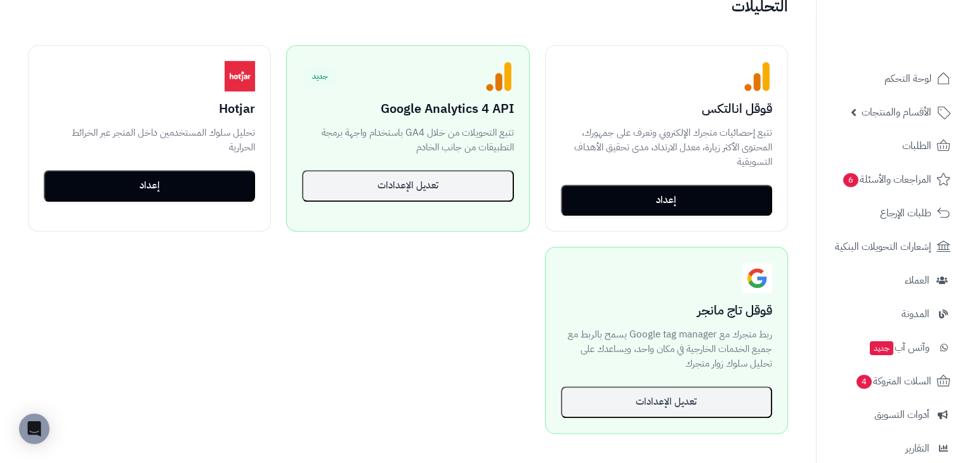
click at [467, 289] on div "غير مفعّل قوقل انالتكس تتبع إحصائيات متجرك الإلكتروني وتعرف على جمهورك، المحتوى…" at bounding box center [408, 239] width 791 height 419
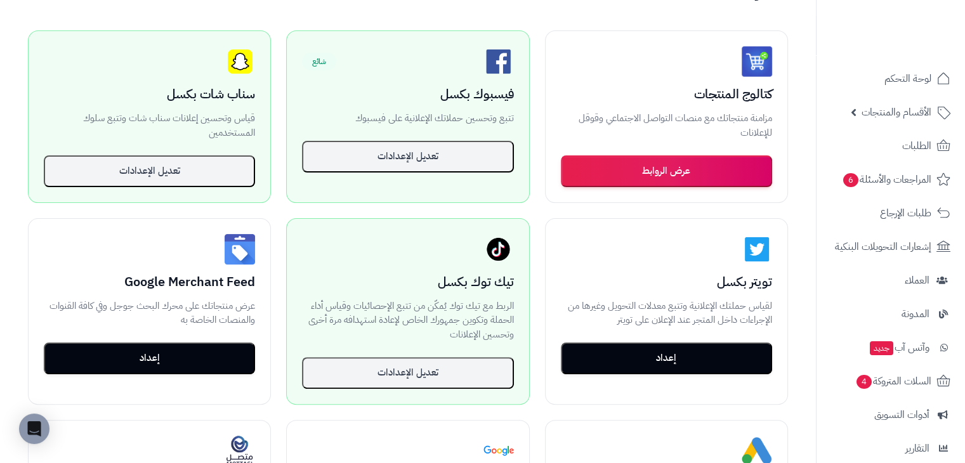
scroll to position [0, 0]
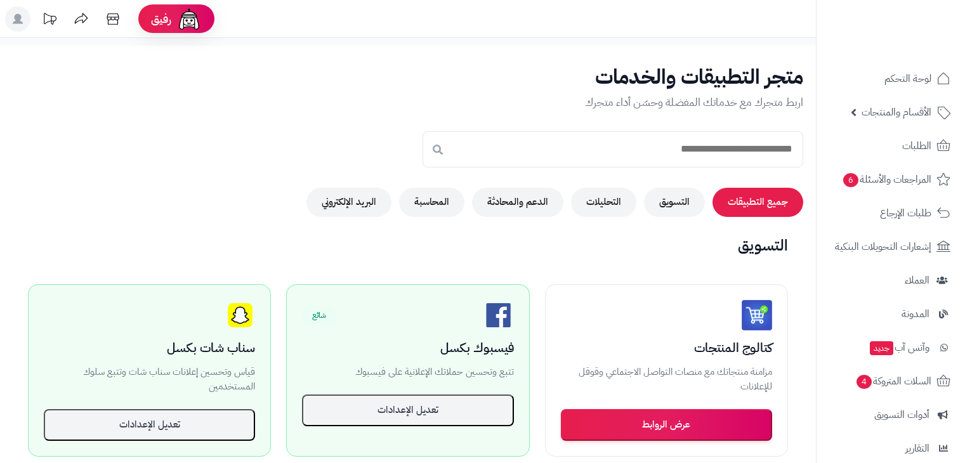
scroll to position [508, 0]
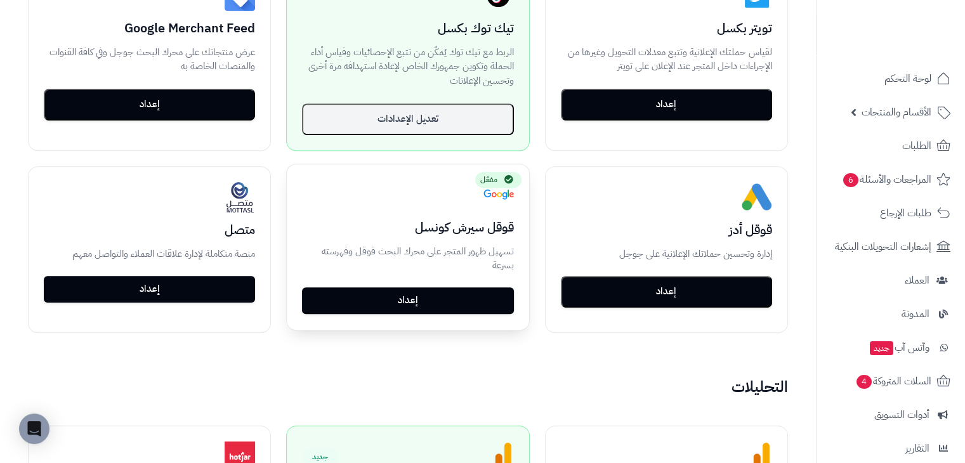
click at [437, 303] on link "إعداد" at bounding box center [407, 301] width 211 height 27
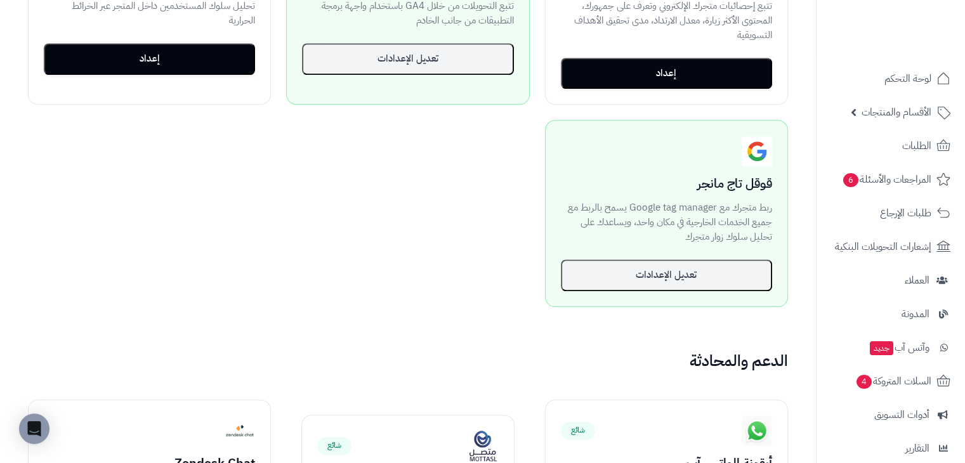
scroll to position [825, 0]
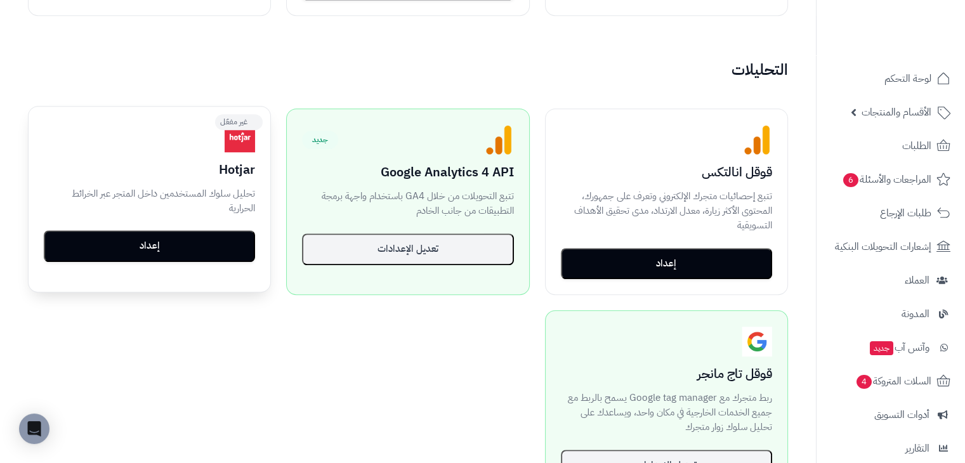
click at [212, 235] on button "إعداد" at bounding box center [149, 246] width 211 height 32
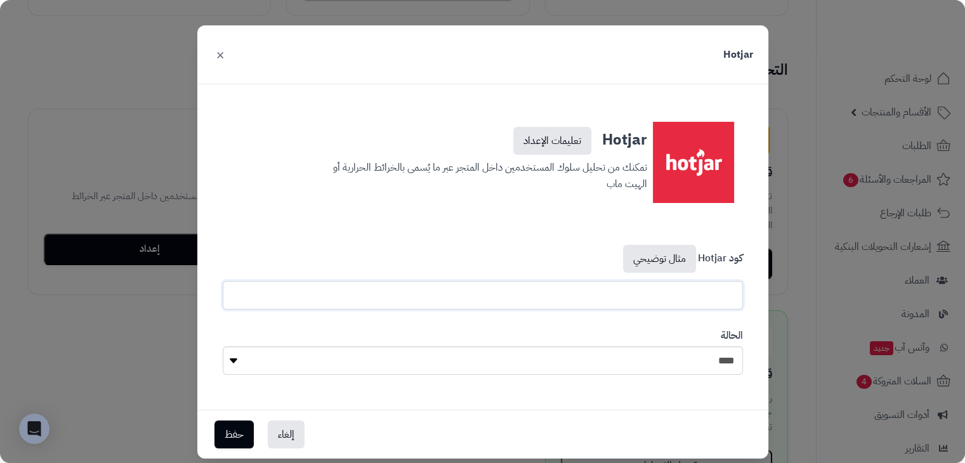
click at [674, 303] on input "text" at bounding box center [483, 295] width 521 height 29
paste input "**********"
type input "**********"
click at [500, 228] on section "**********" at bounding box center [483, 309] width 541 height 169
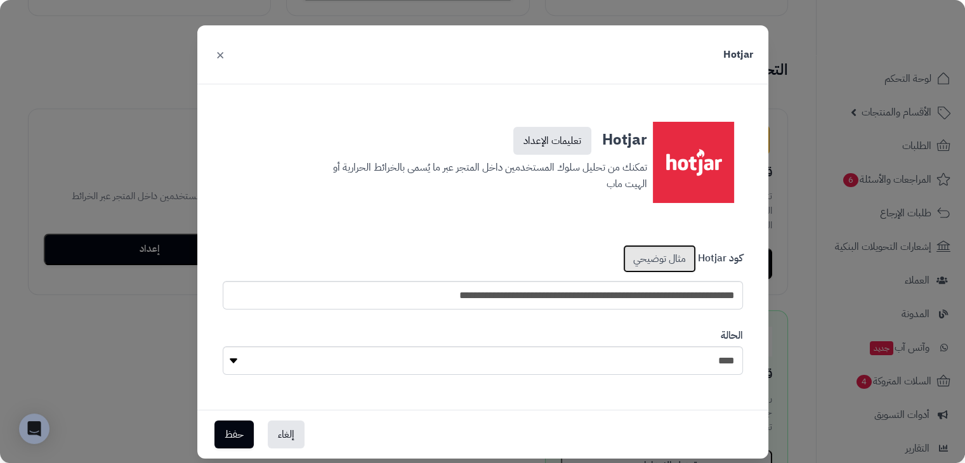
click at [682, 267] on link "مثال توضيحي" at bounding box center [659, 259] width 73 height 28
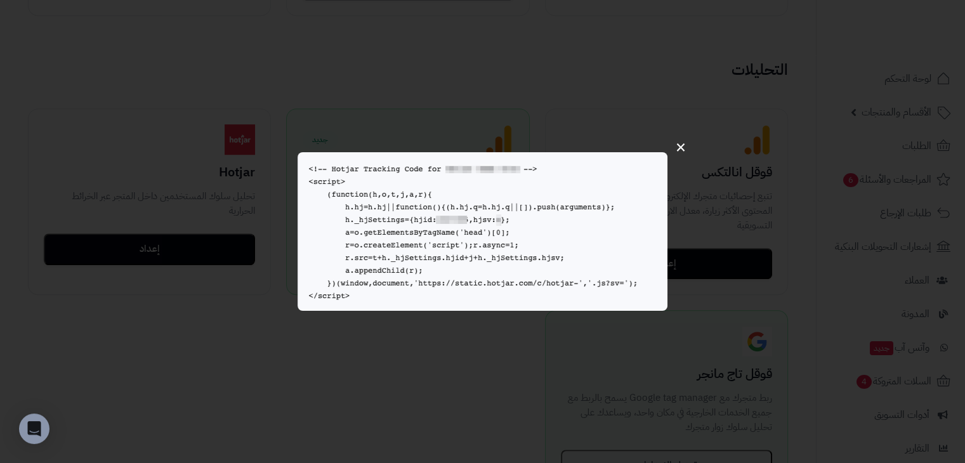
click at [614, 44] on div "×" at bounding box center [482, 231] width 965 height 463
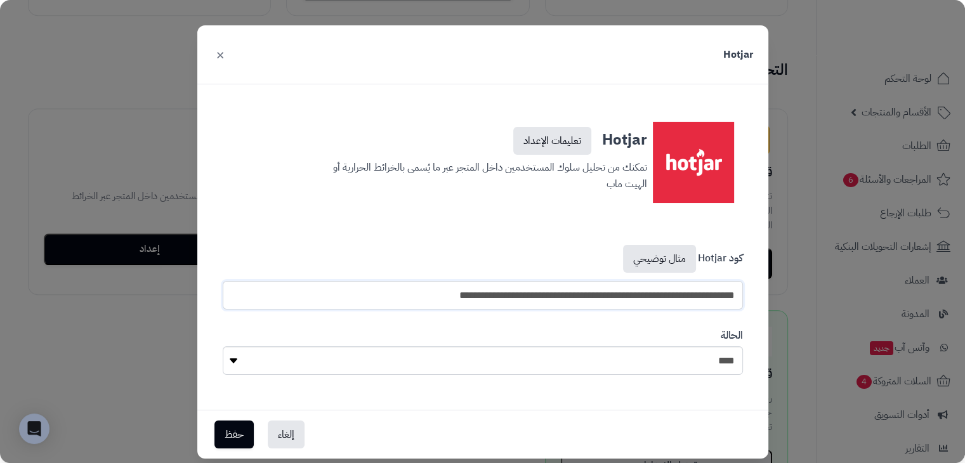
click at [656, 293] on input "**********" at bounding box center [483, 295] width 521 height 29
click at [657, 246] on link "مثال توضيحي" at bounding box center [659, 259] width 73 height 28
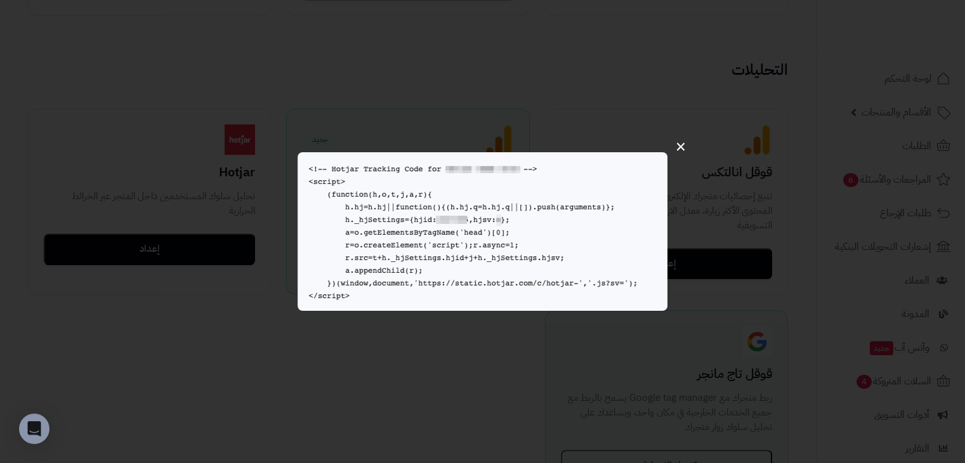
click at [678, 151] on button "×" at bounding box center [681, 146] width 24 height 40
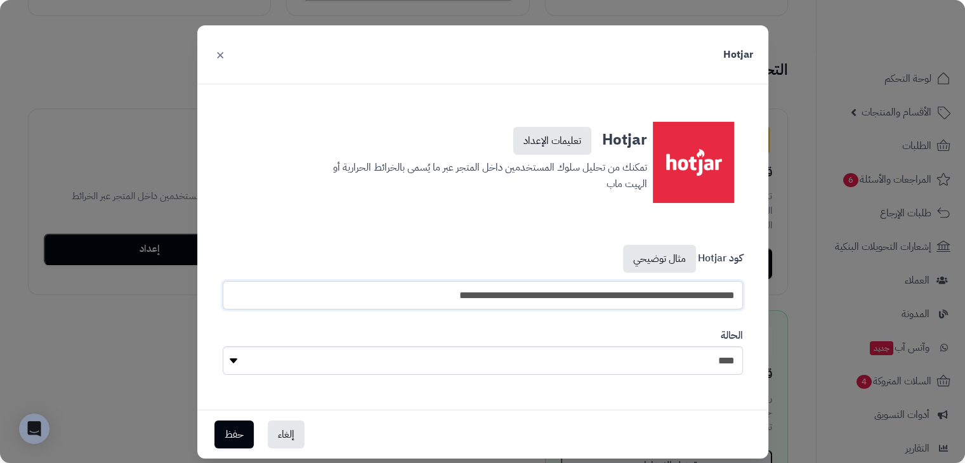
click at [660, 294] on input "**********" at bounding box center [483, 295] width 521 height 29
click at [508, 241] on div "**********" at bounding box center [483, 278] width 540 height 84
click at [662, 356] on select "**** ****" at bounding box center [483, 361] width 521 height 29
select select "*"
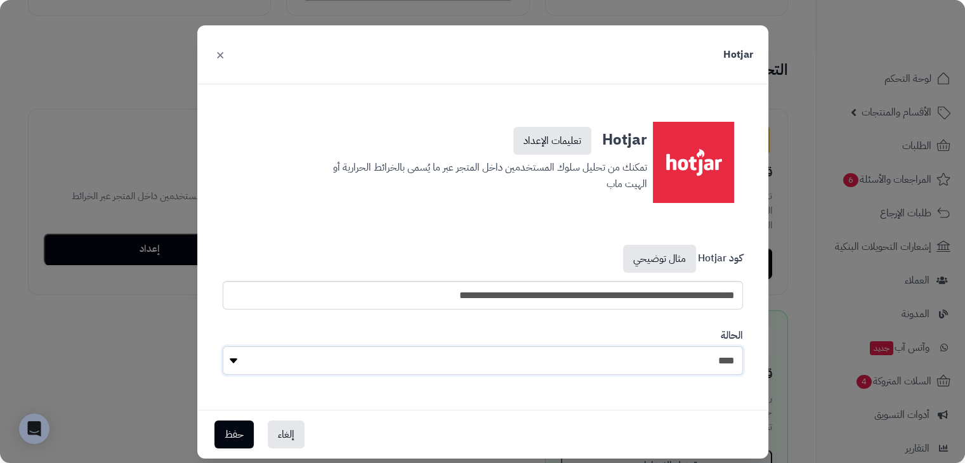
click at [227, 347] on select "**** ****" at bounding box center [483, 361] width 521 height 29
click at [235, 440] on button "حفظ" at bounding box center [234, 434] width 39 height 28
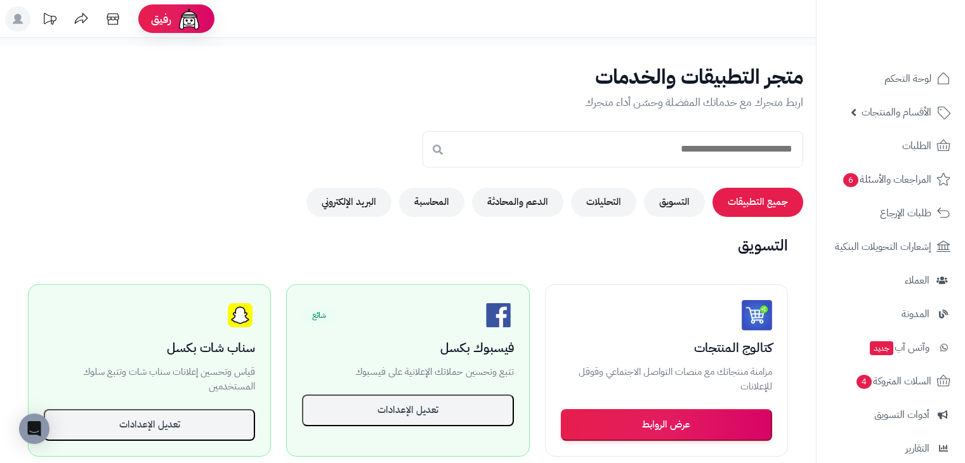
scroll to position [825, 0]
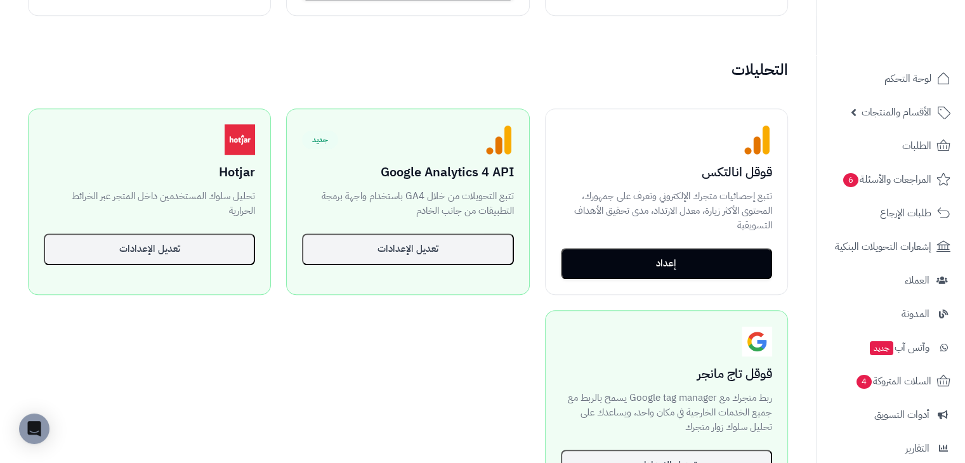
click at [414, 342] on div "غير مفعّل قوقل انالتكس تتبع إحصائيات متجرك الإلكتروني وتعرف على جمهورك، المحتوى…" at bounding box center [408, 302] width 791 height 419
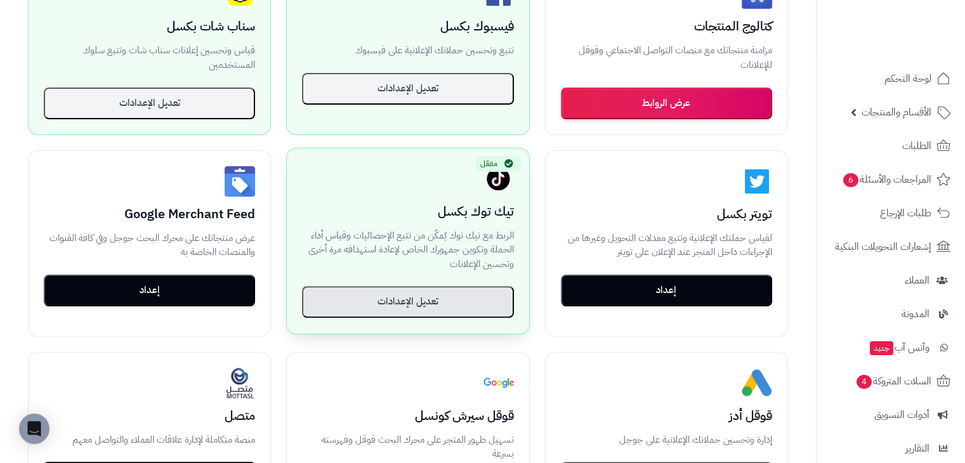
scroll to position [258, 0]
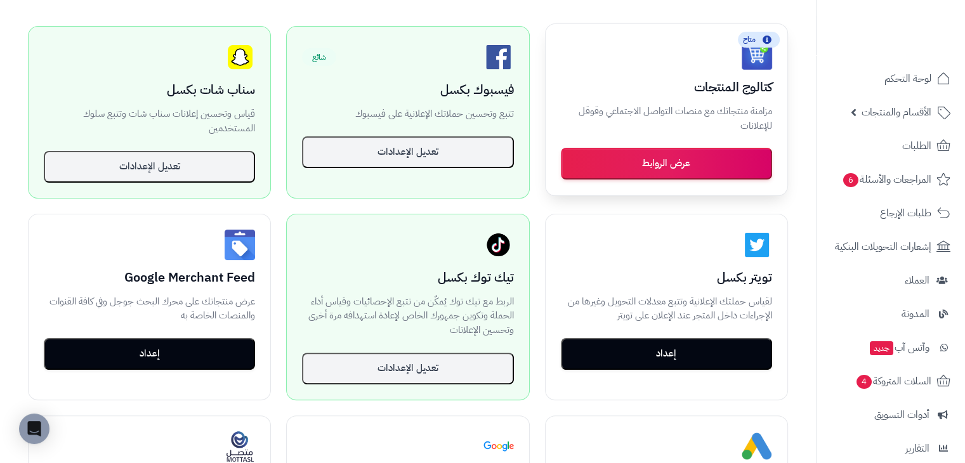
click at [679, 158] on button "عرض الروابط" at bounding box center [666, 164] width 211 height 32
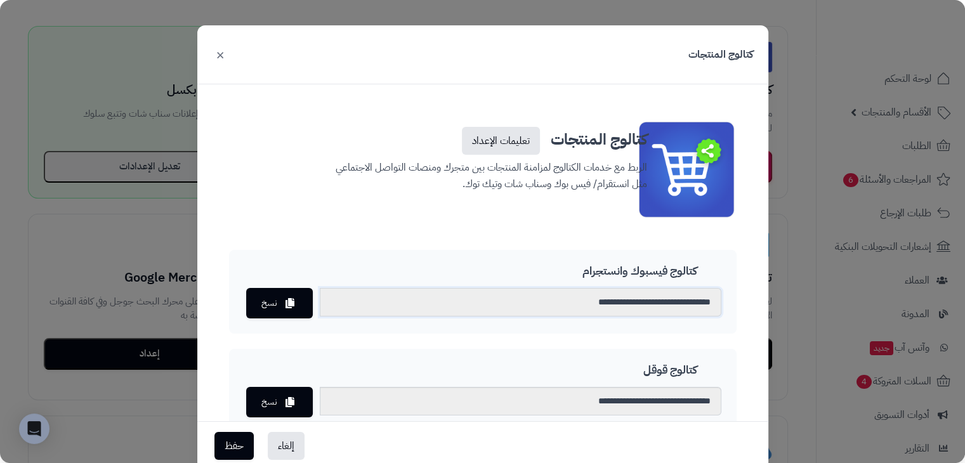
click at [609, 307] on input "**********" at bounding box center [521, 302] width 402 height 29
click at [349, 343] on div "**********" at bounding box center [483, 391] width 508 height 282
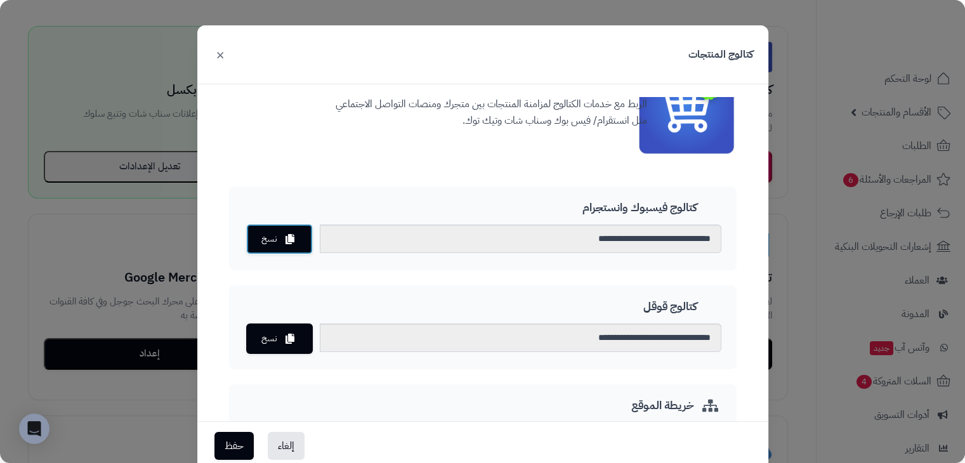
click at [280, 248] on button "نسخ" at bounding box center [279, 239] width 67 height 30
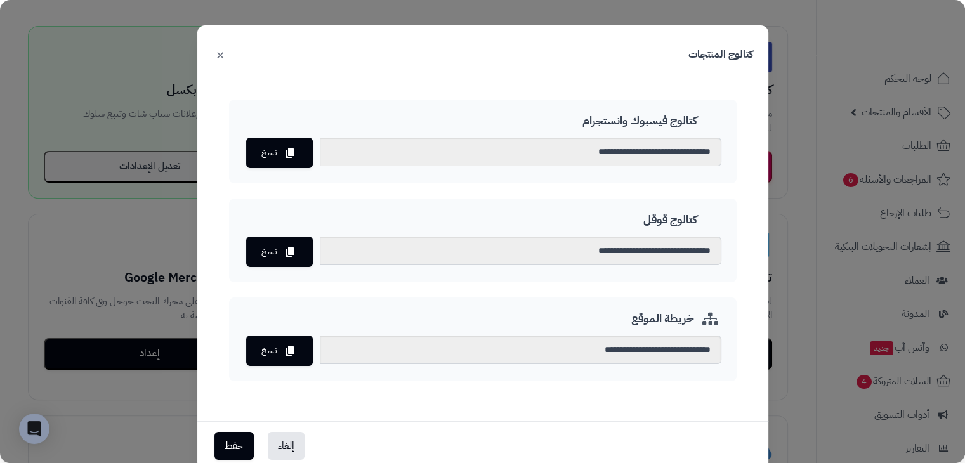
scroll to position [32, 0]
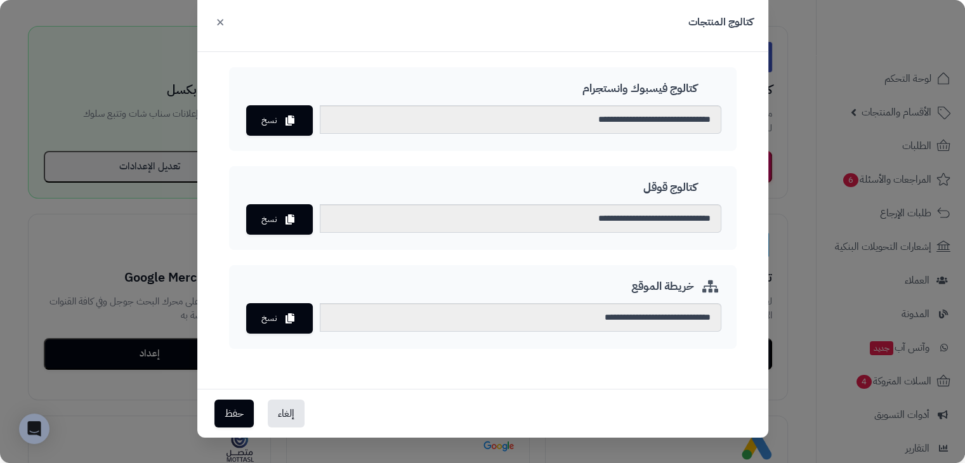
click at [228, 29] on button "×" at bounding box center [220, 22] width 15 height 28
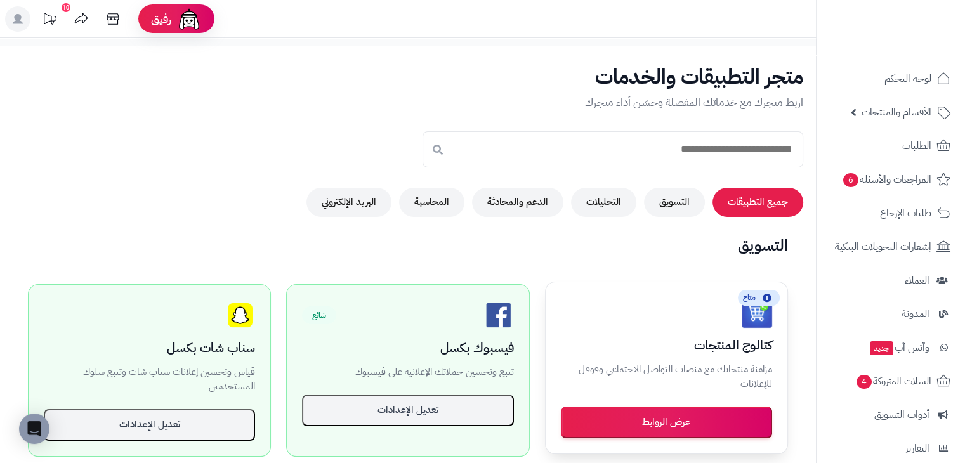
scroll to position [190, 0]
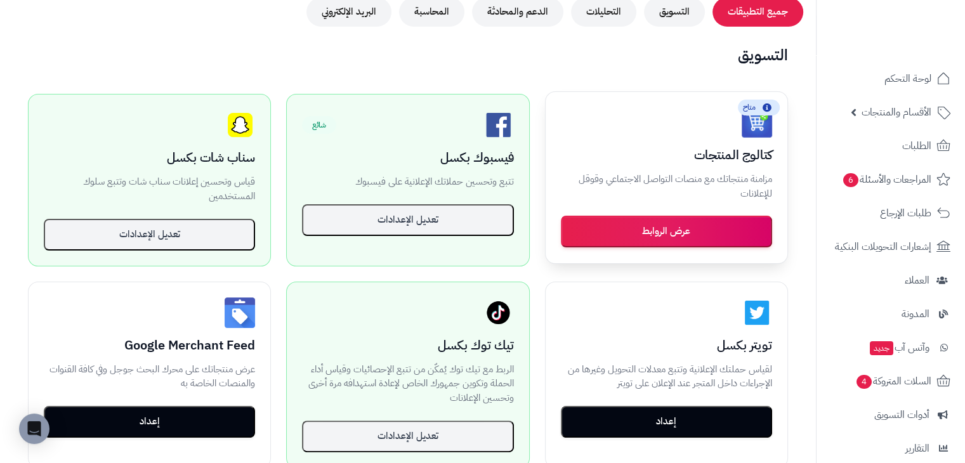
click at [668, 243] on button "عرض الروابط" at bounding box center [666, 232] width 211 height 32
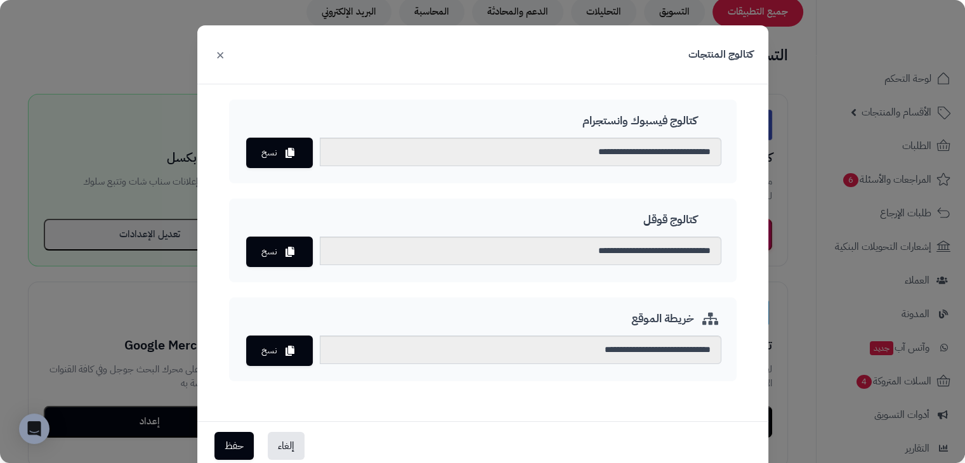
scroll to position [32, 0]
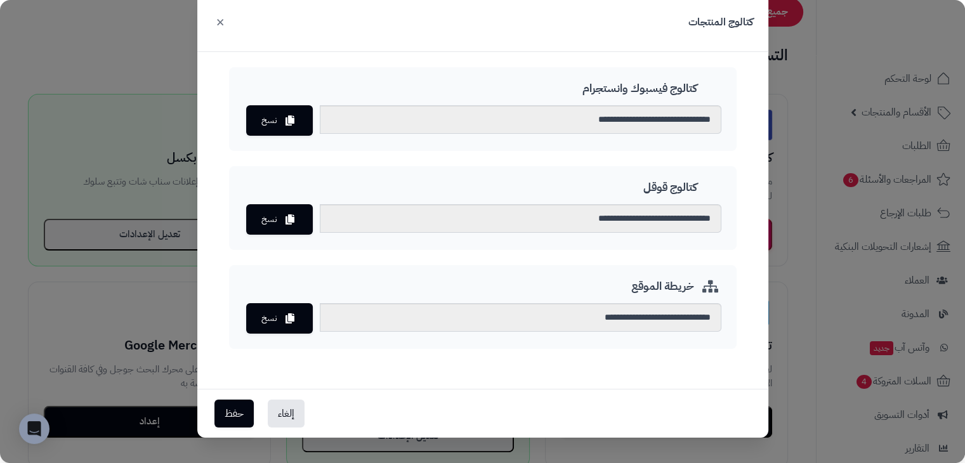
click at [222, 23] on button "×" at bounding box center [220, 22] width 15 height 28
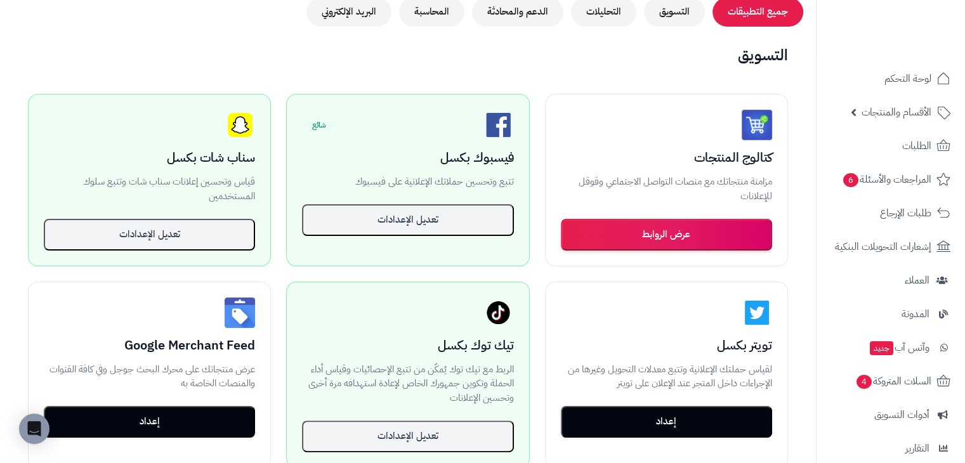
scroll to position [0, 0]
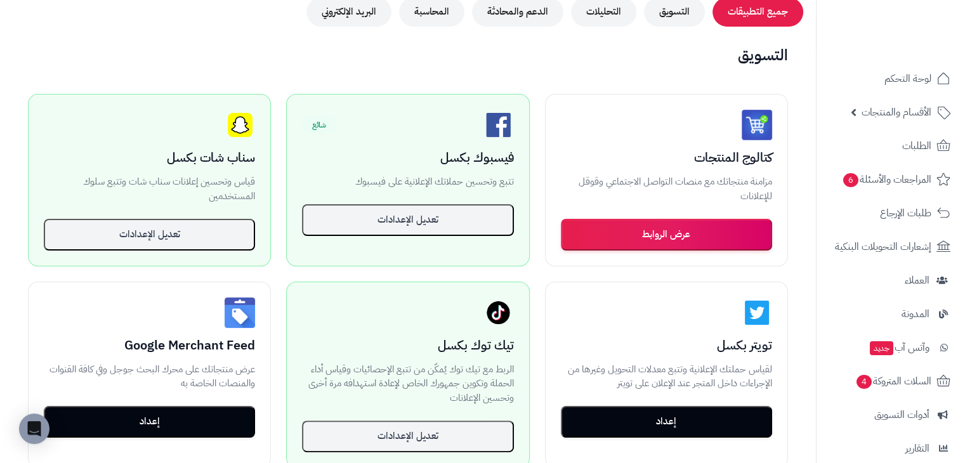
scroll to position [254, 0]
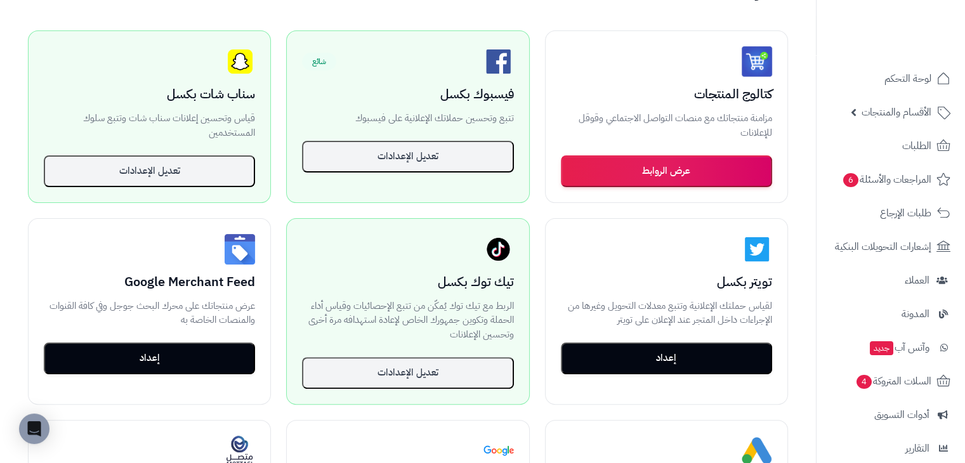
click at [537, 98] on div "متاح كتالوج المنتجات مزامنة منتجاتك مع منصات التواصل الاجتماعي وقوقل للإعلانات …" at bounding box center [408, 308] width 791 height 587
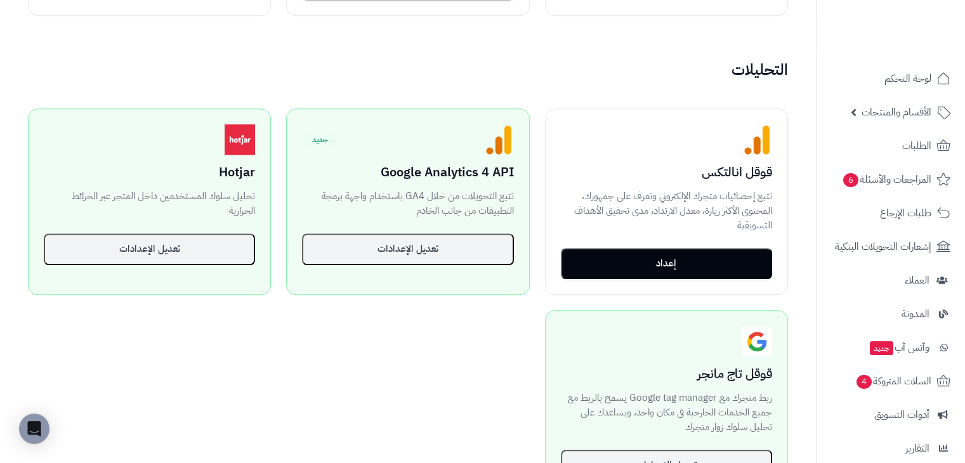
scroll to position [889, 0]
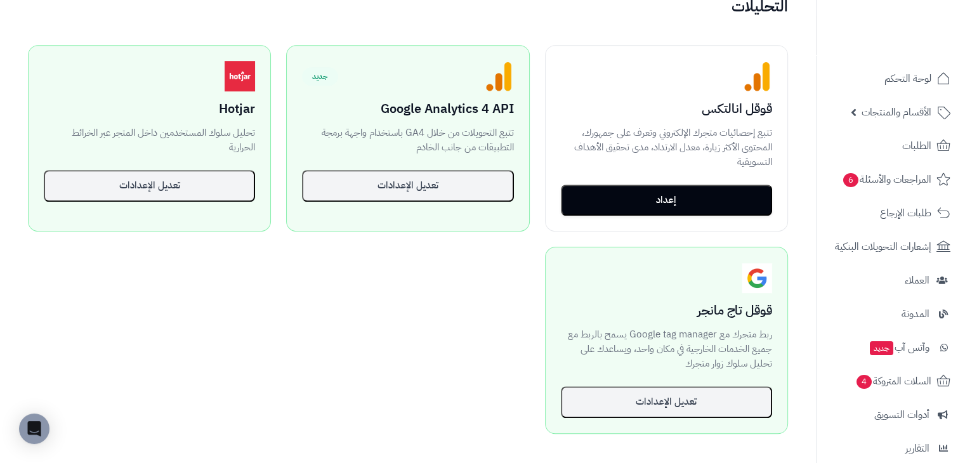
click at [542, 236] on div "غير مفعّل قوقل انالتكس تتبع إحصائيات متجرك الإلكتروني وتعرف على جمهورك، المحتوى…" at bounding box center [408, 239] width 791 height 419
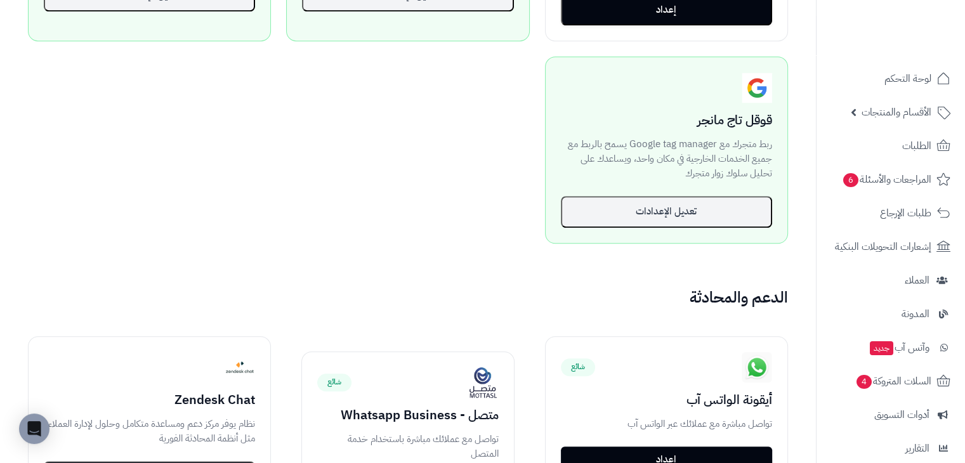
scroll to position [825, 0]
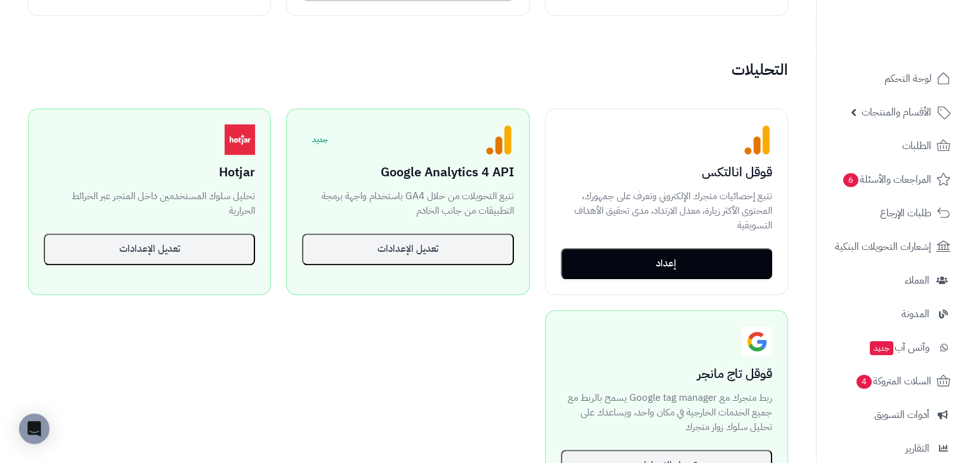
click at [542, 84] on div "التحليلات غير مفعّل قوقل انالتكس تتبع إحصائيات متجرك الإلكتروني وتعرف على جمهور…" at bounding box center [408, 287] width 791 height 451
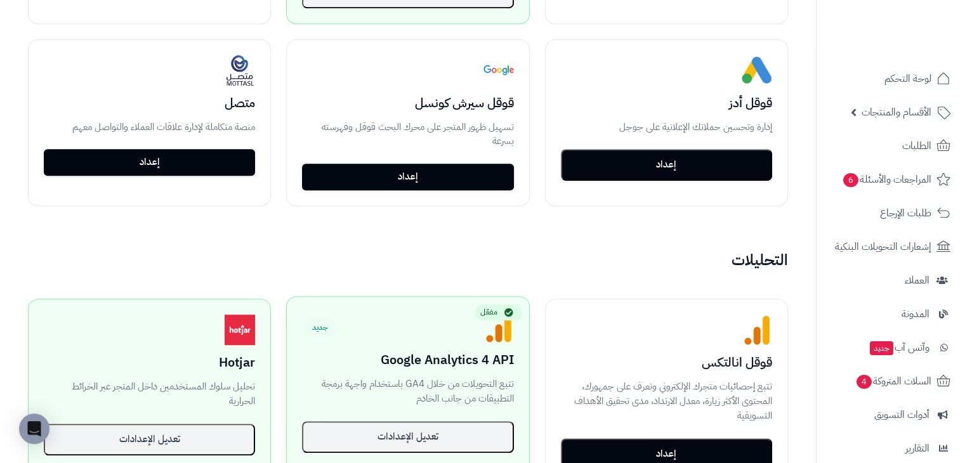
scroll to position [762, 0]
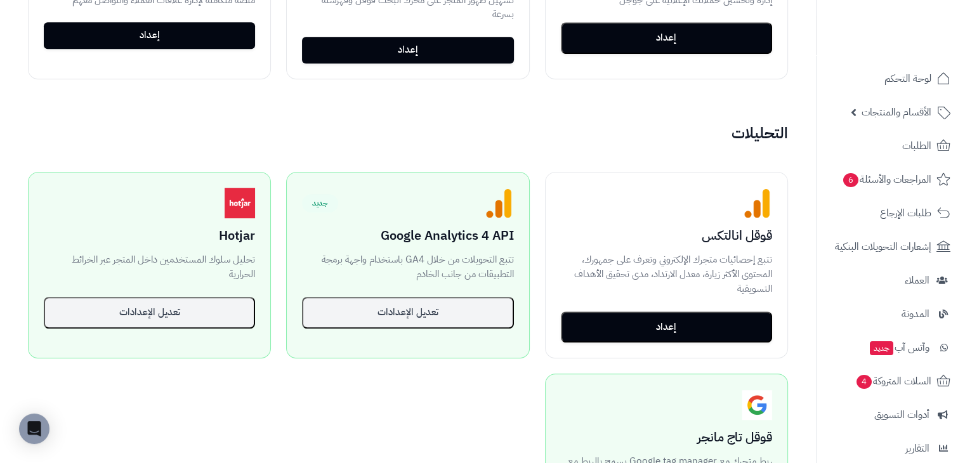
click at [522, 152] on div "التحليلات غير مفعّل قوقل انالتكس تتبع إحصائيات متجرك الإلكتروني وتعرف على جمهور…" at bounding box center [408, 350] width 791 height 451
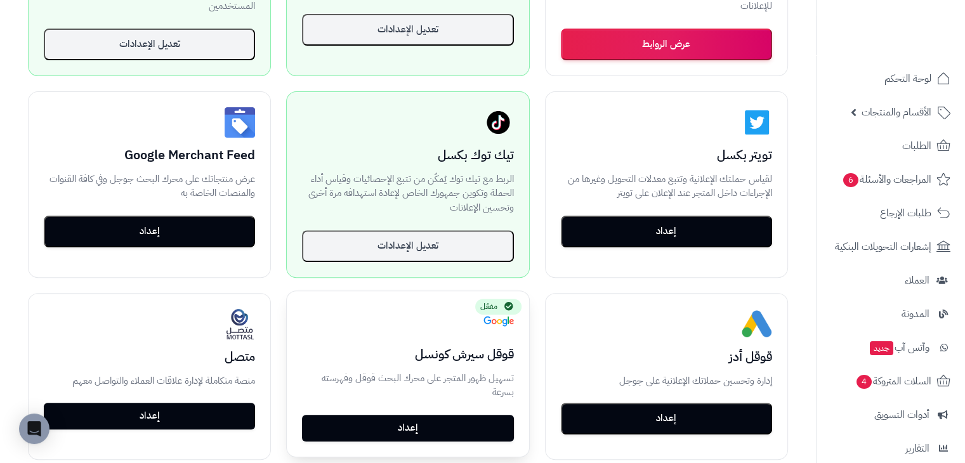
scroll to position [508, 0]
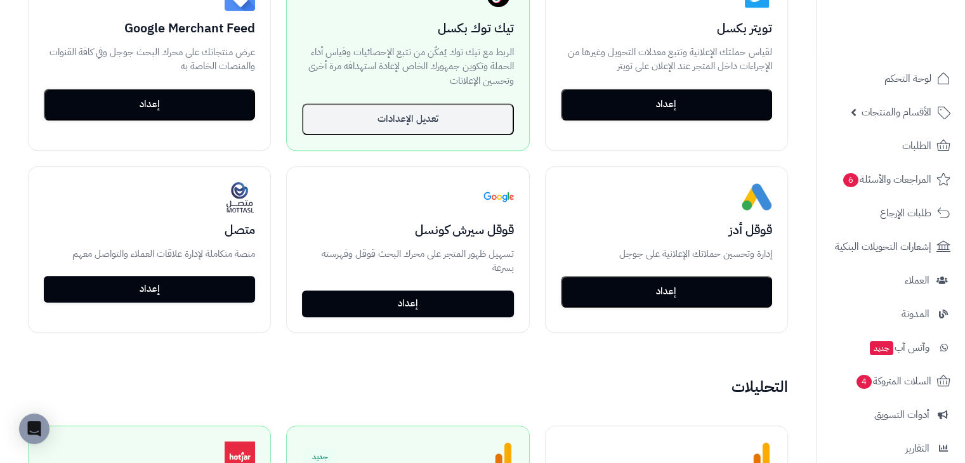
click at [533, 150] on div "متاح كتالوج المنتجات مزامنة منتجاتك مع منصات التواصل الاجتماعي وقوقل للإعلانات …" at bounding box center [408, 54] width 791 height 587
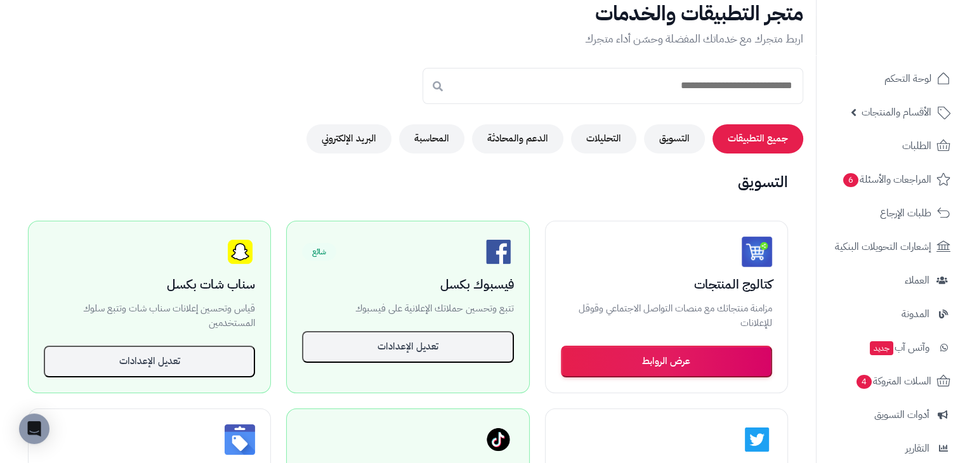
scroll to position [0, 0]
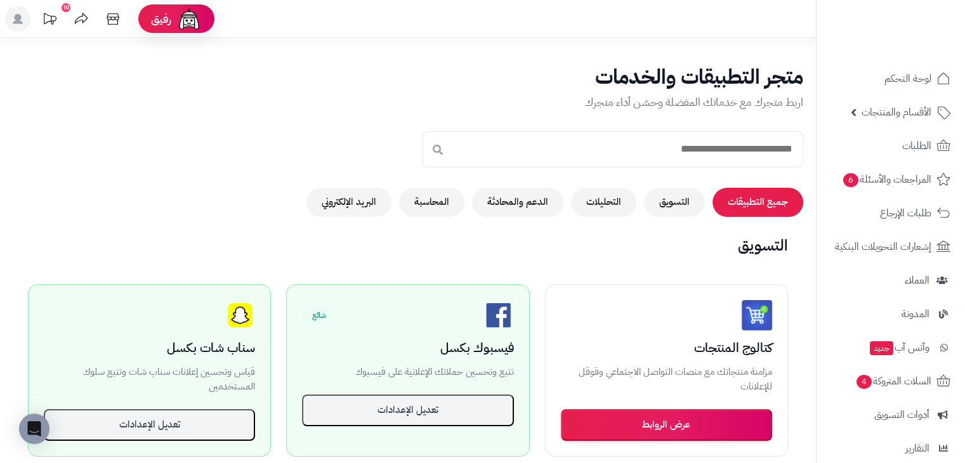
click at [551, 244] on h2 "التسويق" at bounding box center [408, 245] width 791 height 17
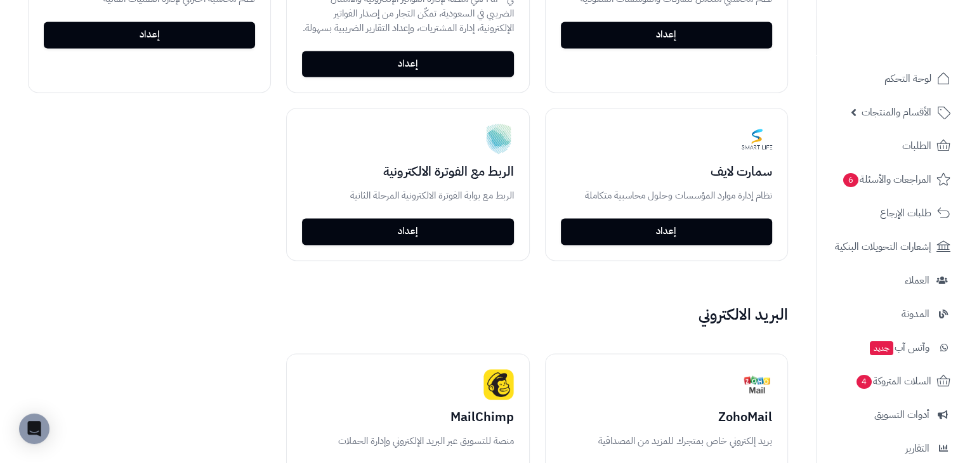
scroll to position [2285, 0]
